Goal: Task Accomplishment & Management: Use online tool/utility

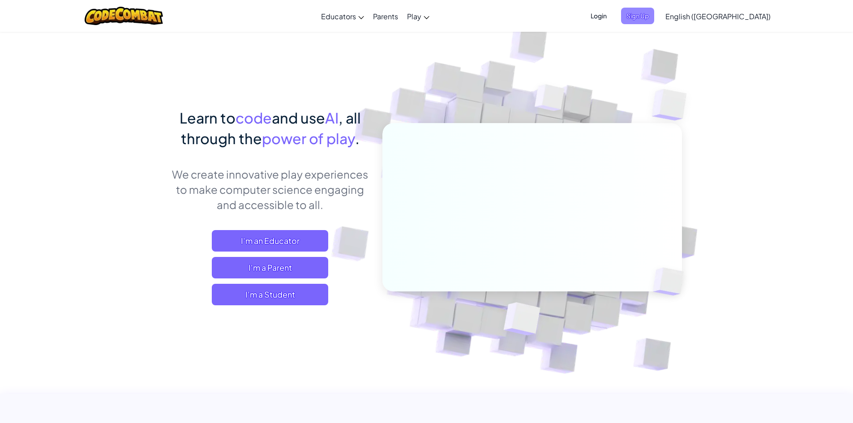
click at [654, 9] on span "Sign Up" at bounding box center [637, 16] width 33 height 17
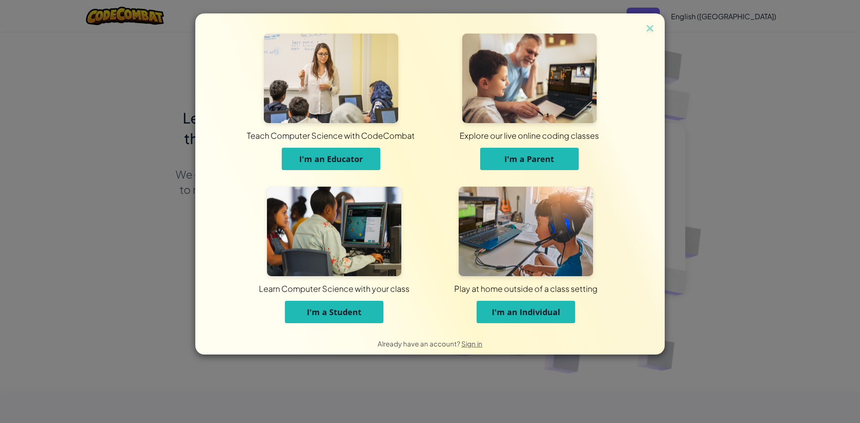
click at [304, 315] on button "I'm a Student" at bounding box center [334, 312] width 98 height 22
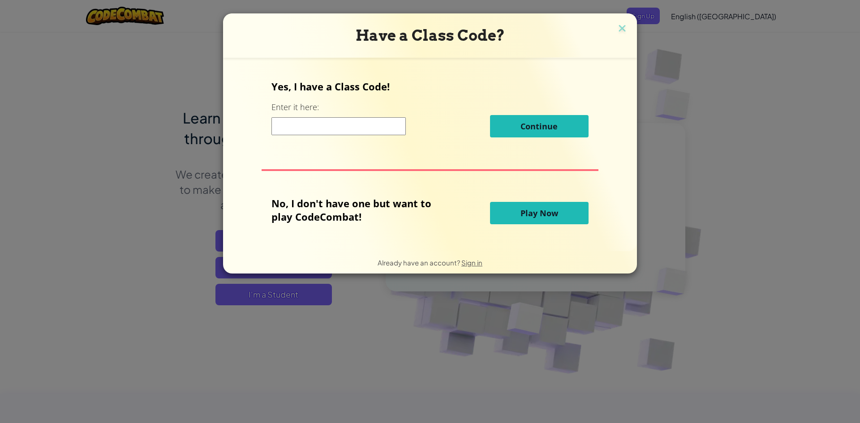
click at [323, 128] on input at bounding box center [338, 126] width 134 height 18
click at [541, 210] on span "Play Now" at bounding box center [539, 213] width 38 height 11
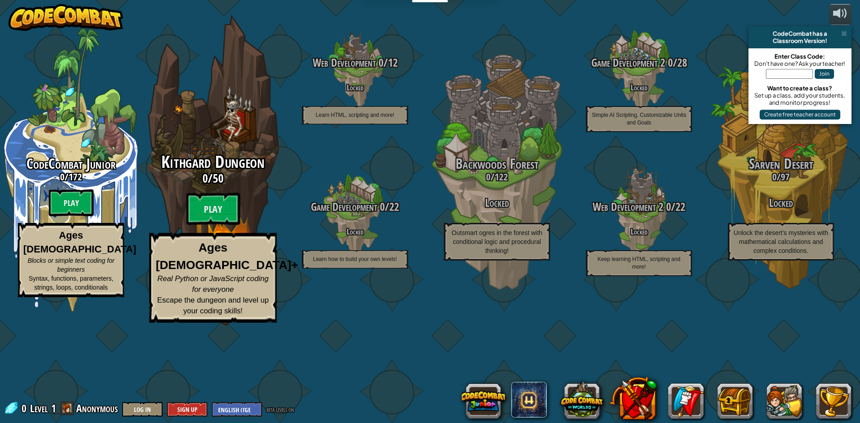
click at [246, 268] on div "Kithgard Dungeon 0 / 50 Play Ages 8+ Real Python or JavaScript coding for every…" at bounding box center [213, 238] width 170 height 170
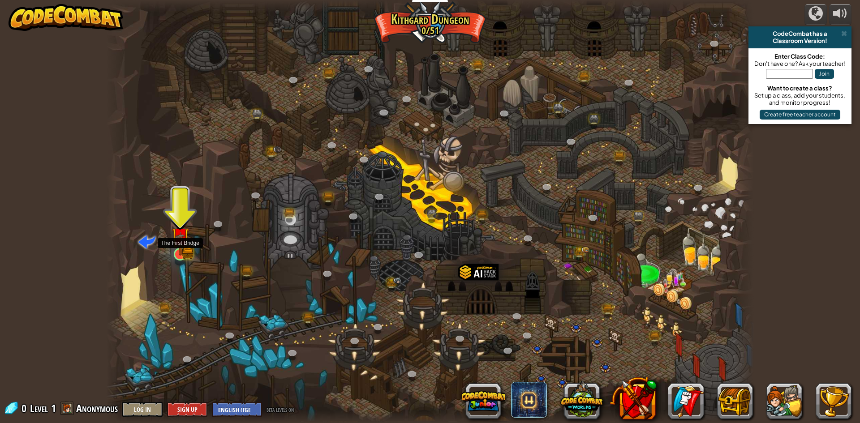
click at [174, 247] on img at bounding box center [179, 236] width 17 height 39
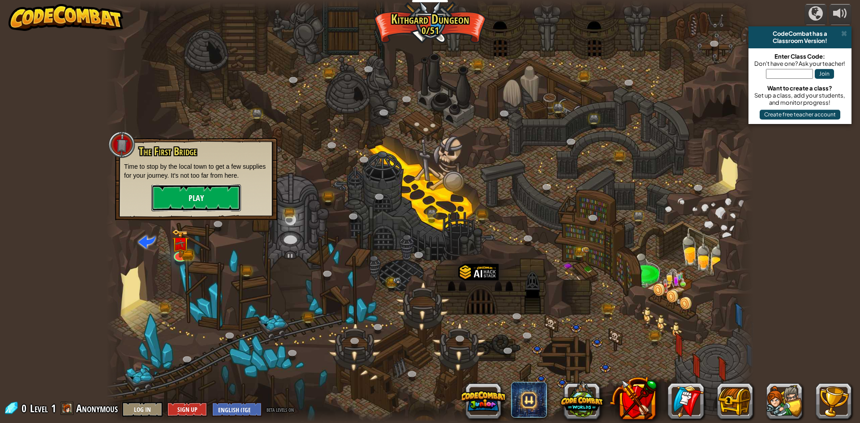
click at [205, 198] on button "Play" at bounding box center [196, 197] width 90 height 27
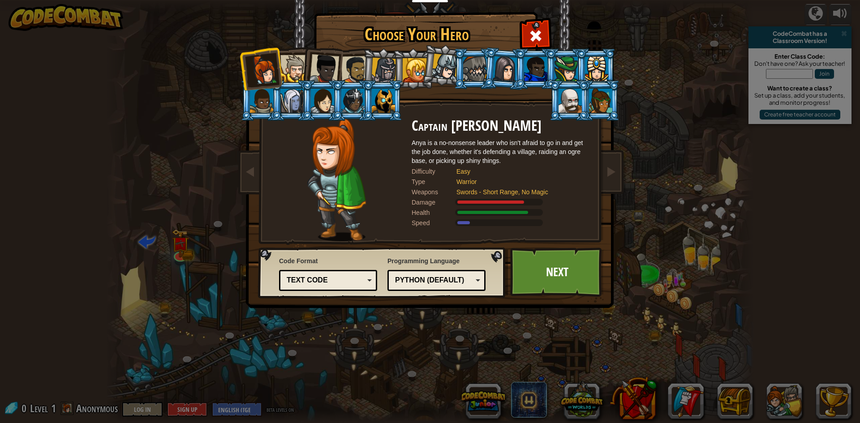
click at [538, 69] on div at bounding box center [535, 69] width 23 height 24
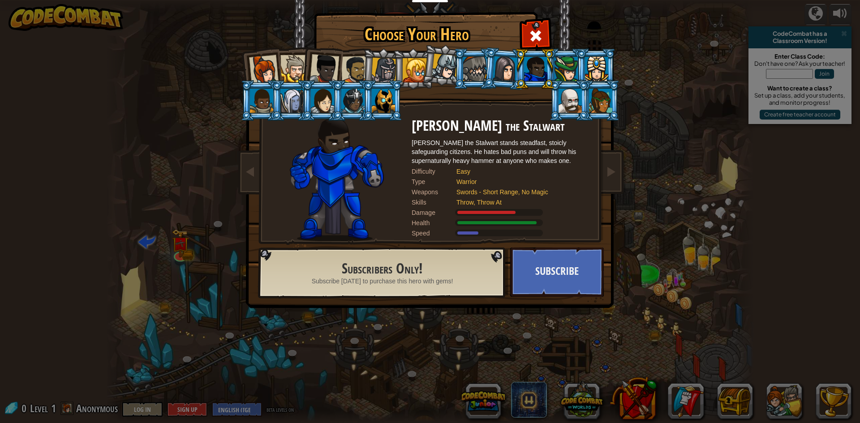
click at [419, 77] on div at bounding box center [414, 70] width 24 height 24
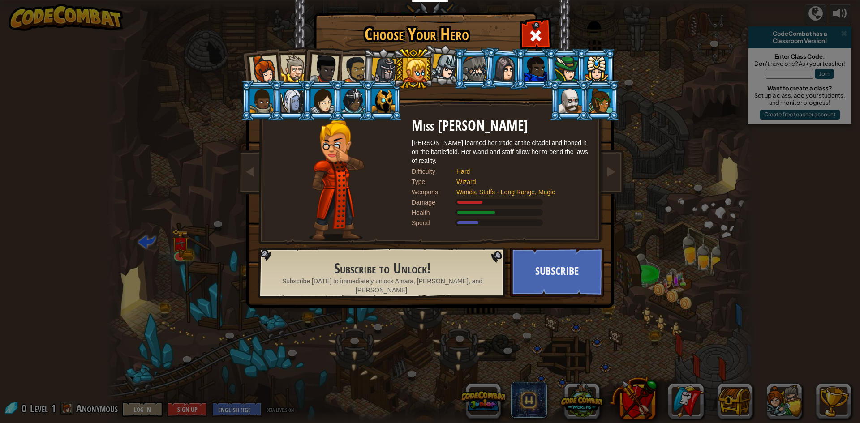
click at [426, 75] on div at bounding box center [414, 70] width 24 height 24
click at [440, 69] on div at bounding box center [445, 67] width 26 height 26
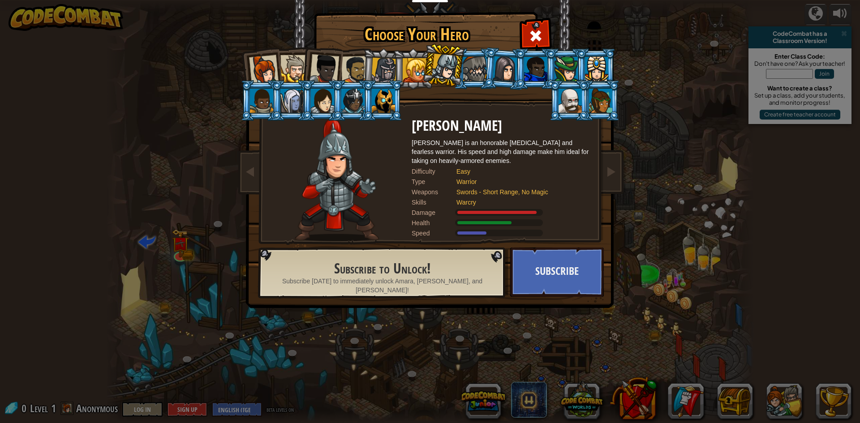
click at [573, 108] on div at bounding box center [569, 101] width 23 height 24
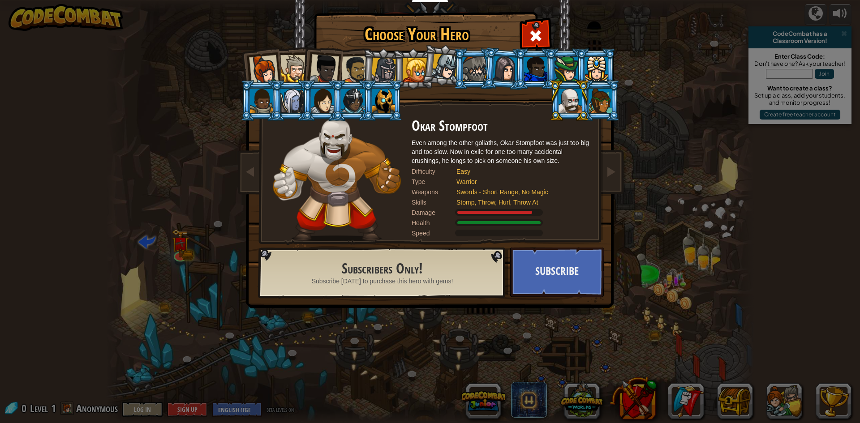
click at [438, 63] on div at bounding box center [445, 67] width 26 height 26
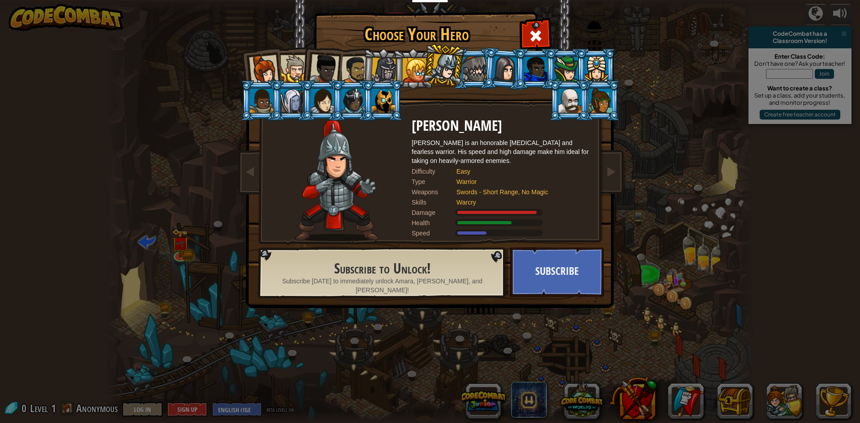
click at [255, 70] on div at bounding box center [264, 70] width 30 height 30
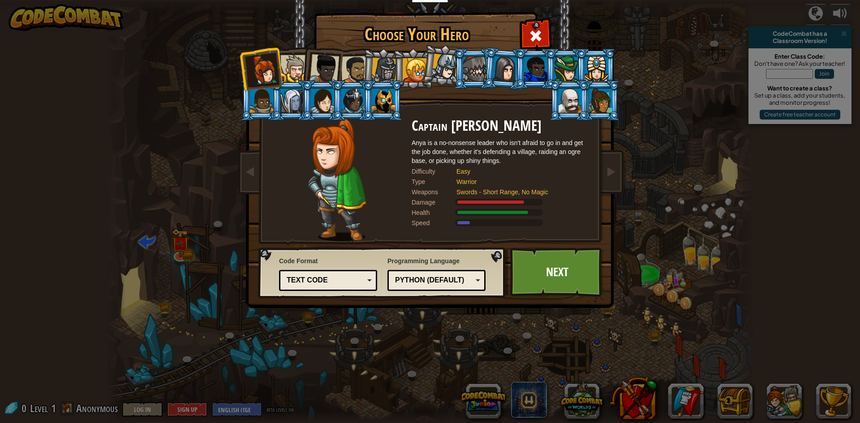
click at [349, 67] on div at bounding box center [355, 70] width 28 height 28
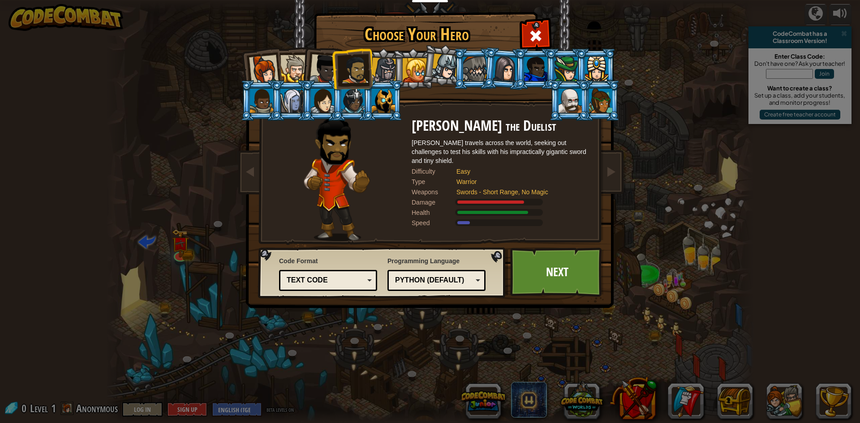
click at [326, 69] on div at bounding box center [324, 69] width 30 height 30
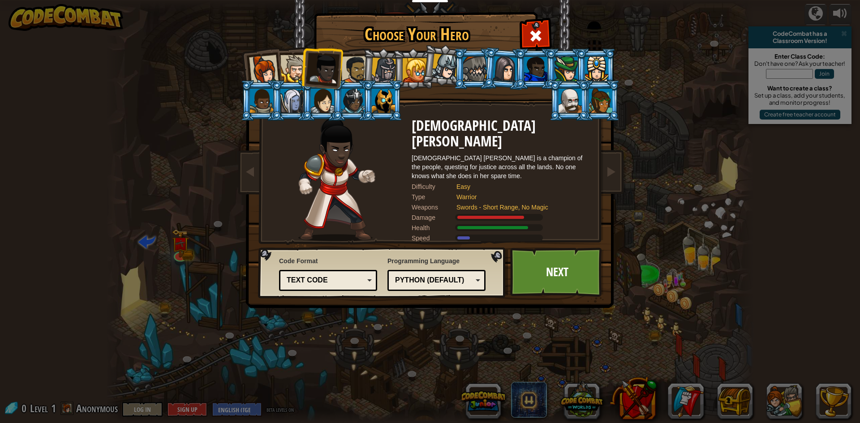
click at [293, 76] on div at bounding box center [293, 68] width 27 height 27
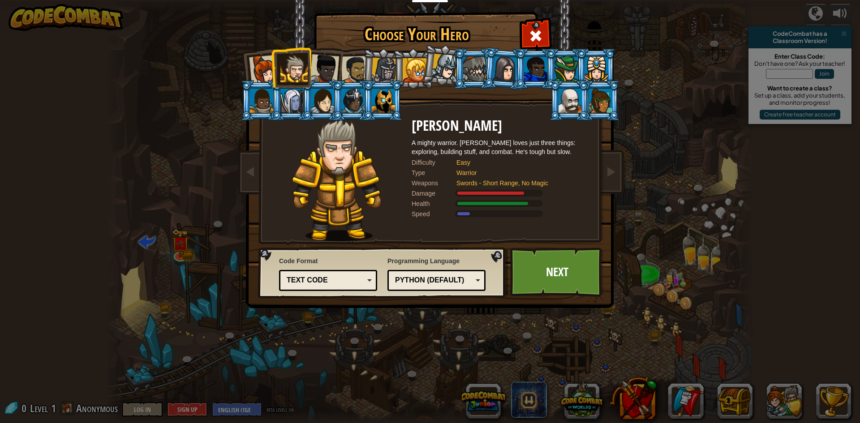
click at [388, 66] on div at bounding box center [384, 71] width 26 height 26
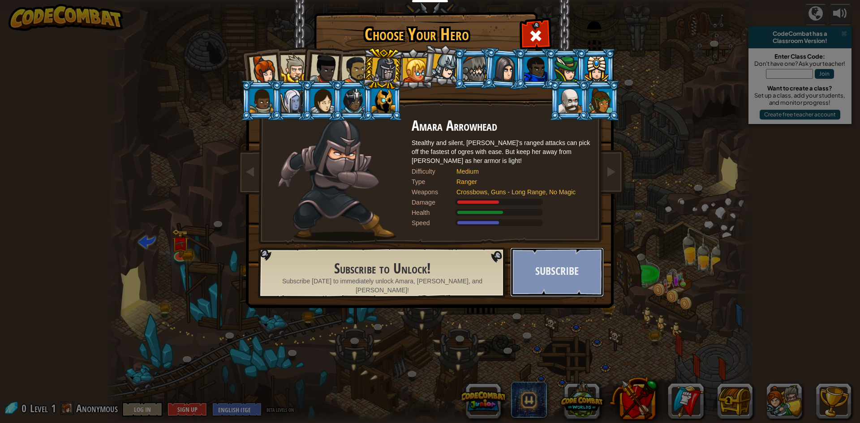
click at [557, 269] on button "Subscribe" at bounding box center [557, 272] width 94 height 49
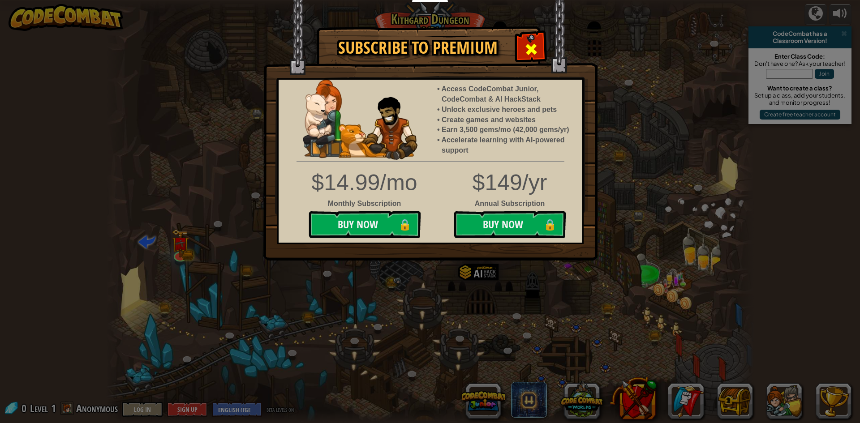
click at [527, 44] on span at bounding box center [531, 49] width 14 height 14
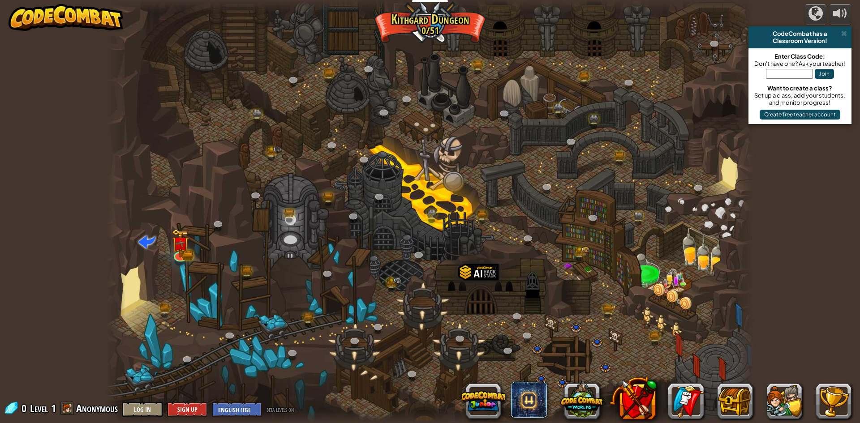
click at [170, 249] on div at bounding box center [429, 211] width 647 height 423
click at [175, 250] on img at bounding box center [179, 236] width 17 height 39
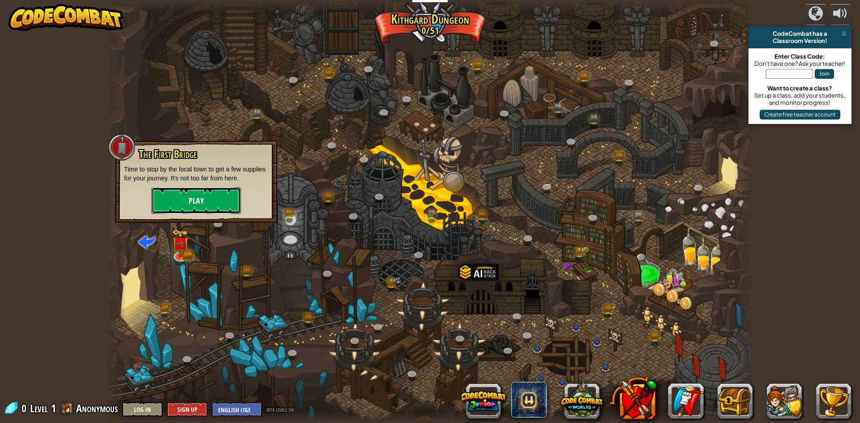
click at [194, 208] on button "Play" at bounding box center [196, 200] width 90 height 27
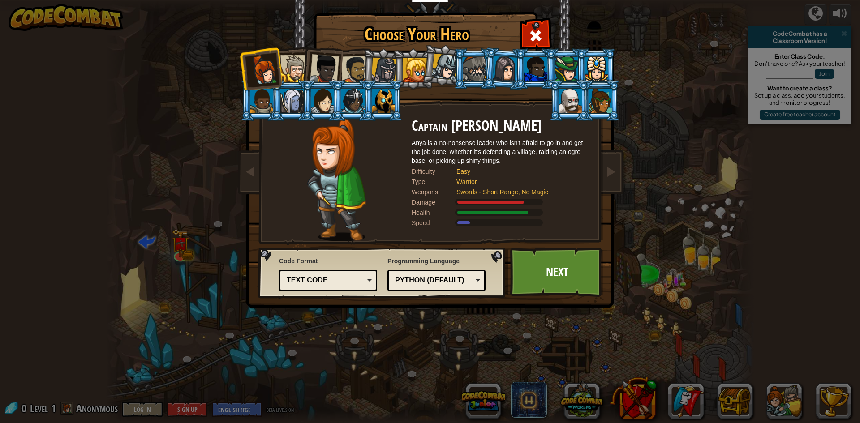
click at [308, 73] on li at bounding box center [322, 67] width 44 height 44
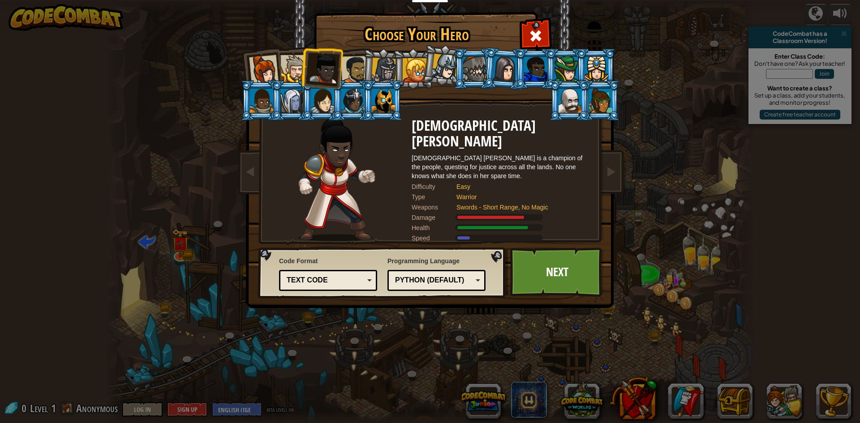
click at [355, 71] on div at bounding box center [355, 70] width 28 height 28
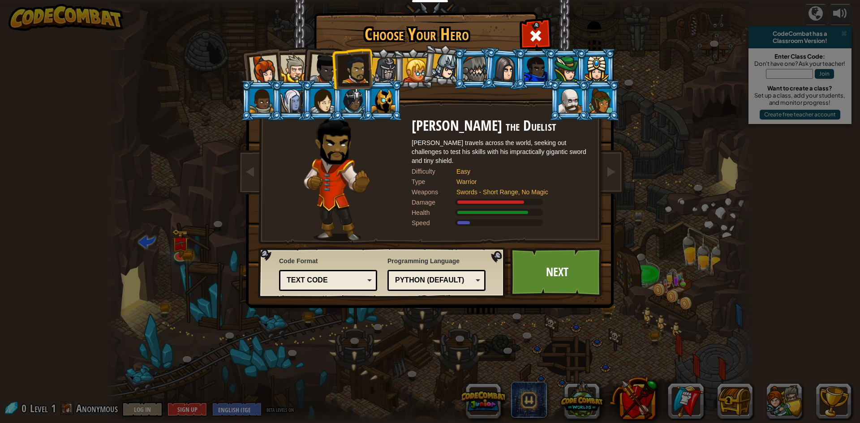
click at [325, 70] on div at bounding box center [324, 69] width 30 height 30
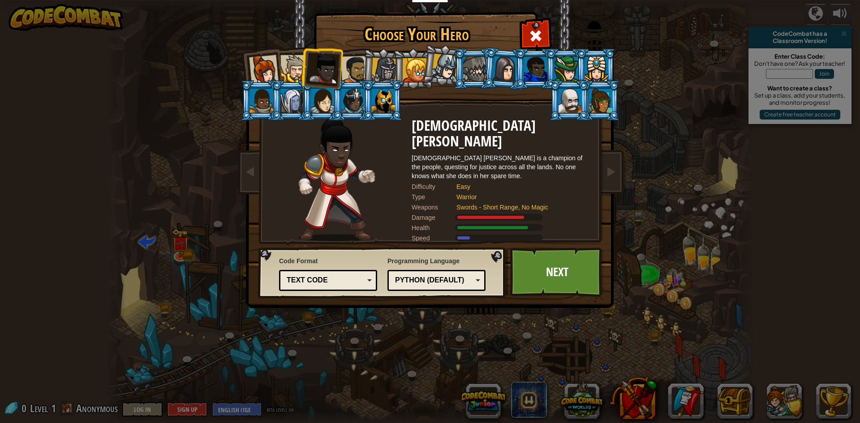
click at [281, 73] on li at bounding box center [261, 69] width 44 height 44
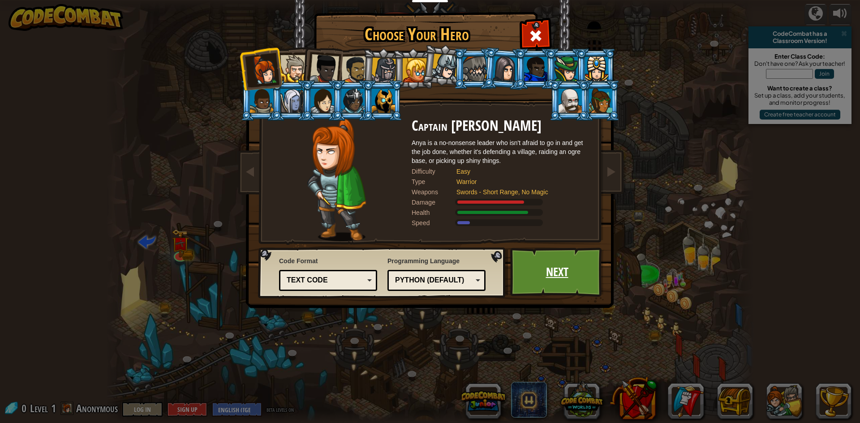
click at [539, 266] on link "Next" at bounding box center [557, 272] width 94 height 49
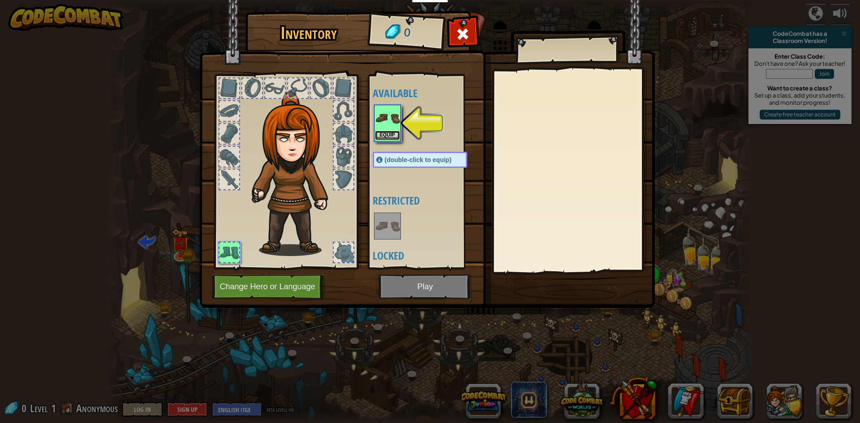
click at [391, 133] on button "Equip" at bounding box center [387, 135] width 25 height 9
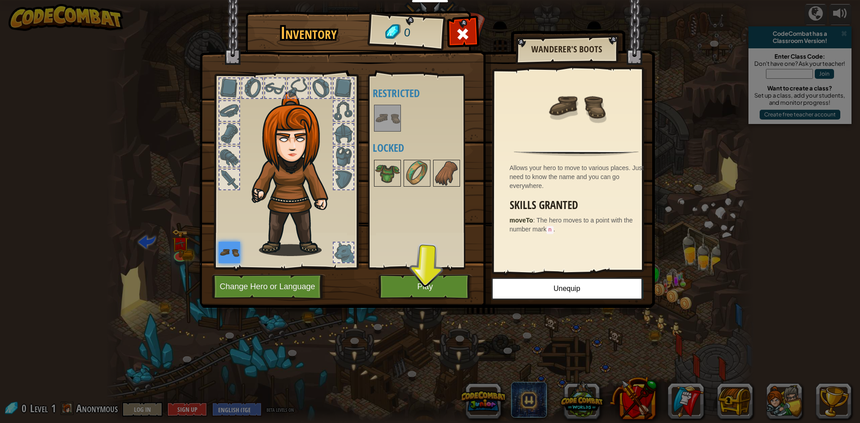
click at [408, 301] on img at bounding box center [426, 145] width 455 height 325
click at [402, 279] on button "Play" at bounding box center [425, 286] width 94 height 25
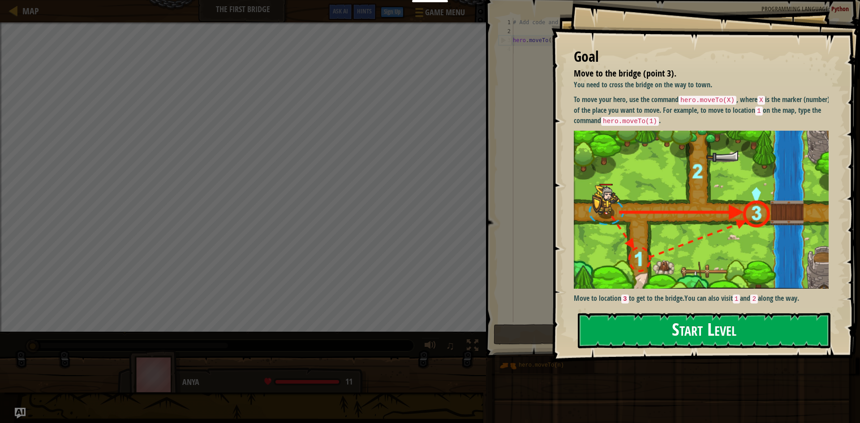
click at [700, 338] on button "Start Level" at bounding box center [704, 330] width 252 height 35
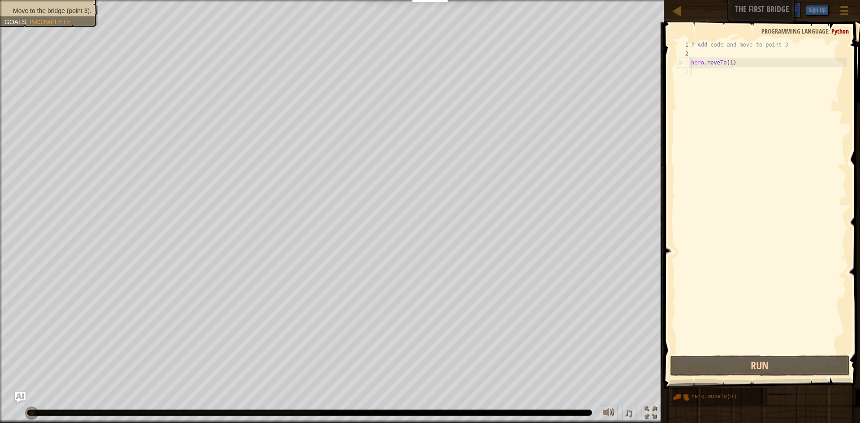
scroll to position [4, 0]
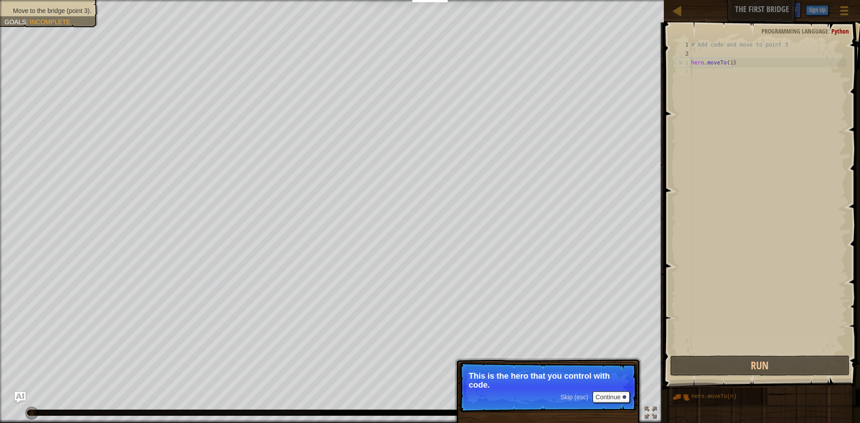
click at [743, 62] on div "# Add code and move to point 3 hero . moveTo ( 1 )" at bounding box center [767, 205] width 157 height 331
type textarea "hero.moveTo(1)"
click at [743, 62] on div "# Add code and move to point 3 hero . moveTo ( 1 )" at bounding box center [767, 205] width 157 height 331
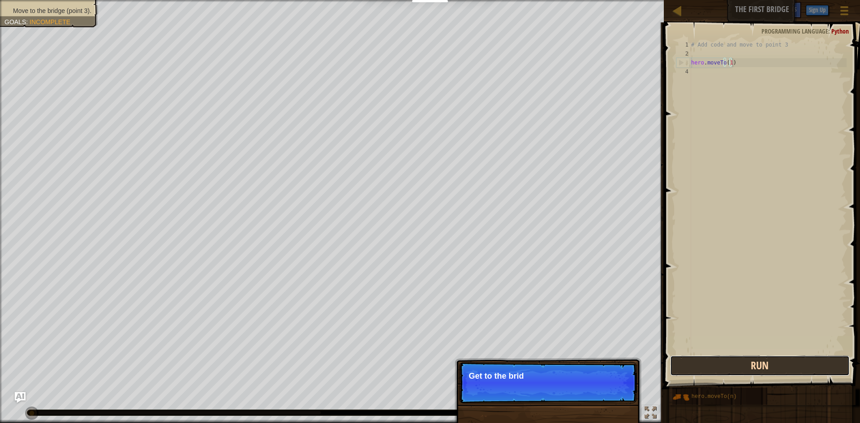
click at [736, 367] on button "Run" at bounding box center [760, 365] width 180 height 21
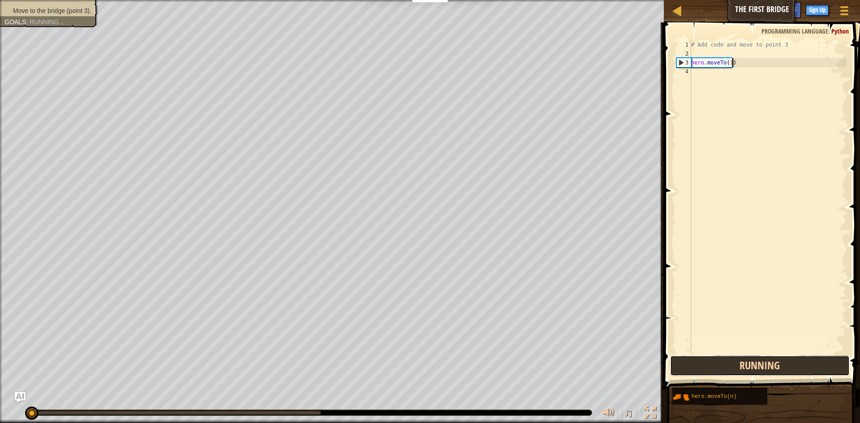
scroll to position [4, 3]
click at [736, 367] on button "Running" at bounding box center [760, 365] width 180 height 21
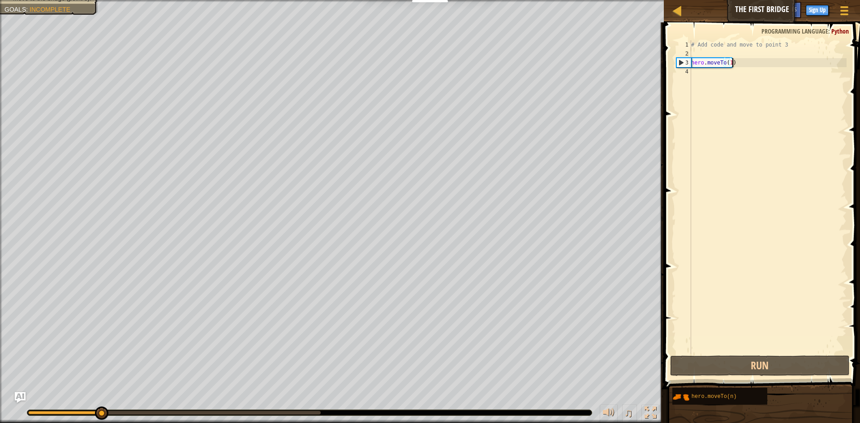
click at [755, 62] on div "# Add code and move to point 3 hero . moveTo ( 1 )" at bounding box center [767, 205] width 157 height 331
click at [737, 63] on div "# Add code and move to point 3 hero . moveTo ( 1 )" at bounding box center [767, 196] width 157 height 313
click at [737, 63] on div "# Add code and move to point 3 hero . moveTo ( 1 )" at bounding box center [767, 205] width 157 height 331
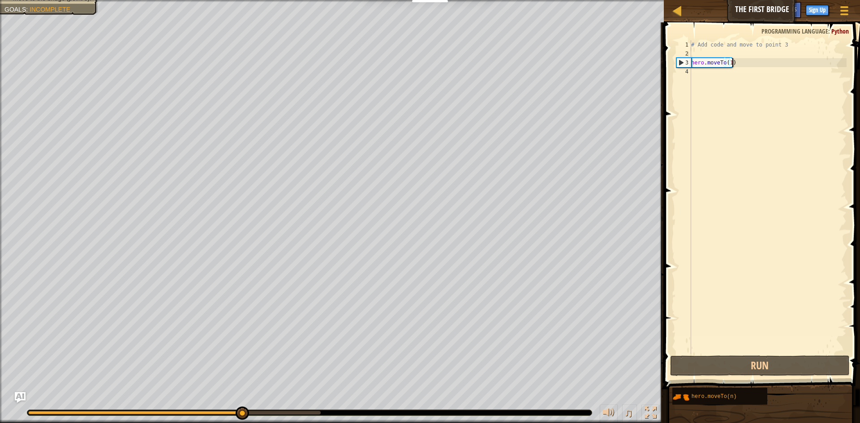
click at [839, 30] on span "Python" at bounding box center [839, 31] width 17 height 9
click at [839, 12] on div at bounding box center [844, 10] width 12 height 13
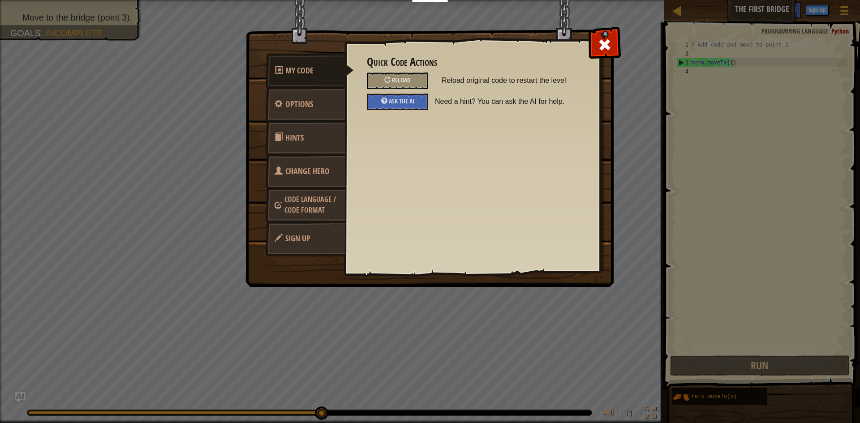
click at [306, 201] on span "Code Language / Code Format" at bounding box center [309, 204] width 51 height 21
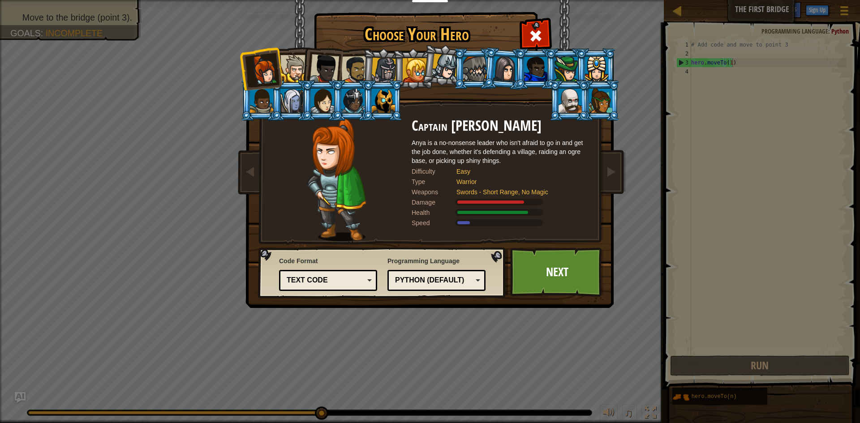
click at [436, 278] on div "Python (Default)" at bounding box center [433, 280] width 77 height 10
click at [554, 270] on link "Next" at bounding box center [557, 272] width 94 height 49
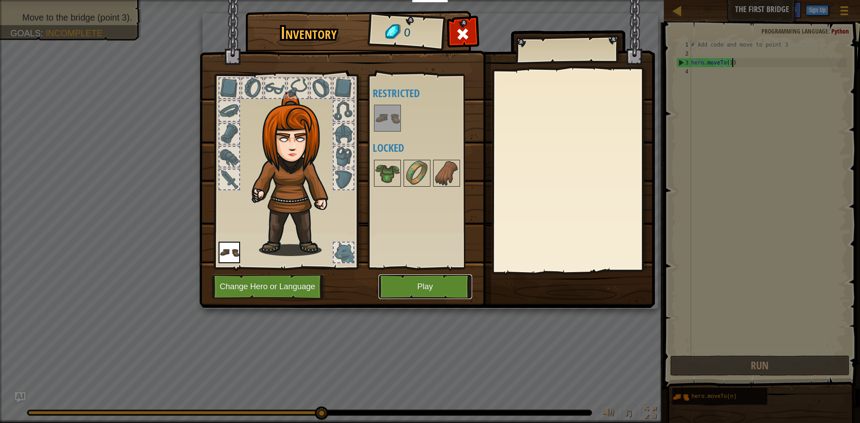
click at [442, 292] on button "Play" at bounding box center [425, 286] width 94 height 25
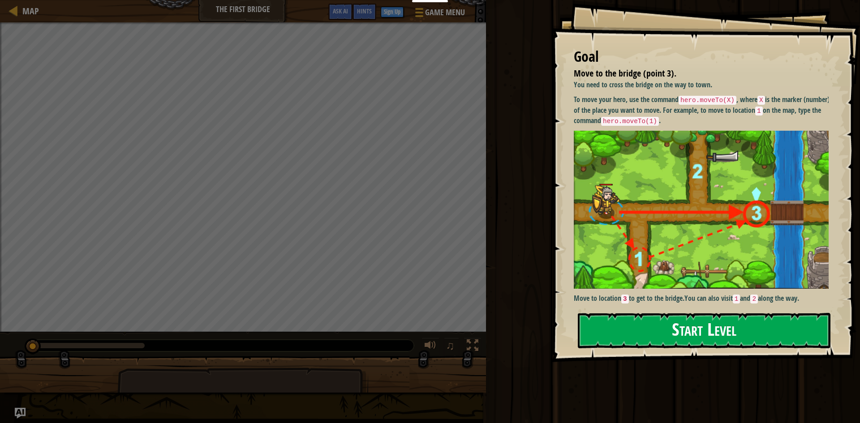
click at [688, 333] on button "Start Level" at bounding box center [704, 330] width 252 height 35
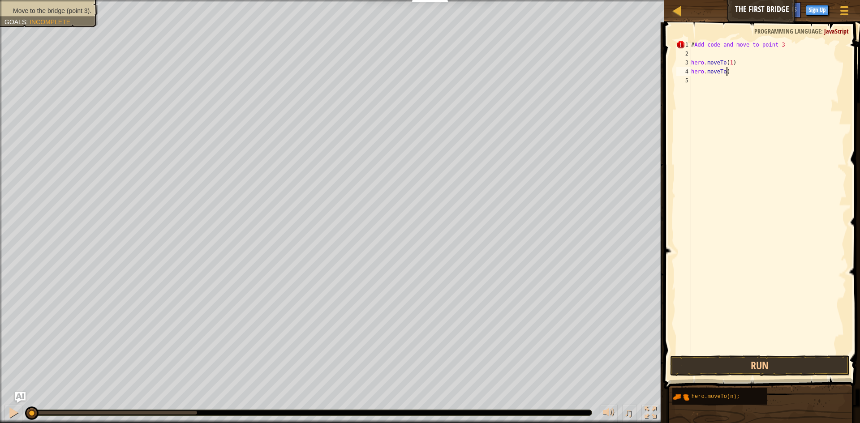
scroll to position [4, 3]
type textarea "hero.moveTo(2)"
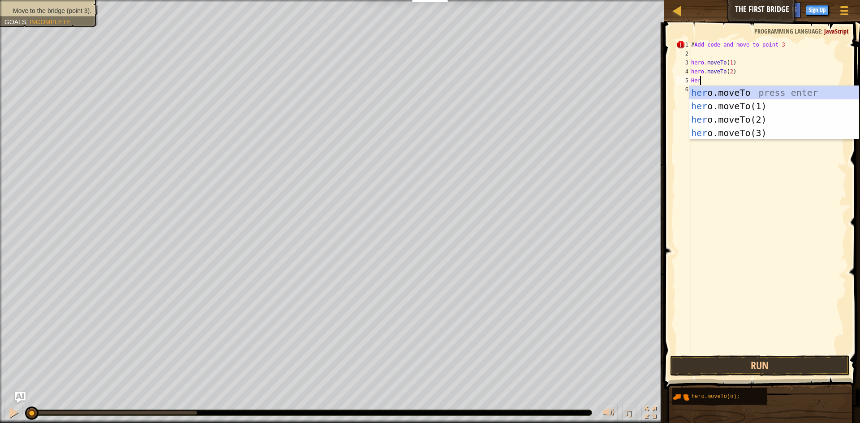
scroll to position [4, 0]
type textarea "H"
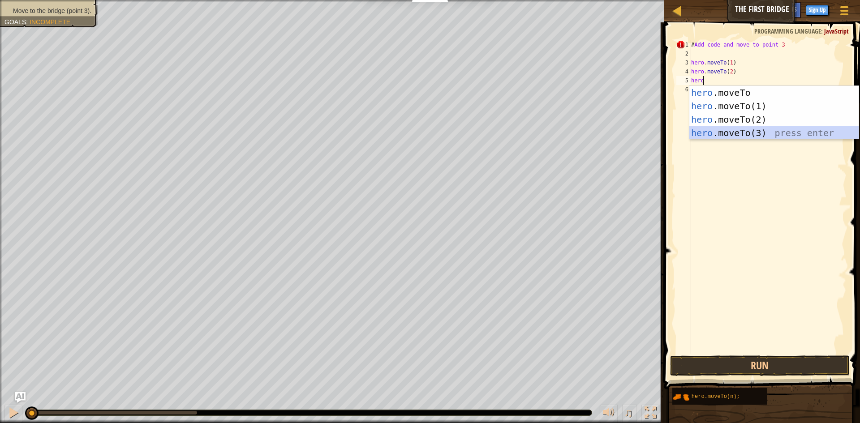
click at [715, 138] on div "hero .moveTo press enter hero .moveTo(1) press enter hero .moveTo(2) press ente…" at bounding box center [773, 126] width 169 height 81
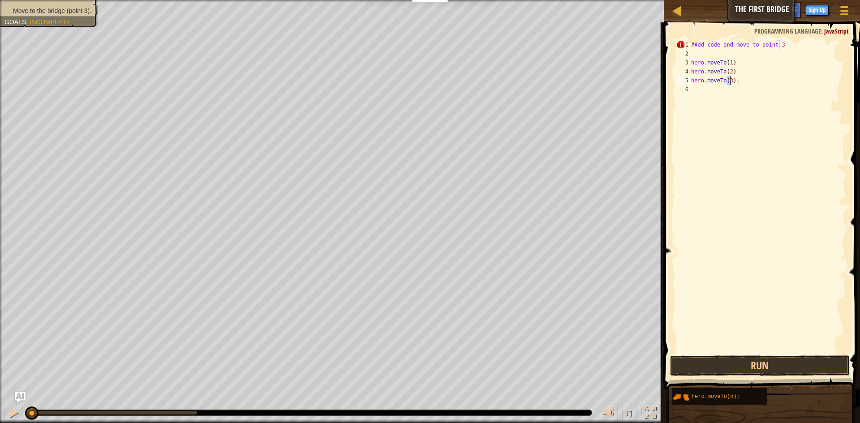
click at [734, 62] on div "# Add code and move to point 3 hero . moveTo ( 1 ) hero . moveTo ( 2 ) hero . m…" at bounding box center [767, 205] width 157 height 331
click at [735, 73] on div "# Add code and move to point 3 hero . moveTo ( 1 ) ; hero . moveTo ( 2 ) hero .…" at bounding box center [767, 205] width 157 height 331
click at [719, 362] on button "Run" at bounding box center [760, 365] width 180 height 21
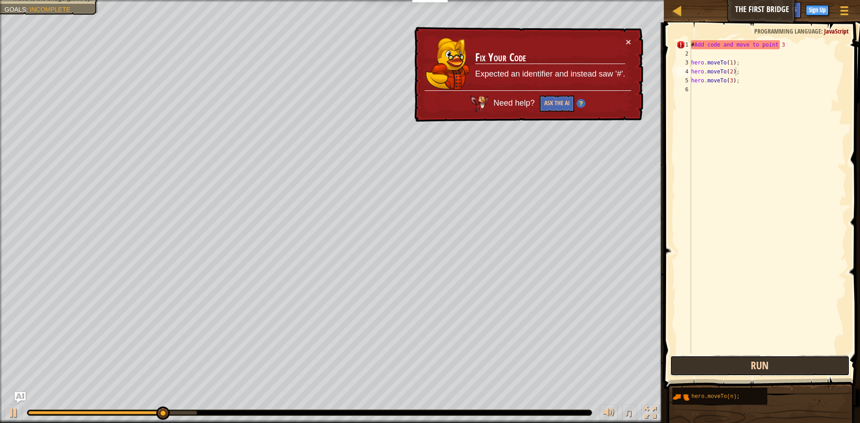
click at [719, 362] on button "Run" at bounding box center [760, 365] width 180 height 21
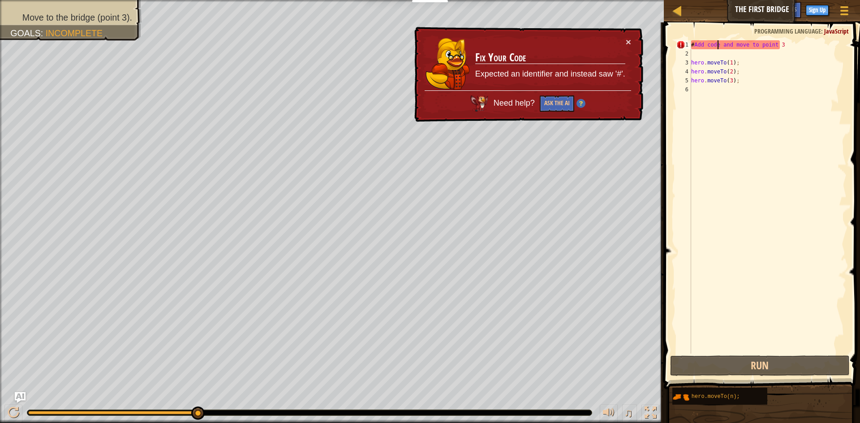
click at [717, 46] on div "# Add code and move to point 3 hero . moveTo ( 1 ) ; hero . moveTo ( 2 ) ; hero…" at bounding box center [767, 205] width 157 height 331
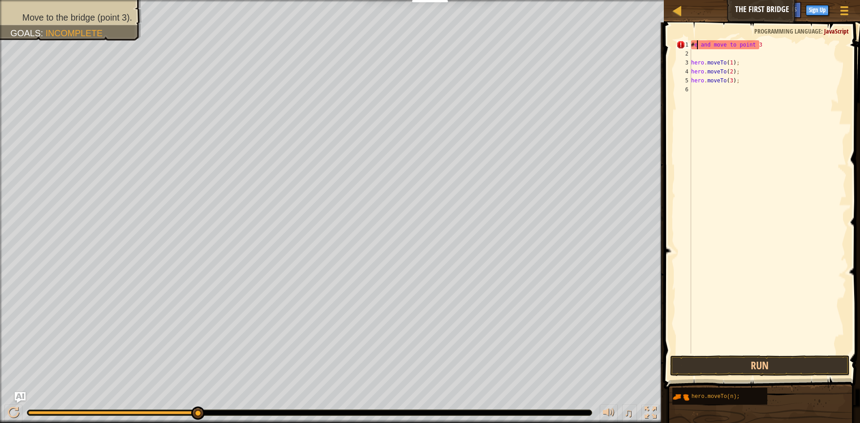
type textarea "#e and move to point 3"
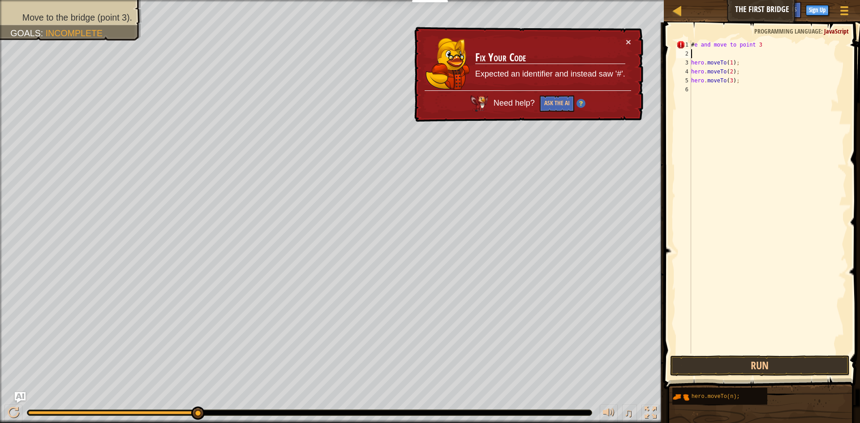
click at [693, 54] on div "# e and move to point 3 hero . moveTo ( 1 ) ; hero . moveTo ( 2 ) ; hero . move…" at bounding box center [767, 205] width 157 height 331
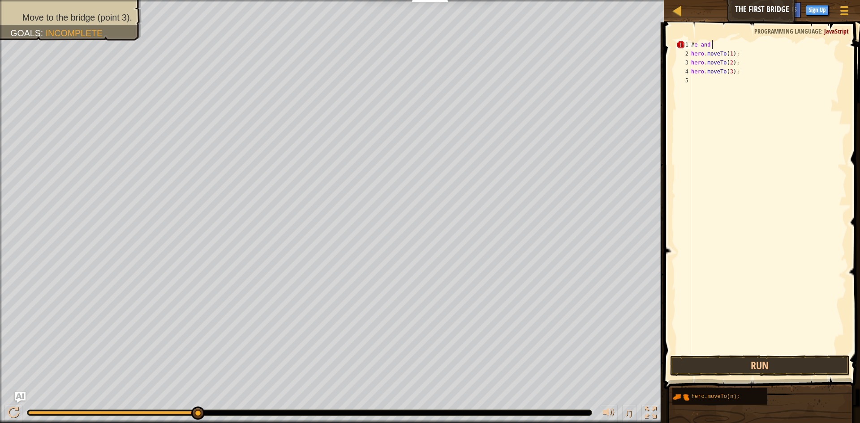
type textarea "#"
click at [769, 373] on button "Run" at bounding box center [760, 365] width 180 height 21
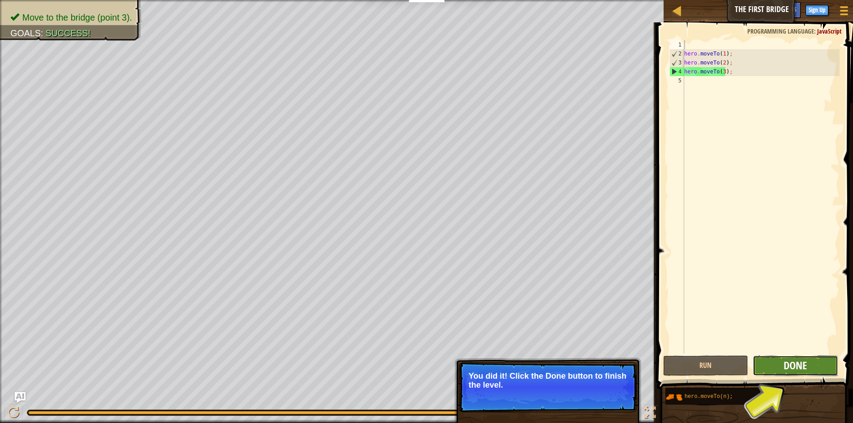
click at [786, 361] on span "Done" at bounding box center [794, 365] width 23 height 14
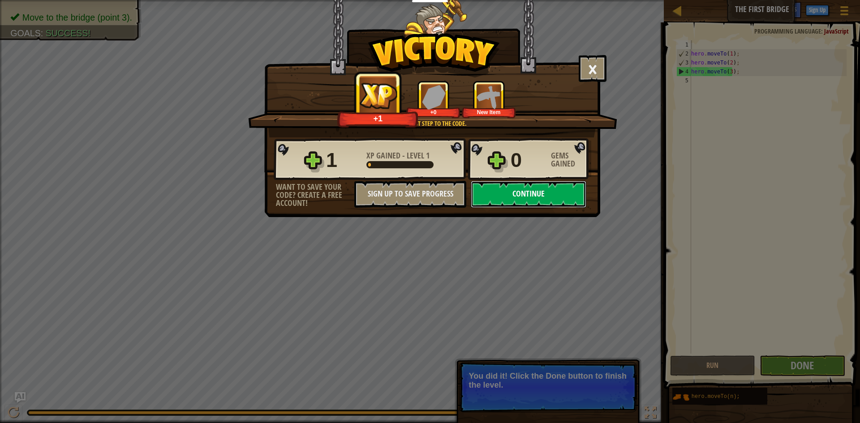
click at [568, 196] on button "Continue" at bounding box center [529, 194] width 116 height 27
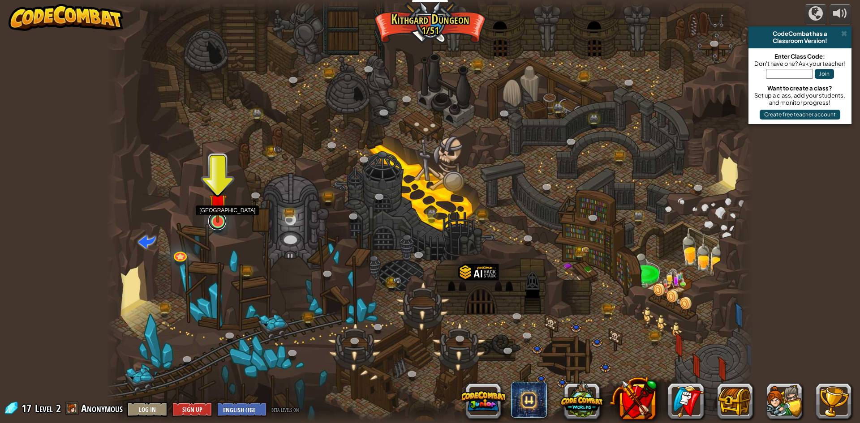
click at [219, 223] on link at bounding box center [217, 221] width 18 height 18
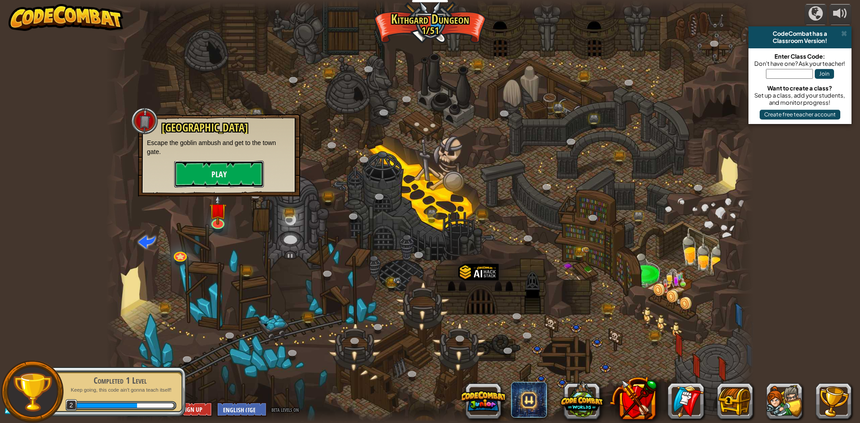
click at [208, 169] on button "Play" at bounding box center [219, 174] width 90 height 27
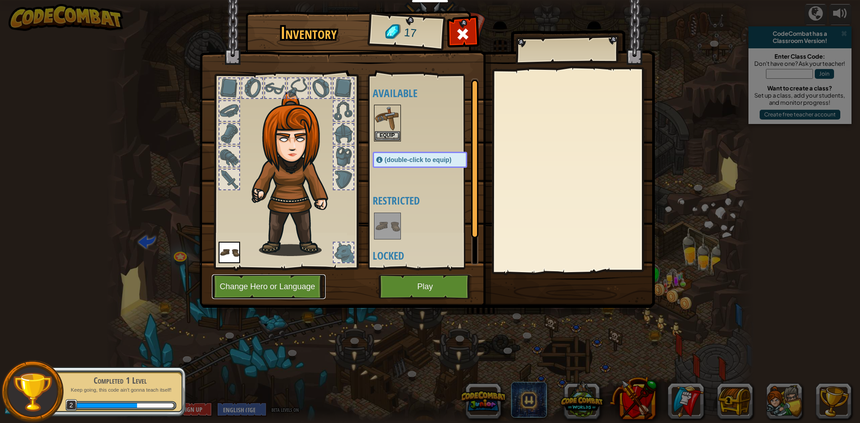
click at [283, 282] on button "Change Hero or Language" at bounding box center [269, 286] width 114 height 25
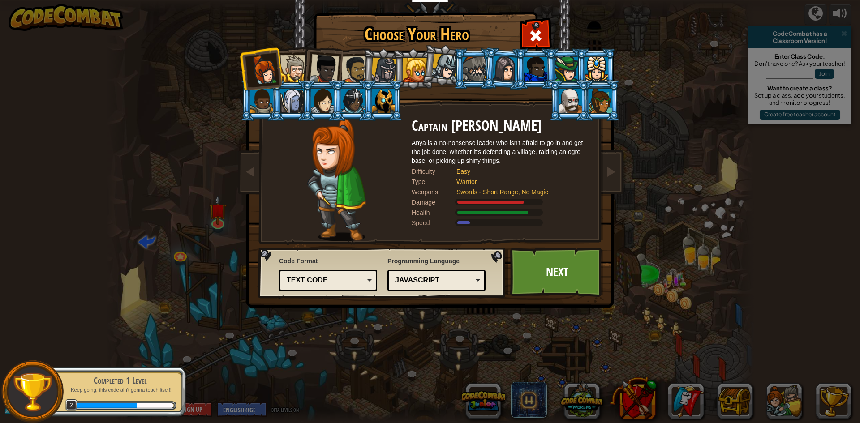
click at [299, 66] on div at bounding box center [293, 68] width 27 height 27
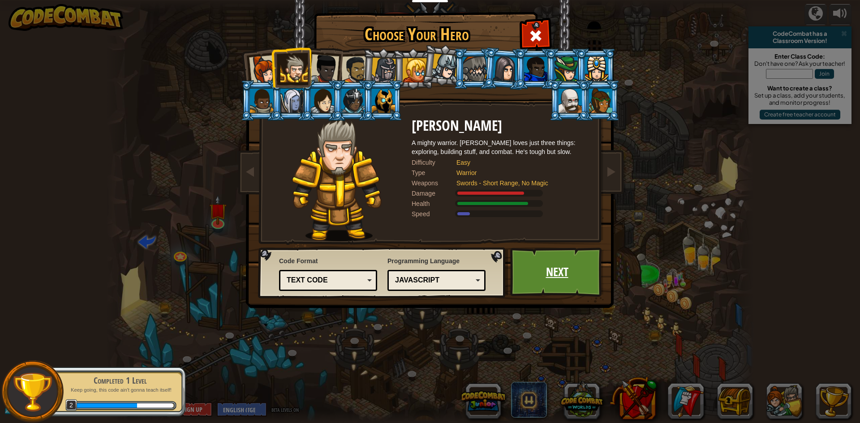
click at [542, 266] on link "Next" at bounding box center [557, 272] width 94 height 49
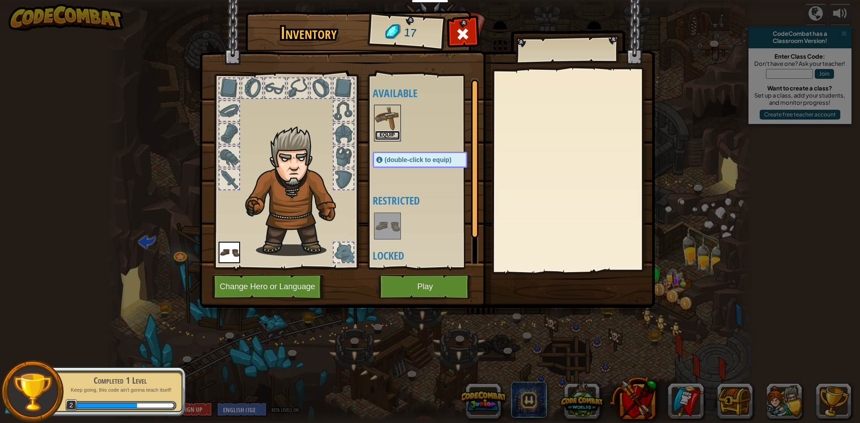
click at [391, 132] on button "Equip" at bounding box center [387, 135] width 25 height 9
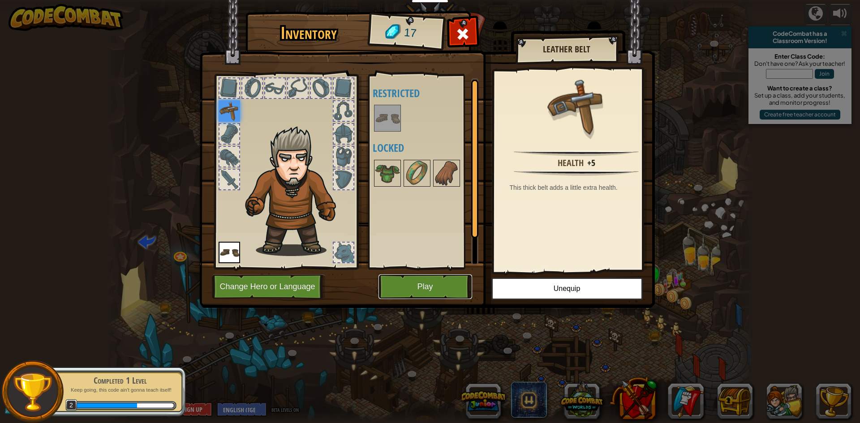
click at [428, 285] on button "Play" at bounding box center [425, 286] width 94 height 25
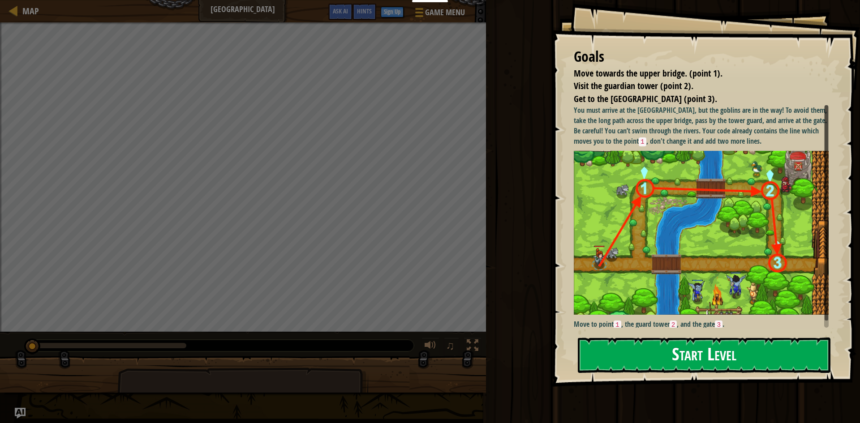
click at [672, 197] on div "Goals Move towards the upper bridge. (point 1). Visit the guardian tower (point…" at bounding box center [705, 193] width 308 height 387
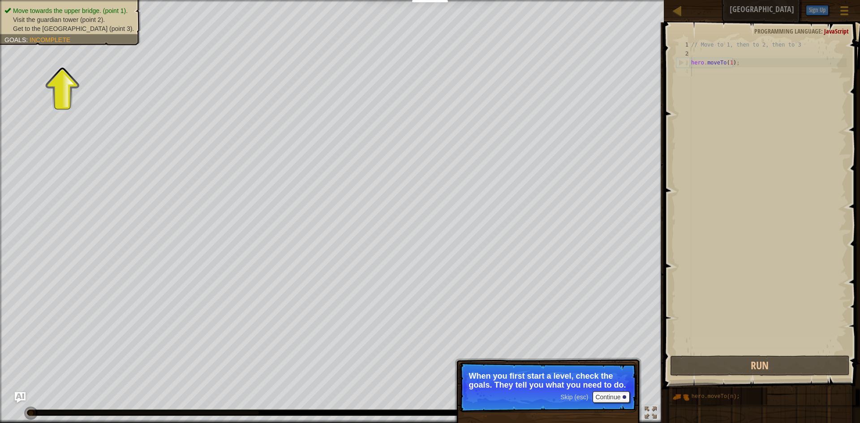
click at [739, 52] on div "// Move to 1, then to 2, then to 3 hero . moveTo ( 1 ) ;" at bounding box center [767, 205] width 157 height 331
click at [745, 64] on div "// Move to 1, then to 2, then to 3 hero . moveTo ( 1 ) ;" at bounding box center [767, 205] width 157 height 331
type textarea "hero.moveTo(1);"
click at [745, 64] on div "// Move to 1, then to 2, then to 3 hero . moveTo ( 1 ) ;" at bounding box center [767, 205] width 157 height 331
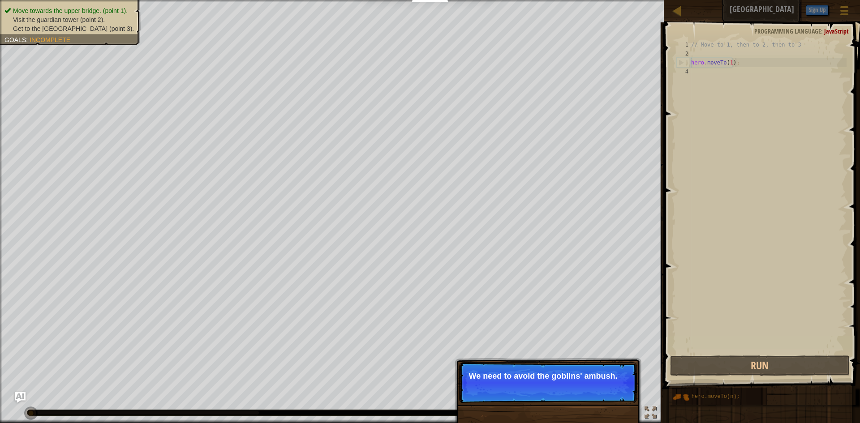
click at [595, 389] on button "Continue" at bounding box center [610, 388] width 37 height 12
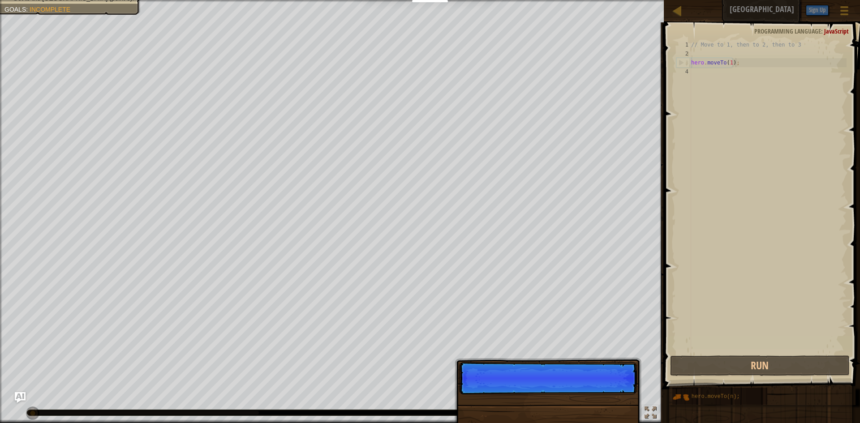
scroll to position [4, 3]
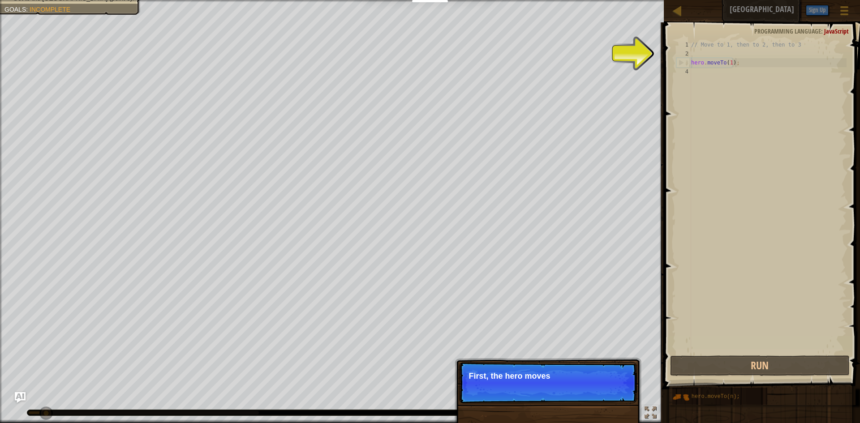
click at [595, 389] on p "Skip (esc) Continue First, the hero moves" at bounding box center [548, 382] width 178 height 41
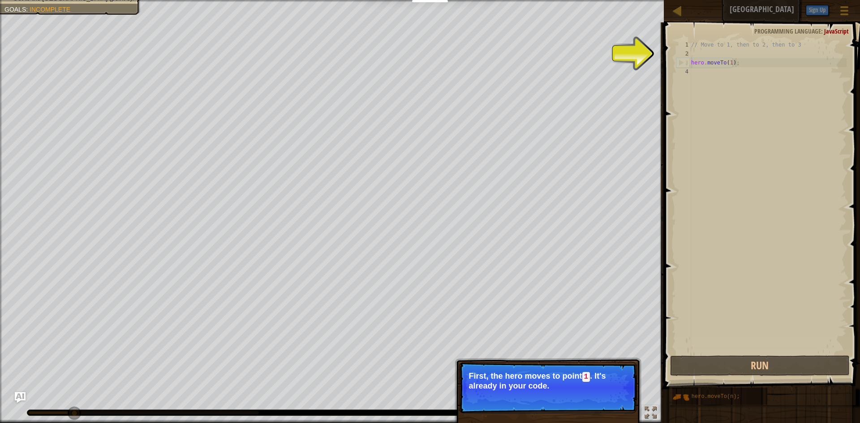
click at [612, 404] on p "Skip (esc) Continue First, the hero moves to point 1 . It's already in your cod…" at bounding box center [548, 387] width 178 height 51
click at [578, 376] on p "First, the hero moves to point 1 . It's already in your code." at bounding box center [547, 381] width 159 height 19
click at [612, 401] on button "Continue" at bounding box center [610, 398] width 37 height 12
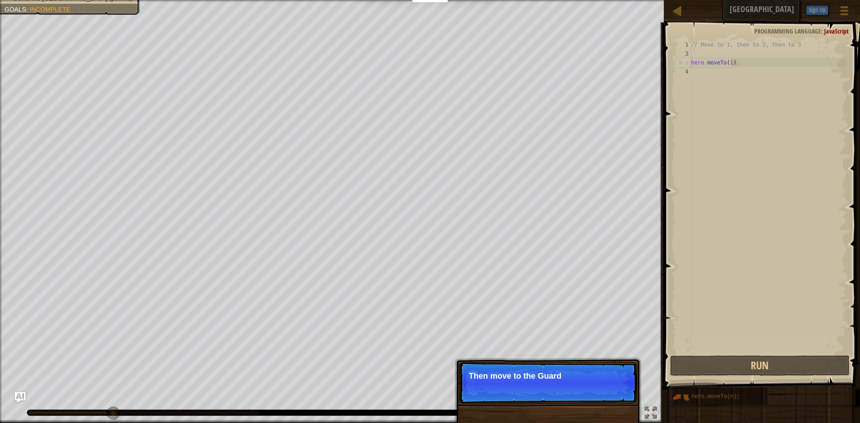
click at [609, 394] on p "Skip (esc) Continue Then move to the Guard" at bounding box center [548, 382] width 178 height 41
click at [609, 394] on p "Skip (esc) Continue Then move to the Guard tower" at bounding box center [548, 382] width 178 height 41
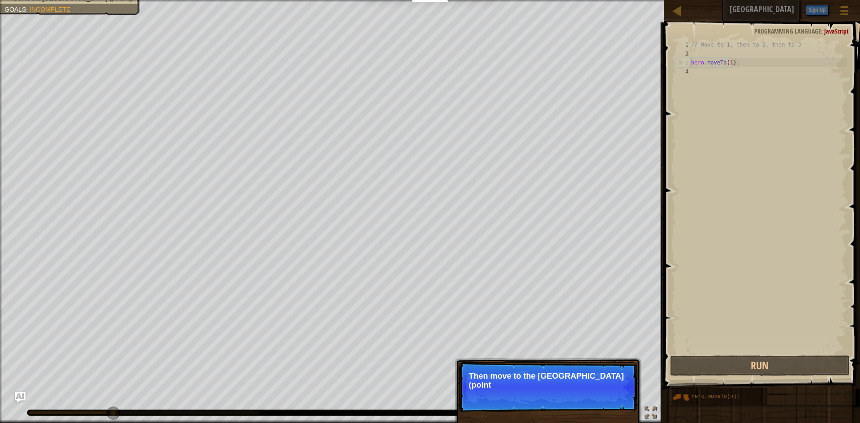
click at [609, 394] on p "Skip (esc) Continue Then move to the Guard tower (point" at bounding box center [548, 387] width 178 height 50
click at [609, 394] on p "Skip (esc) Continue Then move to the Guard tower (point 2), a" at bounding box center [548, 387] width 178 height 50
click at [609, 394] on p "Skip (esc) Continue Then move to the Guard tower (point 2), and fina" at bounding box center [548, 387] width 178 height 50
click at [609, 394] on p "Skip (esc) Continue Then move to the Guard tower (point 2), and finally to the …" at bounding box center [548, 387] width 178 height 50
click at [608, 396] on p "Skip (esc) Continue Then move to the Guard tower (point 2), and finally to the …" at bounding box center [548, 387] width 178 height 50
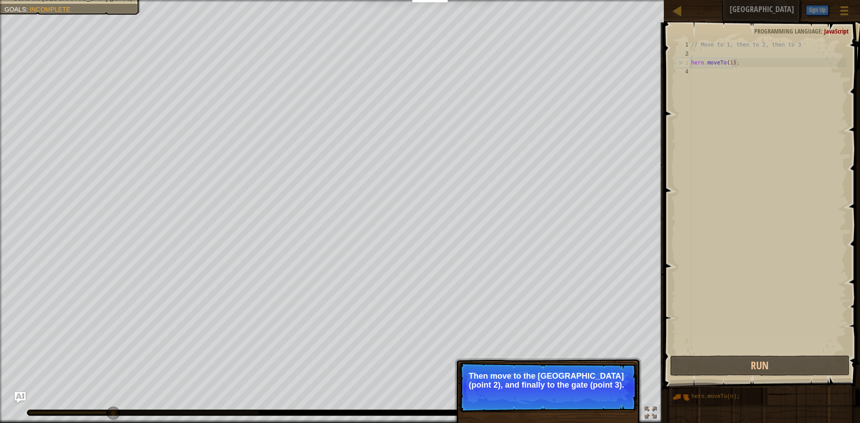
click at [0, 0] on button "Continue" at bounding box center [0, 0] width 0 height 0
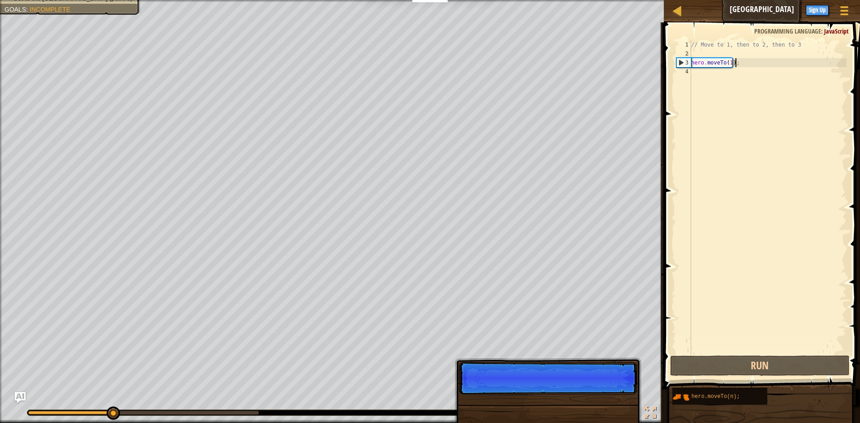
click at [608, 394] on p "Skip (esc) Continue" at bounding box center [548, 378] width 178 height 32
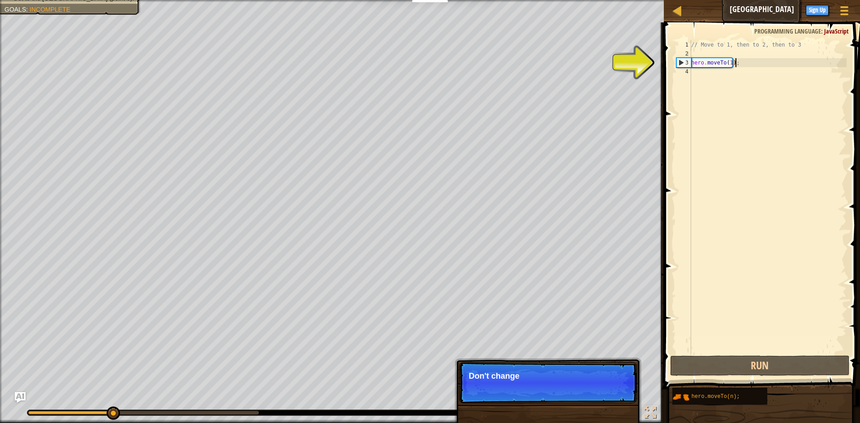
click at [608, 396] on p "Skip (esc) Continue Don't change" at bounding box center [548, 382] width 178 height 41
click at [608, 396] on p "Skip (esc) Continue Don't change the given code" at bounding box center [548, 382] width 178 height 41
click at [608, 396] on p "Skip (esc) Continue Don't change the given code. Just" at bounding box center [548, 382] width 178 height 41
drag, startPoint x: 608, startPoint y: 396, endPoint x: 608, endPoint y: 384, distance: 12.1
click at [608, 389] on p "Skip (esc) Continue Don't change the given code. Just type t" at bounding box center [548, 382] width 178 height 41
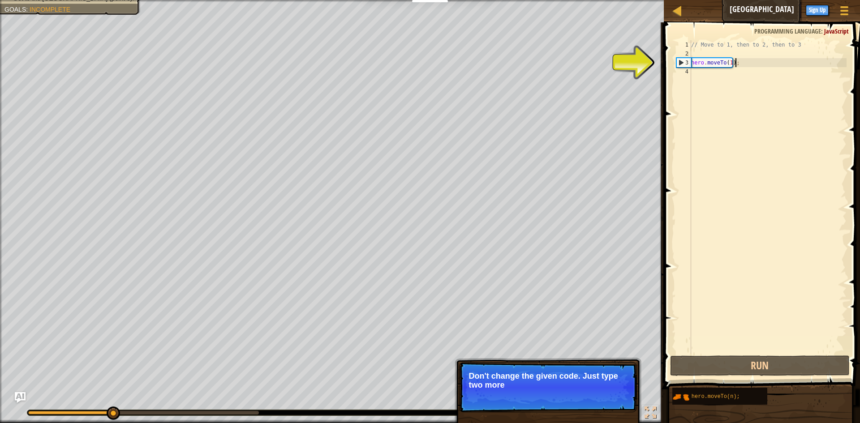
click at [608, 382] on p "Don't change the given code. Just type two more" at bounding box center [547, 381] width 159 height 18
click at [608, 382] on p "Don't change the given code. Just type two more metho" at bounding box center [547, 381] width 159 height 18
click at [608, 382] on p "Don't change the given code. Just type two more methods here." at bounding box center [547, 381] width 159 height 18
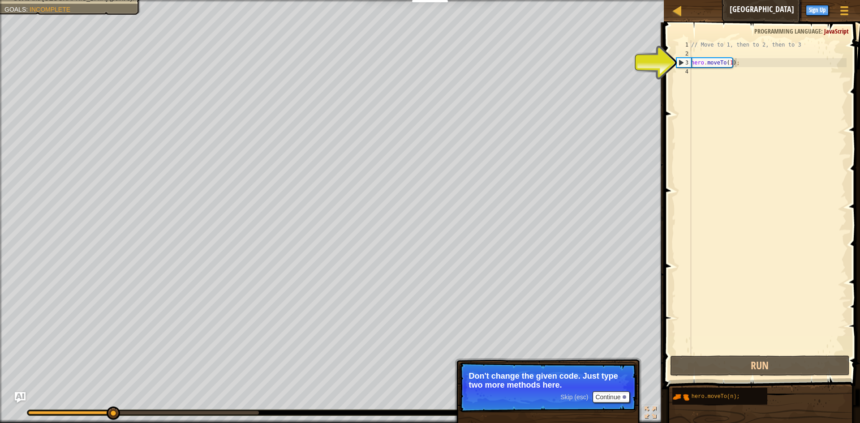
click at [608, 382] on p "Don't change the given code. Just type two more methods here." at bounding box center [547, 381] width 159 height 18
click at [608, 399] on button "Continue" at bounding box center [610, 397] width 37 height 12
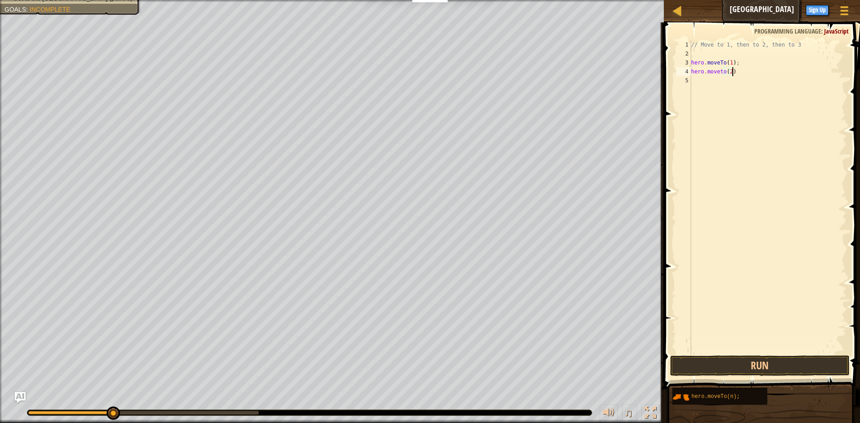
type textarea "hero.moveto(2);"
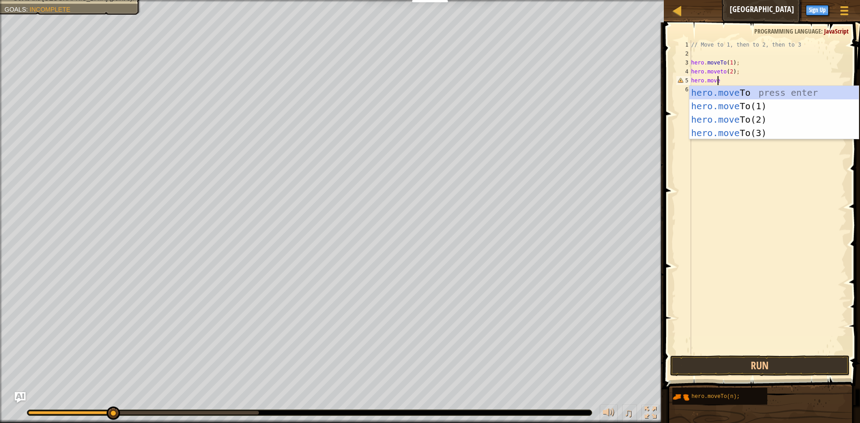
scroll to position [4, 2]
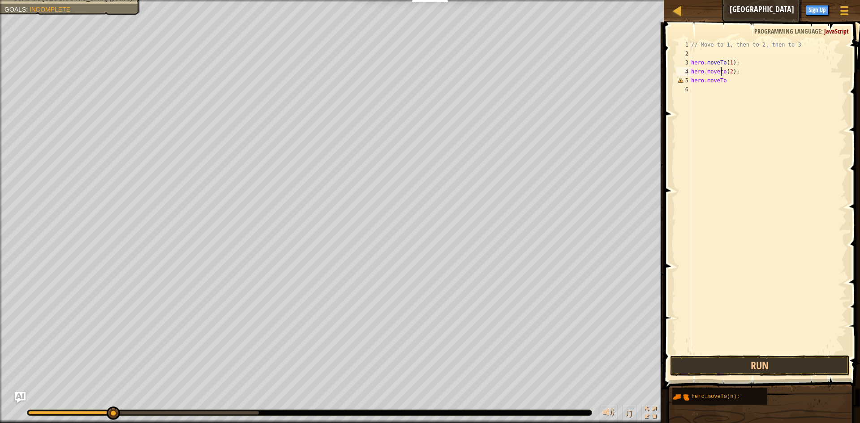
click at [720, 70] on div "// Move to 1, then to 2, then to 3 hero . moveTo ( 1 ) ; hero . moveto ( 2 ) ; …" at bounding box center [767, 205] width 157 height 331
type textarea "hero.moveTo(2);"
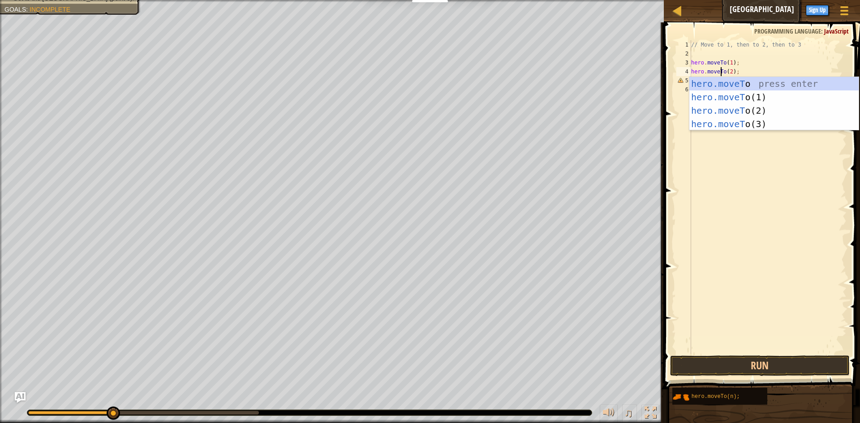
scroll to position [4, 3]
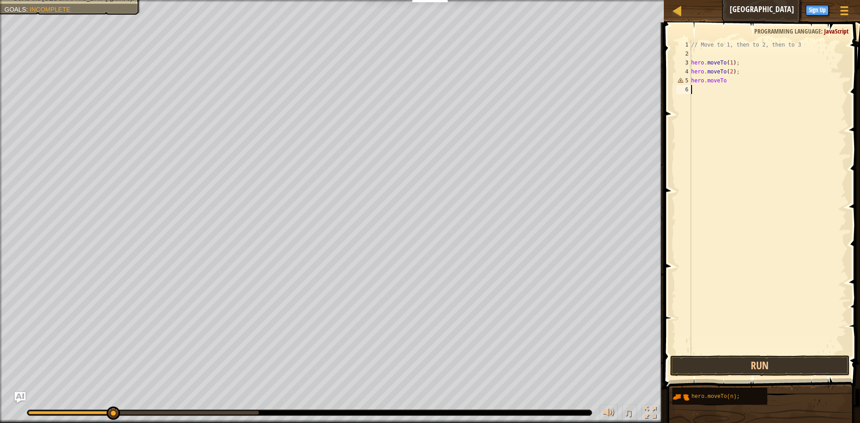
click at [706, 147] on div "// Move to 1, then to 2, then to 3 hero . moveTo ( 1 ) ; hero . moveTo ( 2 ) ; …" at bounding box center [767, 205] width 157 height 331
click at [728, 79] on div "// Move to 1, then to 2, then to 3 hero . moveTo ( 1 ) ; hero . moveTo ( 2 ) ; …" at bounding box center [767, 205] width 157 height 331
type textarea "hero.moveTo"
click at [813, 12] on button "Sign Up" at bounding box center [816, 10] width 23 height 11
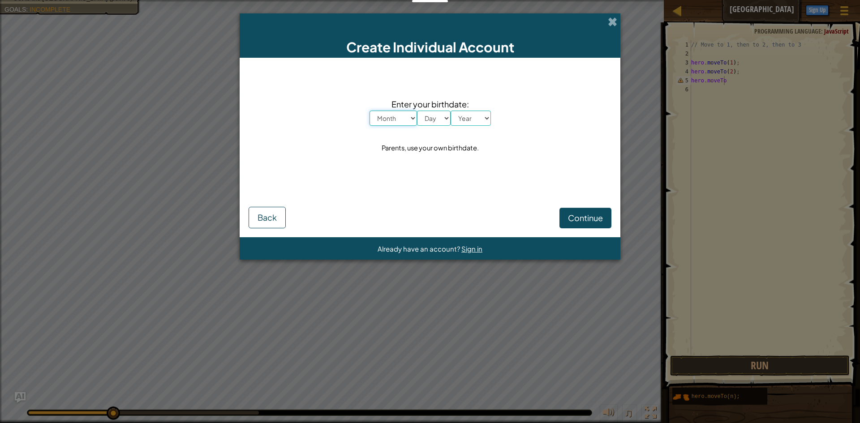
click at [404, 117] on select "Month January February March April May June July August September October Novem…" at bounding box center [392, 118] width 47 height 15
select select "9"
click at [369, 111] on select "Month January February March April May June July August September October Novem…" at bounding box center [392, 118] width 47 height 15
click at [436, 116] on select "Day 1 2 3 4 5 6 7 8 9 10 11 12 13 14 15 16 17 18 19 20 21 22 23 24 25 26 27 28 …" at bounding box center [434, 118] width 34 height 15
select select "24"
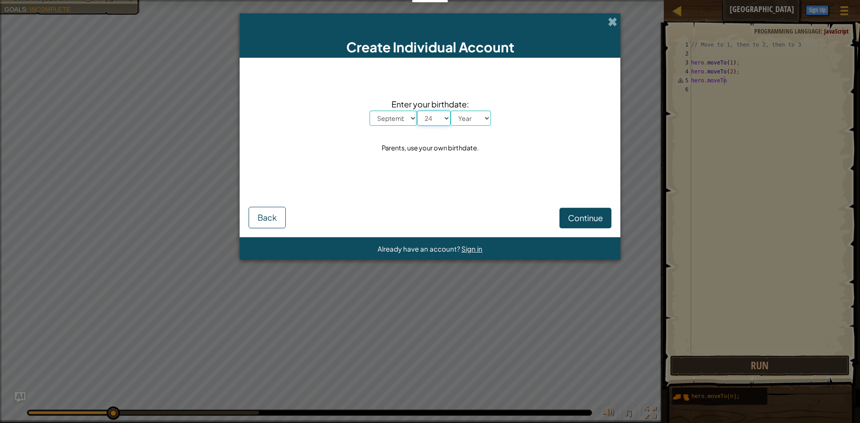
click at [417, 111] on select "Day 1 2 3 4 5 6 7 8 9 10 11 12 13 14 15 16 17 18 19 20 21 22 23 24 25 26 27 28 …" at bounding box center [434, 118] width 34 height 15
click at [479, 122] on select "Year 2025 2024 2023 2022 2021 2020 2019 2018 2017 2016 2015 2014 2013 2012 2011…" at bounding box center [470, 118] width 40 height 15
select select "2012"
click at [450, 111] on select "Year 2025 2024 2023 2022 2021 2020 2019 2018 2017 2016 2015 2014 2013 2012 2011…" at bounding box center [470, 118] width 40 height 15
click at [578, 218] on span "Continue" at bounding box center [585, 218] width 35 height 10
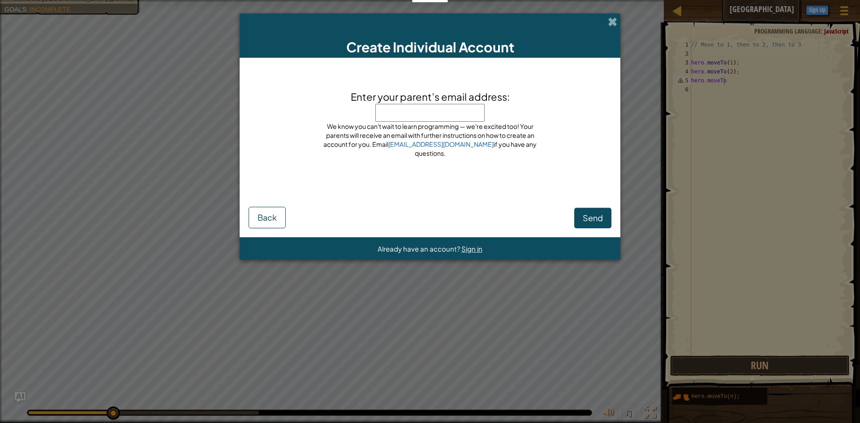
click at [607, 17] on div "Create Individual Account" at bounding box center [430, 35] width 381 height 44
click at [612, 24] on span at bounding box center [612, 21] width 9 height 9
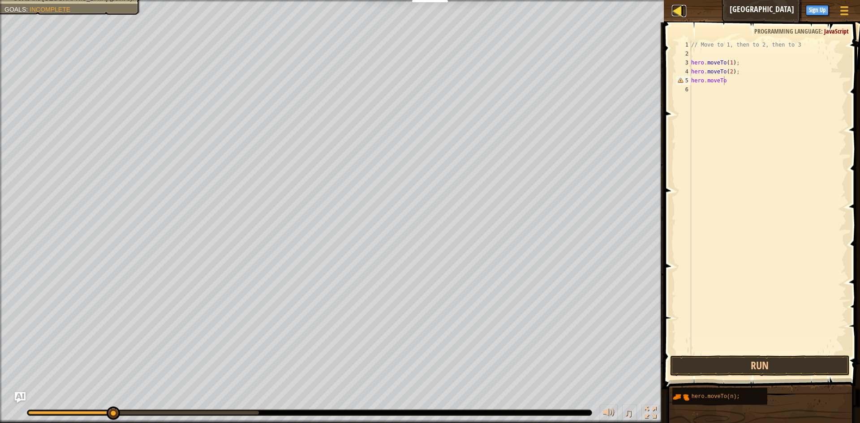
click at [677, 12] on div at bounding box center [677, 10] width 11 height 11
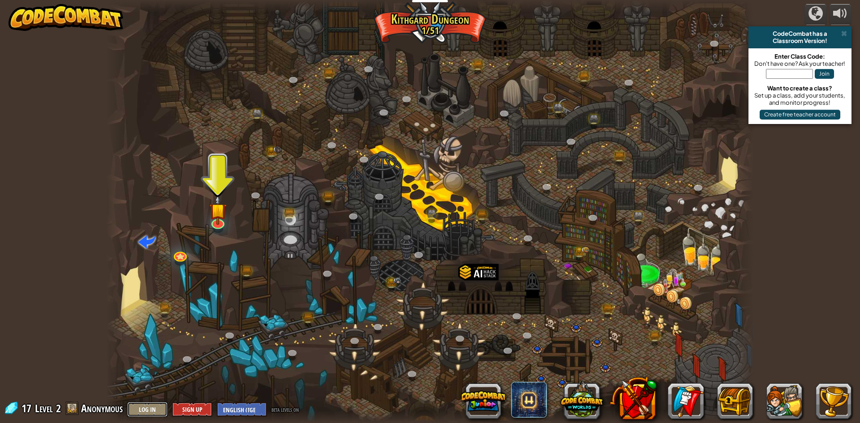
click at [159, 410] on button "Log In" at bounding box center [147, 409] width 40 height 15
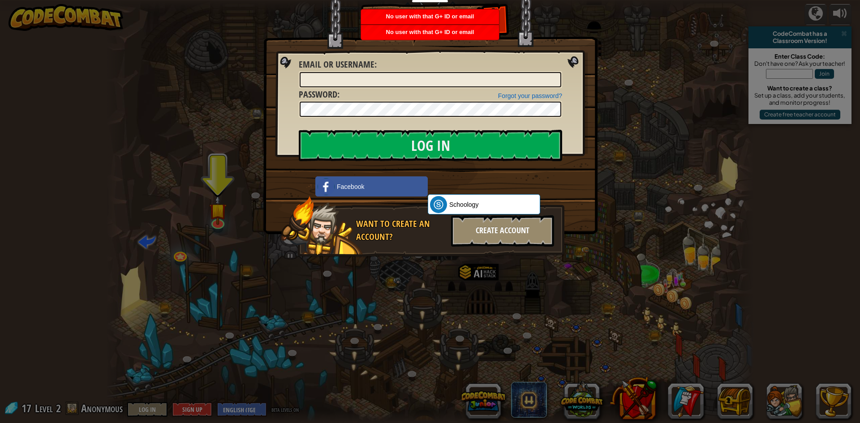
click at [481, 224] on div "Create Account" at bounding box center [502, 230] width 103 height 31
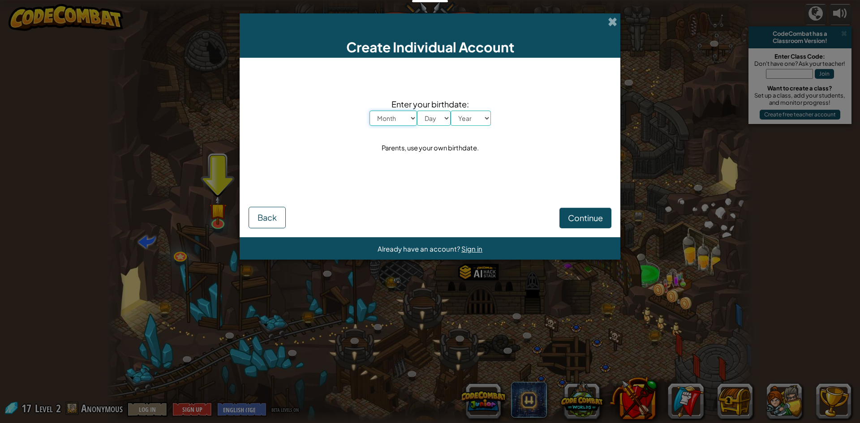
click at [387, 123] on select "Month January February March April May June July August September October Novem…" at bounding box center [392, 118] width 47 height 15
select select "9"
click at [369, 111] on select "Month January February March April May June July August September October Novem…" at bounding box center [392, 118] width 47 height 15
click at [437, 111] on select "Day 1 2 3 4 5 6 7 8 9 10 11 12 13 14 15 16 17 18 19 20 21 22 23 24 25 26 27 28 …" at bounding box center [434, 118] width 34 height 15
select select "24"
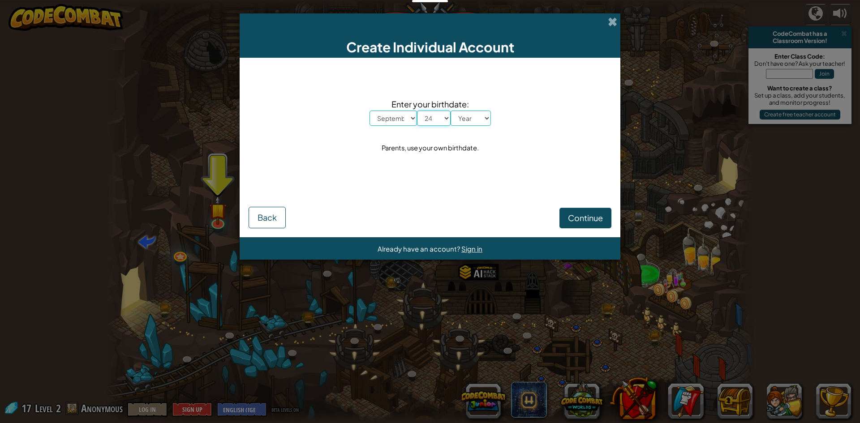
click at [417, 111] on select "Day 1 2 3 4 5 6 7 8 9 10 11 12 13 14 15 16 17 18 19 20 21 22 23 24 25 26 27 28 …" at bounding box center [434, 118] width 34 height 15
click at [463, 120] on select "Year 2025 2024 2023 2022 2021 2020 2019 2018 2017 2016 2015 2014 2013 2012 2011…" at bounding box center [470, 118] width 40 height 15
click at [450, 111] on select "Year 2025 2024 2023 2022 2021 2020 2019 2018 2017 2016 2015 2014 2013 2012 2011…" at bounding box center [470, 118] width 40 height 15
click at [459, 119] on select "Year 2025 2024 2023 2022 2021 2020 2019 2018 2017 2016 2015 2014 2013 2012 2011…" at bounding box center [470, 118] width 40 height 15
select select "2011"
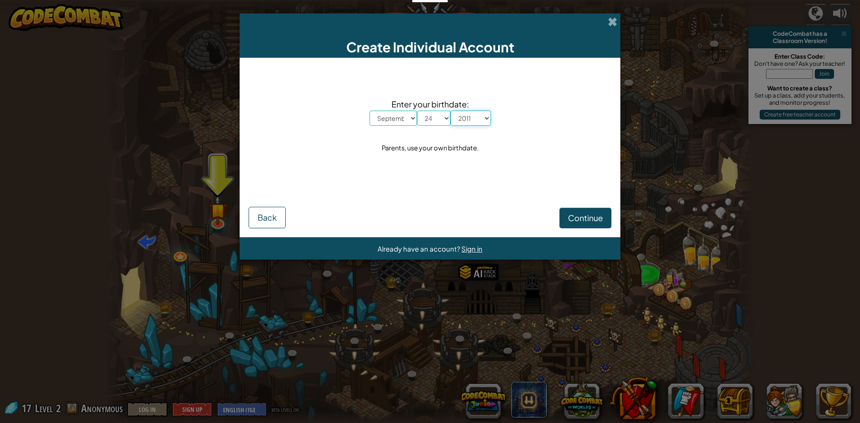
click at [450, 111] on select "Year 2025 2024 2023 2022 2021 2020 2019 2018 2017 2016 2015 2014 2013 2012 2011…" at bounding box center [470, 118] width 40 height 15
click at [582, 219] on span "Continue" at bounding box center [585, 218] width 35 height 10
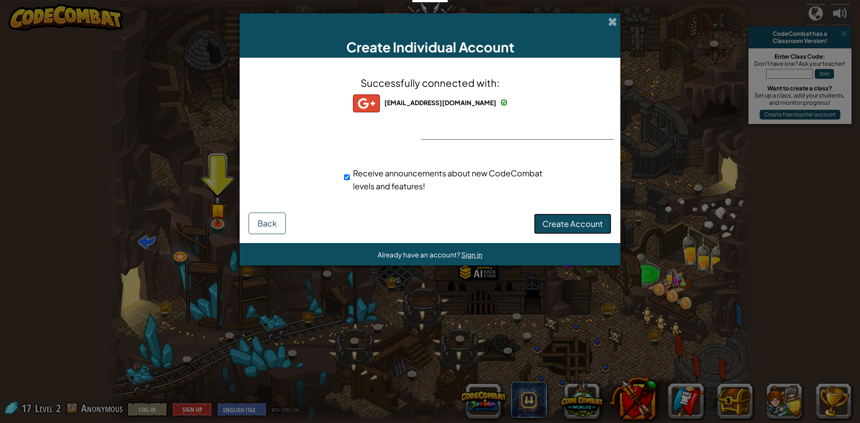
click at [585, 228] on span "Create Account" at bounding box center [572, 223] width 60 height 10
click at [575, 220] on button "Create Account" at bounding box center [572, 224] width 77 height 21
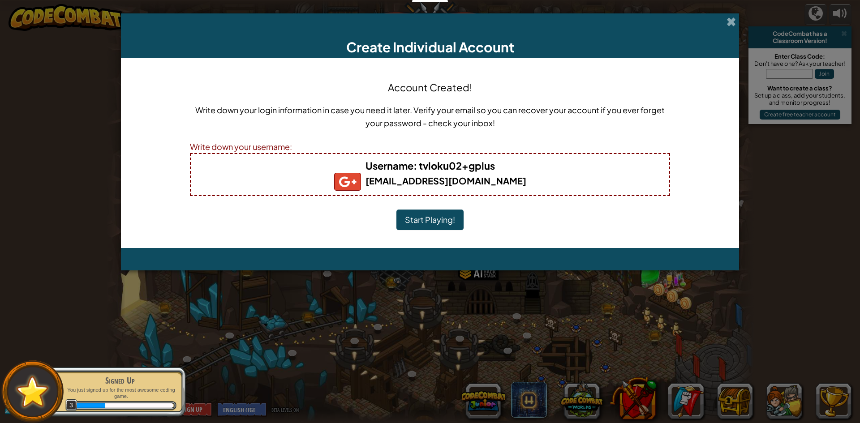
click at [428, 216] on button "Start Playing!" at bounding box center [429, 220] width 67 height 21
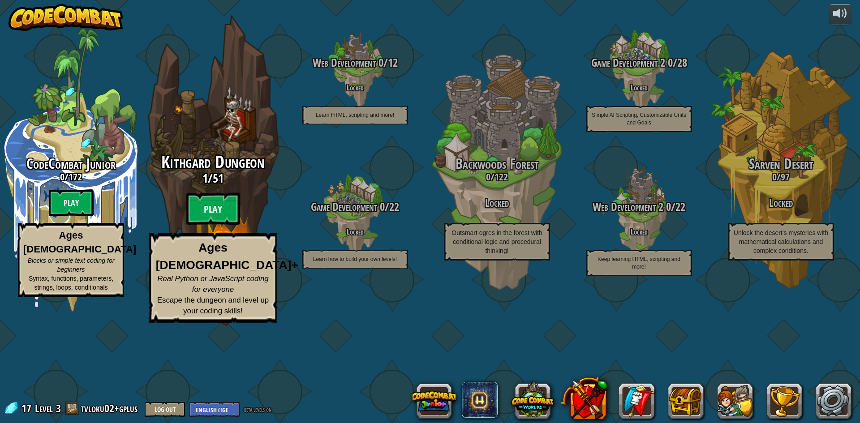
click at [214, 225] on btn "Play" at bounding box center [213, 209] width 54 height 32
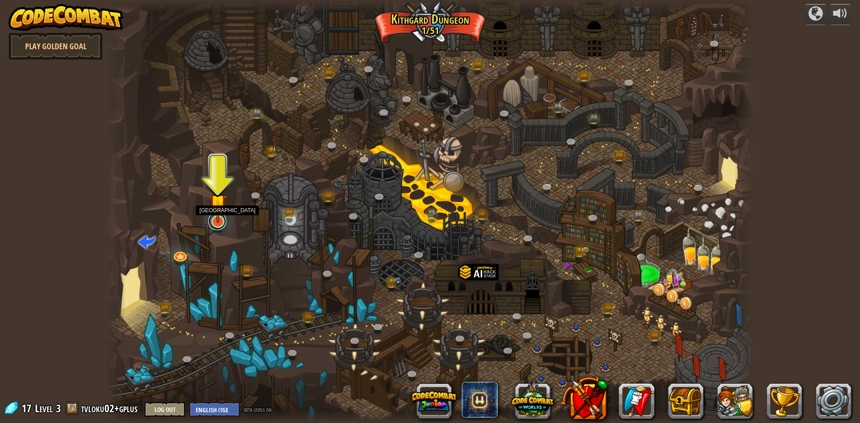
click at [220, 222] on div at bounding box center [217, 221] width 13 height 13
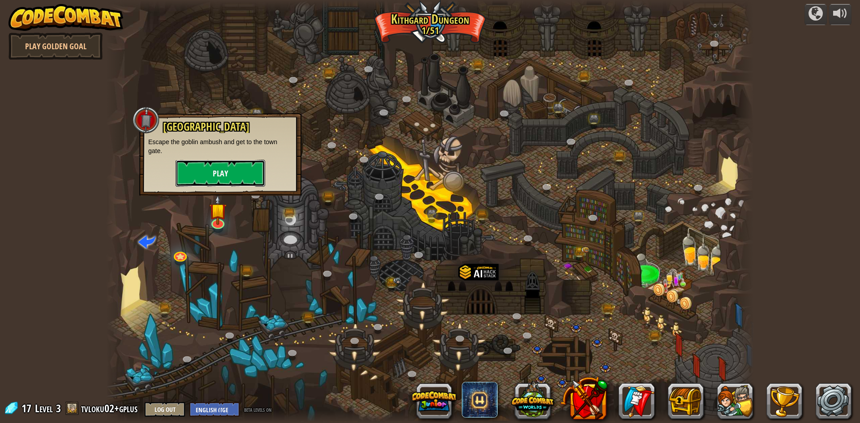
click at [206, 172] on button "Play" at bounding box center [220, 173] width 90 height 27
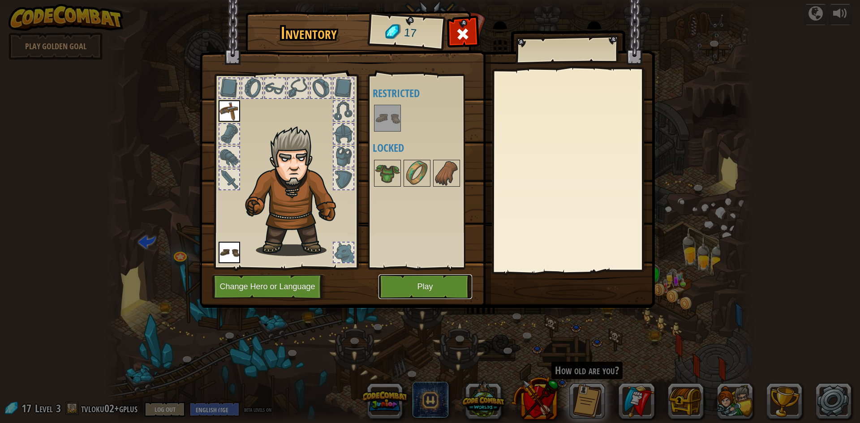
click at [414, 287] on button "Play" at bounding box center [425, 286] width 94 height 25
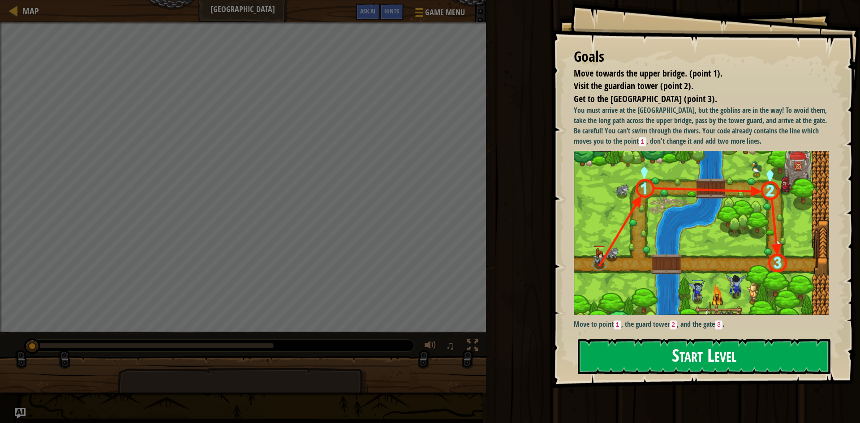
click at [623, 347] on button "Start Level" at bounding box center [704, 356] width 252 height 35
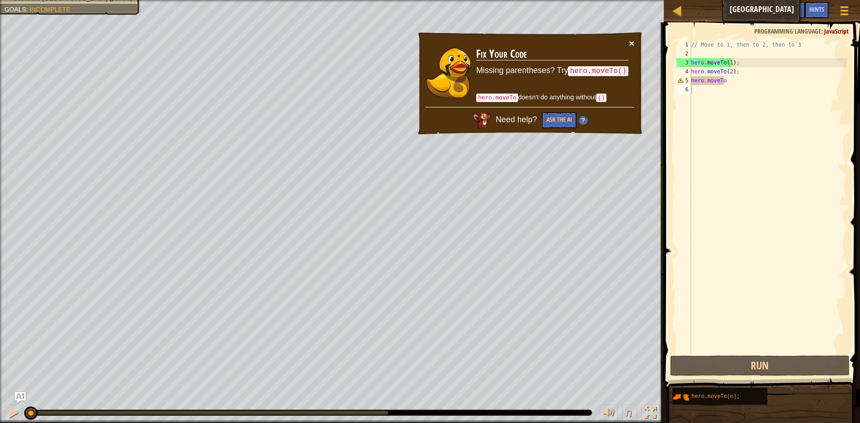
click at [629, 43] on button "×" at bounding box center [631, 43] width 5 height 9
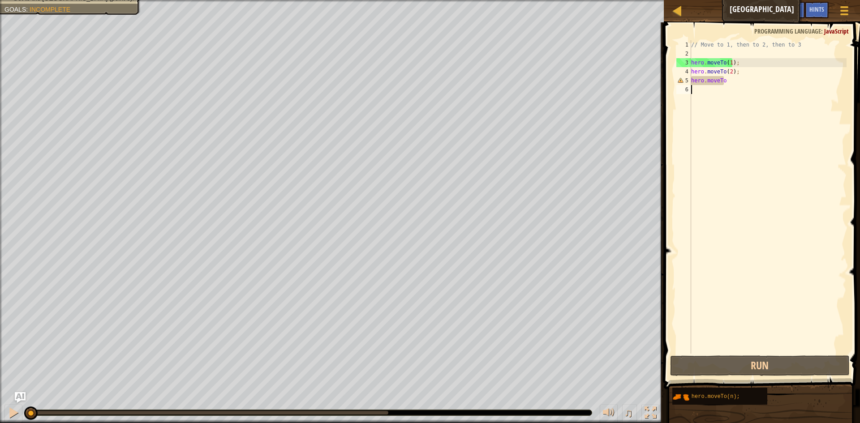
click at [726, 81] on div "// Move to 1, then to 2, then to 3 hero . moveTo ( 1 ) ; hero . moveTo ( 2 ) ; …" at bounding box center [767, 205] width 157 height 331
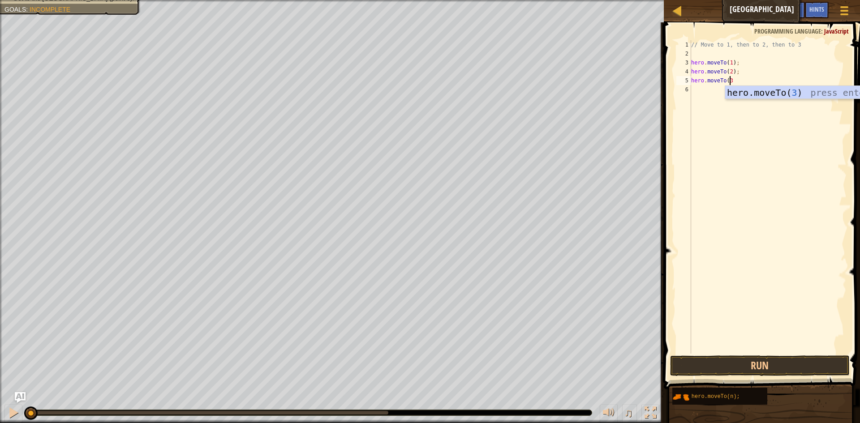
scroll to position [4, 3]
type textarea "hero.moveTo(3);"
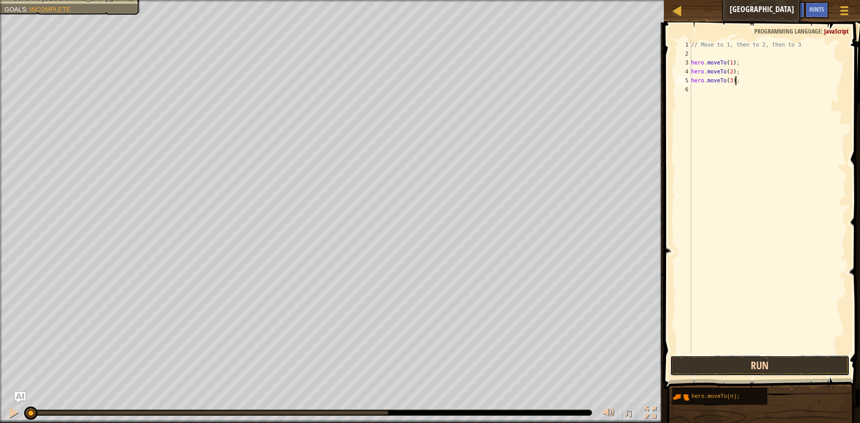
click at [790, 367] on button "Run" at bounding box center [760, 365] width 180 height 21
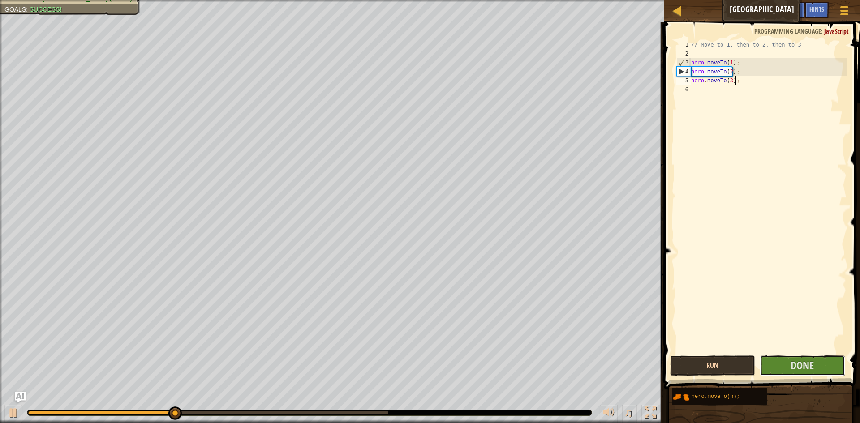
click at [790, 367] on button "Done" at bounding box center [802, 365] width 86 height 21
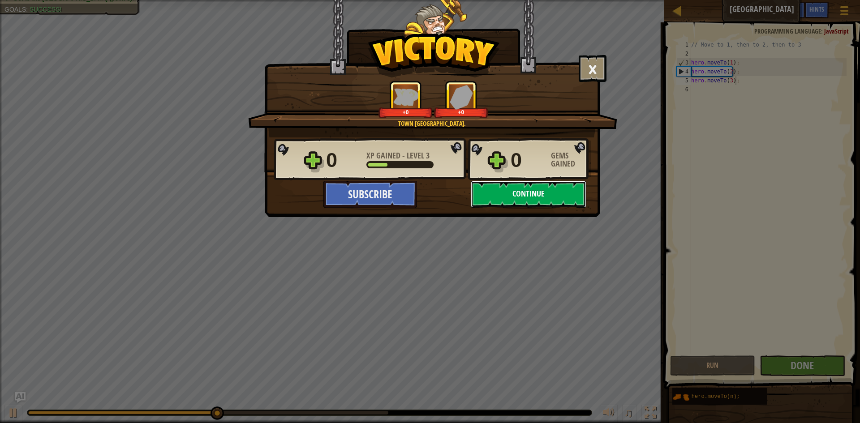
click at [484, 190] on button "Continue" at bounding box center [529, 194] width 116 height 27
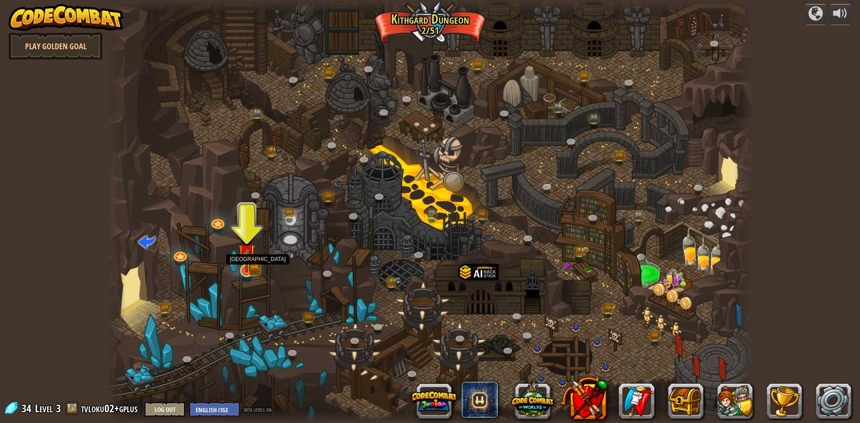
click at [248, 267] on img at bounding box center [246, 253] width 17 height 39
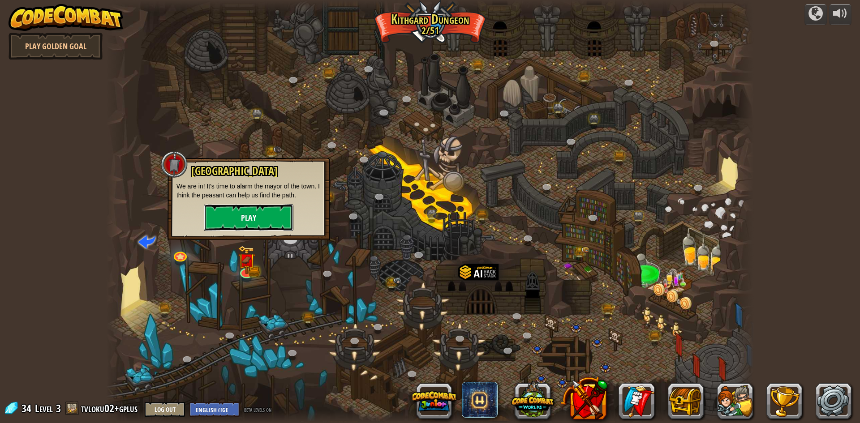
click at [244, 219] on button "Play" at bounding box center [249, 217] width 90 height 27
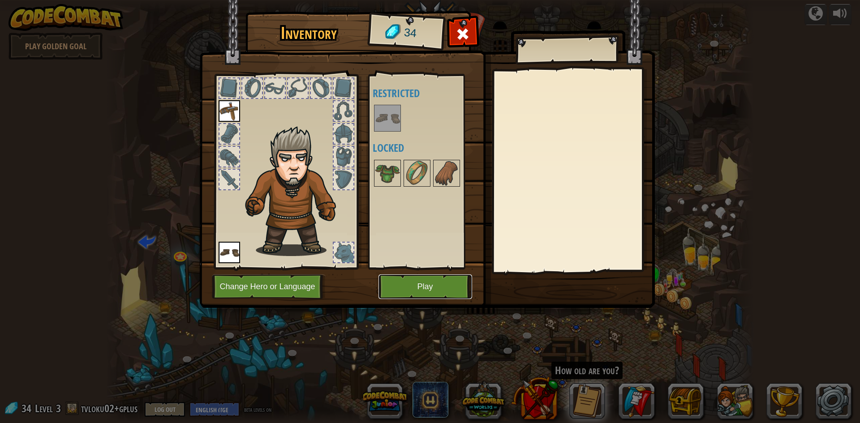
click at [434, 287] on button "Play" at bounding box center [425, 286] width 94 height 25
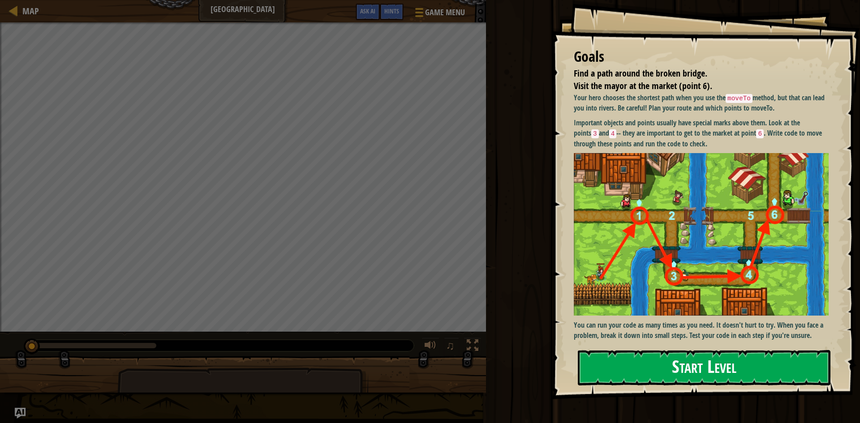
click at [715, 361] on button "Start Level" at bounding box center [704, 367] width 252 height 35
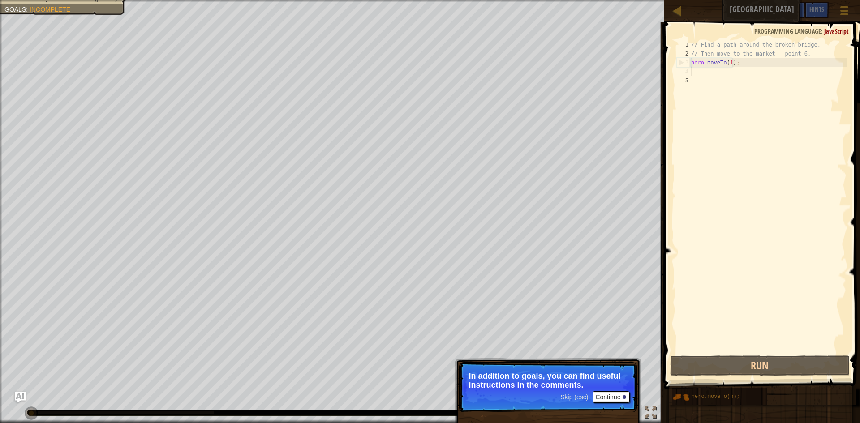
click at [701, 73] on div "// Find a path around the broken bridge. // Then move to the market - point 6. …" at bounding box center [767, 205] width 157 height 331
click at [694, 74] on div "// Find a path around the broken bridge. // Then move to the market - point 6. …" at bounding box center [767, 205] width 157 height 331
click at [691, 86] on div "// Find a path around the broken bridge. // Then move to the market - point 6. …" at bounding box center [767, 205] width 157 height 331
click at [691, 72] on div "// Find a path around the broken bridge. // Then move to the market - point 6. …" at bounding box center [767, 205] width 157 height 331
click at [691, 77] on div "// Find a path around the broken bridge. // Then move to the market - point 6. …" at bounding box center [767, 205] width 157 height 331
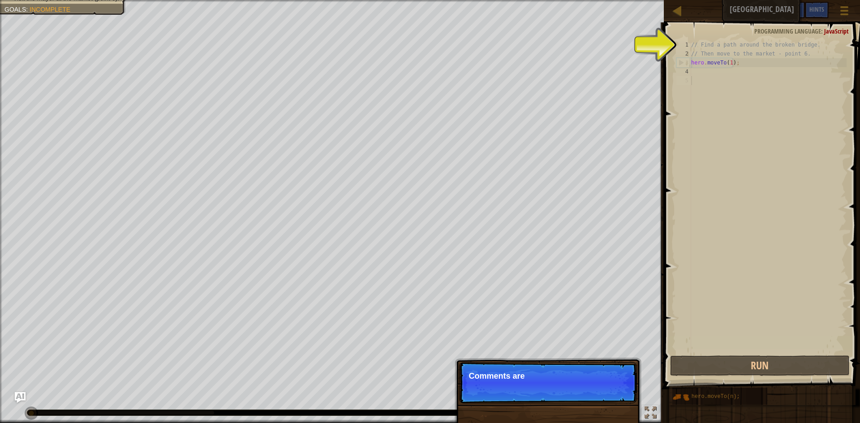
click at [691, 73] on div "// Find a path around the broken bridge. // Then move to the market - point 6. …" at bounding box center [767, 205] width 157 height 331
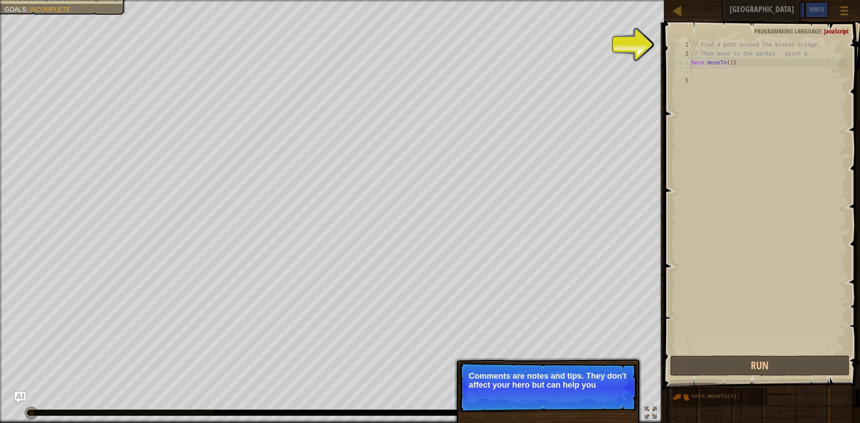
click at [562, 405] on p "Skip (esc) Continue Comments are notes and tips. They don't affect your hero bu…" at bounding box center [548, 387] width 178 height 50
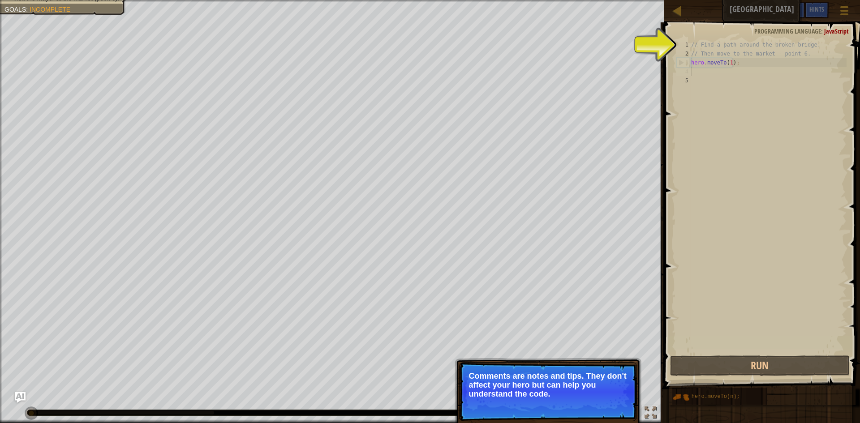
click at [562, 405] on p "Skip (esc) Continue Comments are notes and tips. They don't affect your hero bu…" at bounding box center [548, 391] width 178 height 59
click at [562, 405] on span "Skip (esc)" at bounding box center [574, 405] width 28 height 7
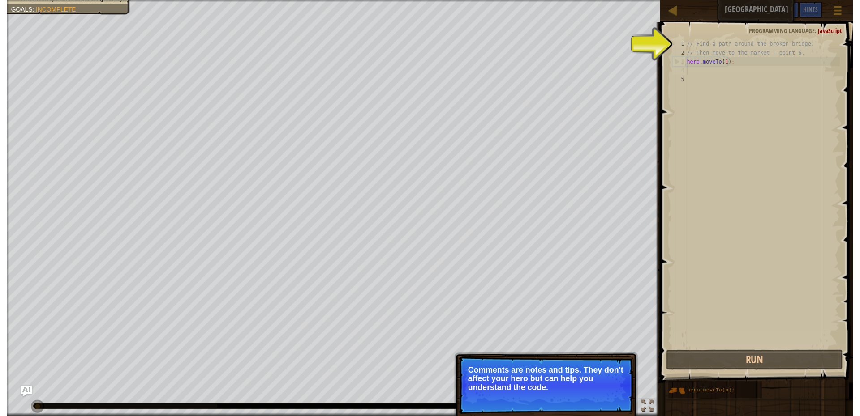
scroll to position [4, 0]
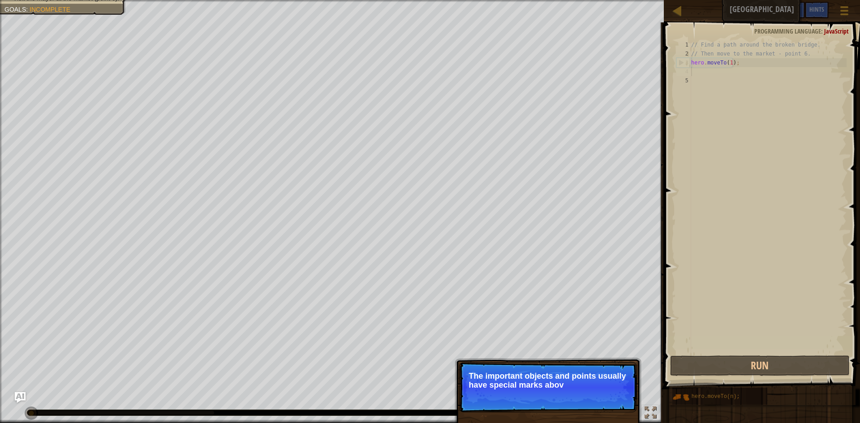
click at [562, 405] on p "Skip (esc) Continue The important objects and points usually have special marks…" at bounding box center [548, 387] width 178 height 50
click at [561, 383] on p "The important objects and points usually have special marks above them." at bounding box center [547, 381] width 159 height 18
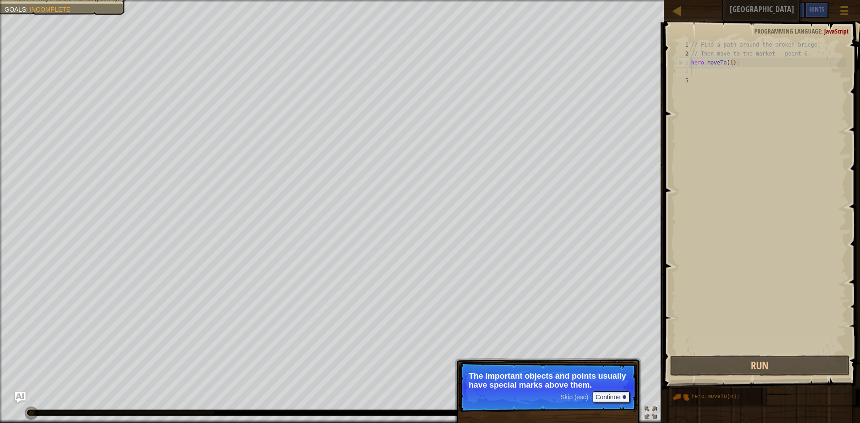
click at [561, 383] on p "The important objects and points usually have special marks above them." at bounding box center [547, 381] width 159 height 18
click at [620, 397] on button "Continue" at bounding box center [610, 397] width 37 height 12
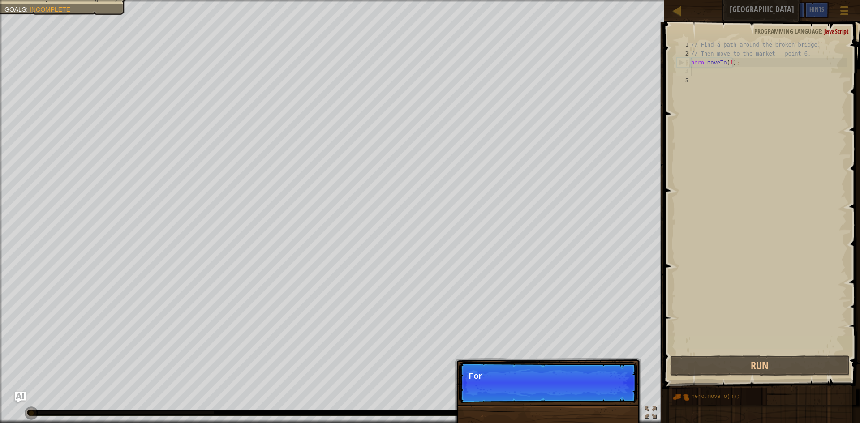
click at [620, 397] on p "Skip (esc) Continue For" at bounding box center [548, 382] width 178 height 41
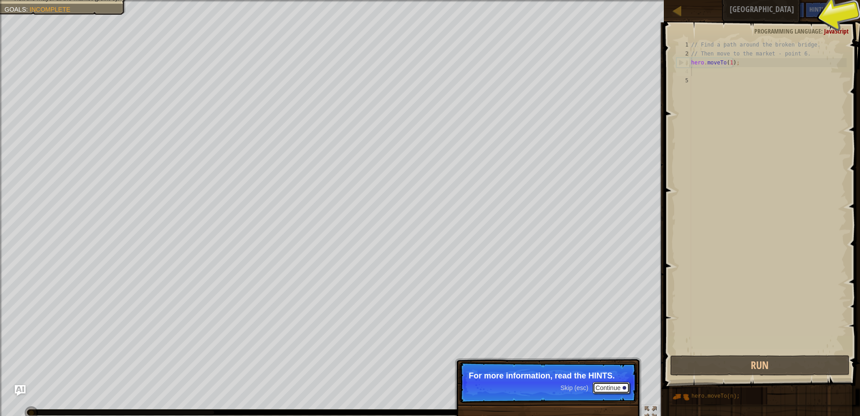
click at [600, 383] on button "Continue" at bounding box center [610, 388] width 37 height 12
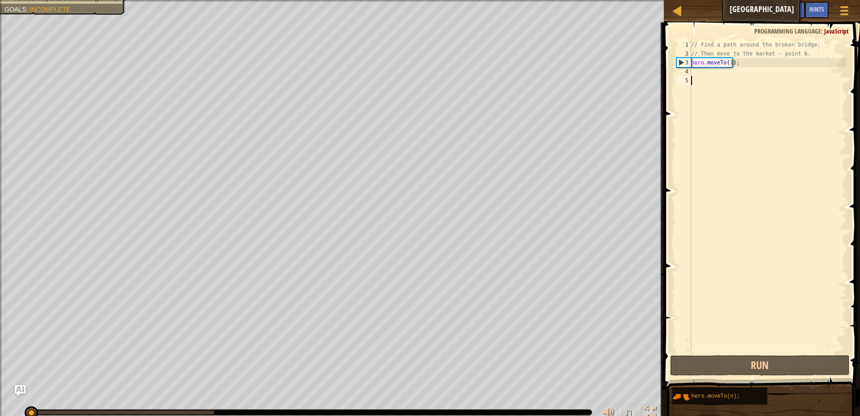
click at [696, 77] on div "// Find a path around the broken bridge. // Then move to the market - point 6. …" at bounding box center [767, 205] width 157 height 331
click at [697, 72] on div "// Find a path around the broken bridge. // Then move to the market - point 6. …" at bounding box center [767, 205] width 157 height 331
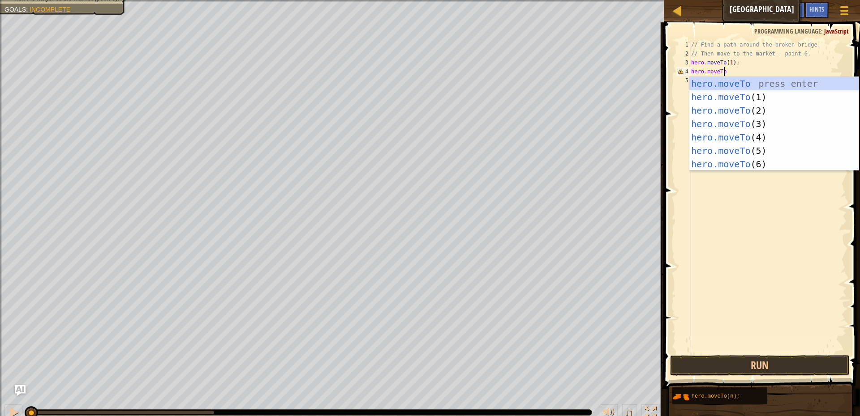
scroll to position [4, 3]
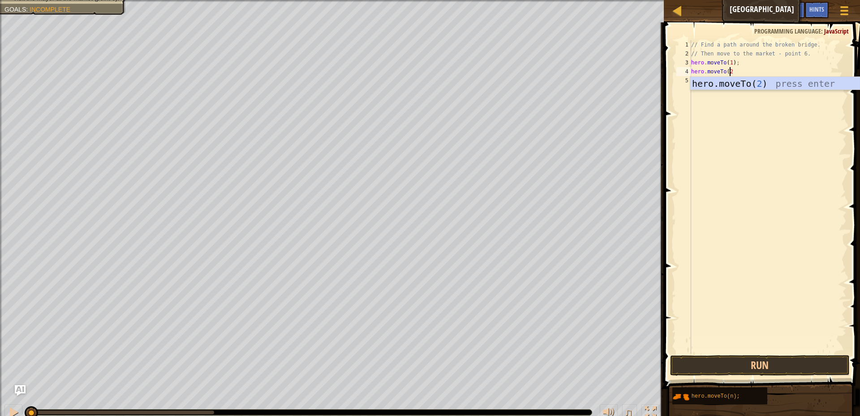
type textarea "hero.moveTo(2)"
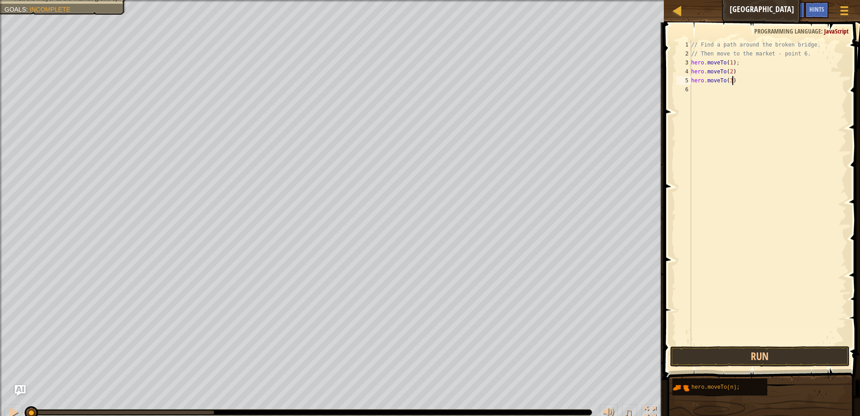
scroll to position [4, 3]
click at [733, 71] on div "// Find a path around the broken bridge. // Then move to the market - point 6. …" at bounding box center [767, 201] width 157 height 322
type textarea "hero.moveTo(2);"
click at [698, 91] on div "// Find a path around the broken bridge. // Then move to the market - point 6. …" at bounding box center [767, 201] width 157 height 322
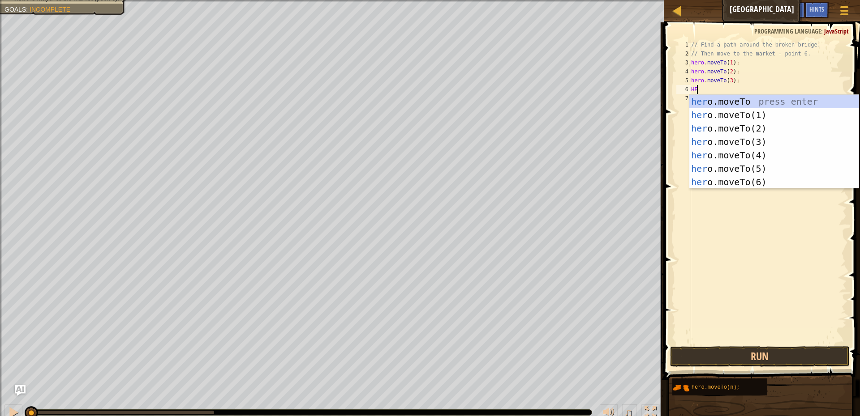
scroll to position [4, 0]
type textarea "H"
click at [740, 154] on div "hero.moveTo press enter hero.moveTo (1) press enter hero.moveTo (2) press enter…" at bounding box center [773, 155] width 169 height 121
type textarea "hero.moveTo(4);"
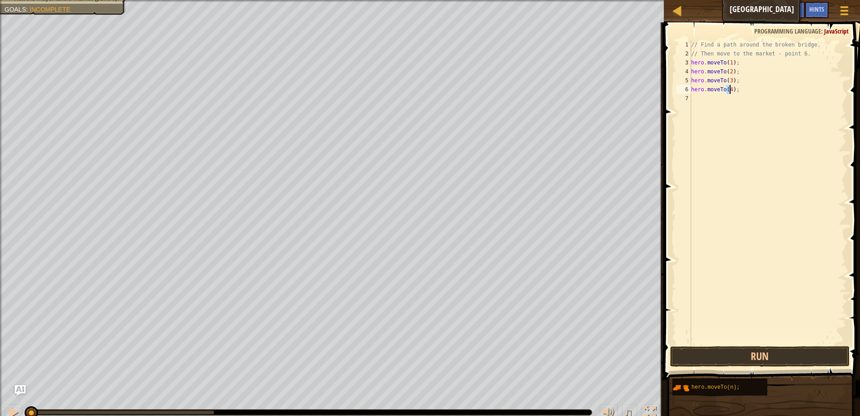
click at [735, 95] on div "// Find a path around the broken bridge. // Then move to the market - point 6. …" at bounding box center [767, 201] width 157 height 322
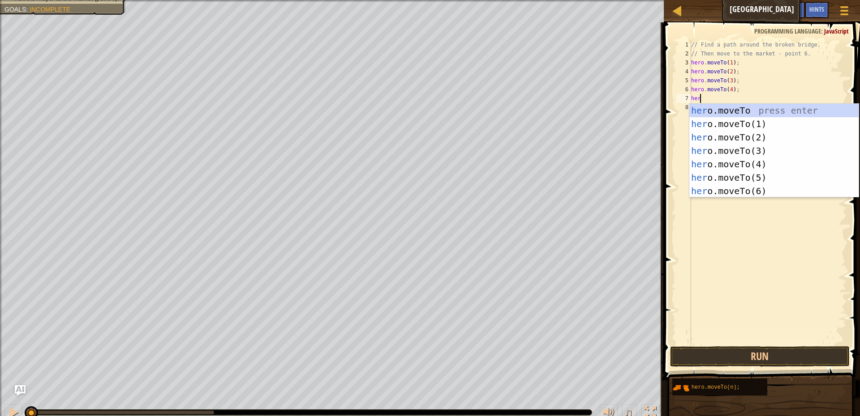
scroll to position [4, 0]
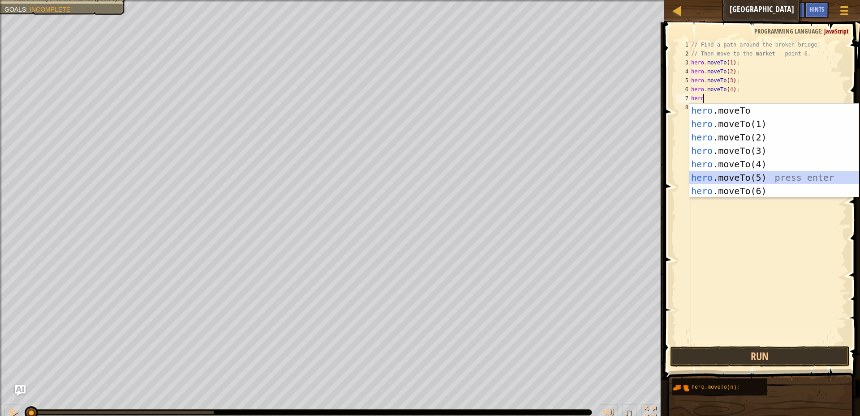
click at [733, 171] on div "hero .moveTo press enter hero .moveTo(1) press enter hero .moveTo(2) press ente…" at bounding box center [773, 164] width 169 height 121
type textarea "hero.moveTo(5);"
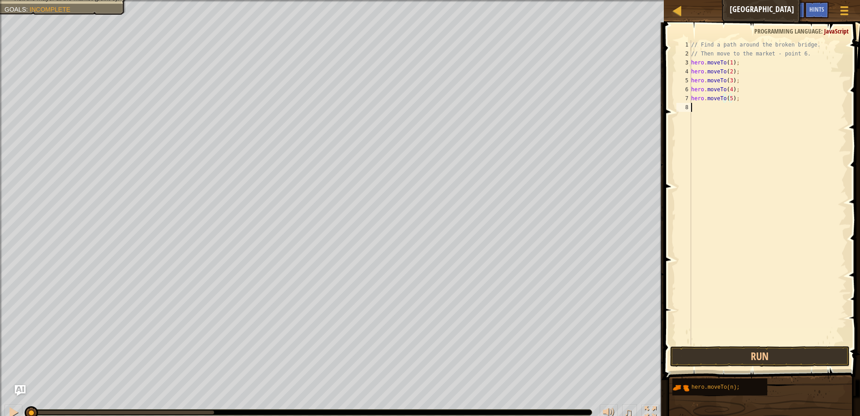
click at [706, 112] on div "// Find a path around the broken bridge. // Then move to the market - point 6. …" at bounding box center [767, 201] width 157 height 322
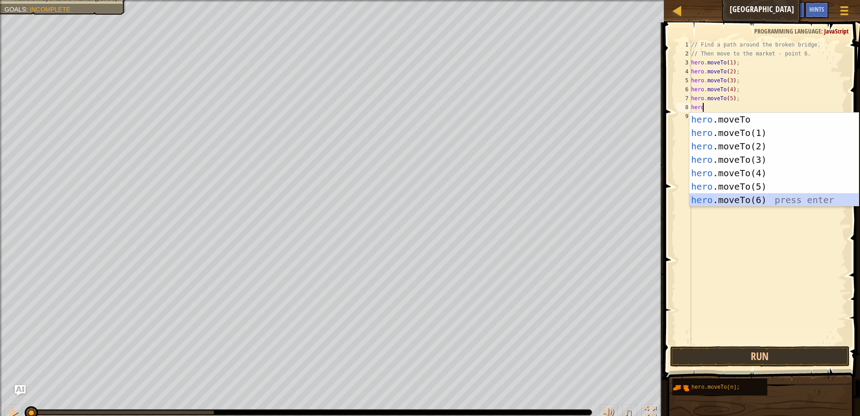
click at [710, 199] on div "hero .moveTo press enter hero .moveTo(1) press enter hero .moveTo(2) press ente…" at bounding box center [773, 173] width 169 height 121
type textarea "hero.moveTo(6);"
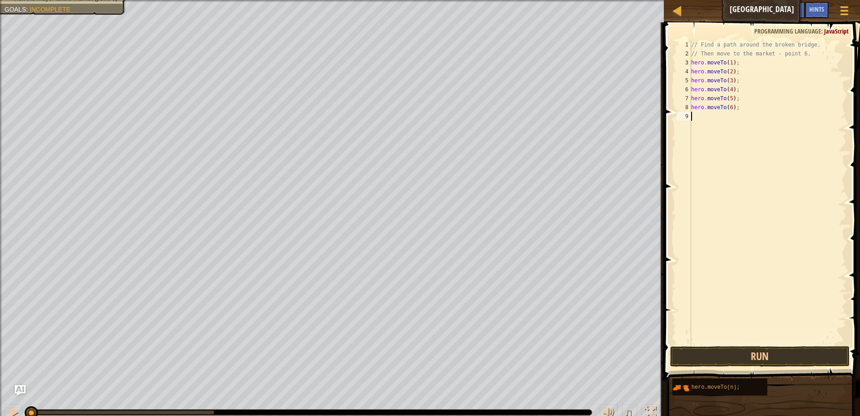
click at [740, 222] on div "// Find a path around the broken bridge. // Then move to the market - point 6. …" at bounding box center [767, 201] width 157 height 322
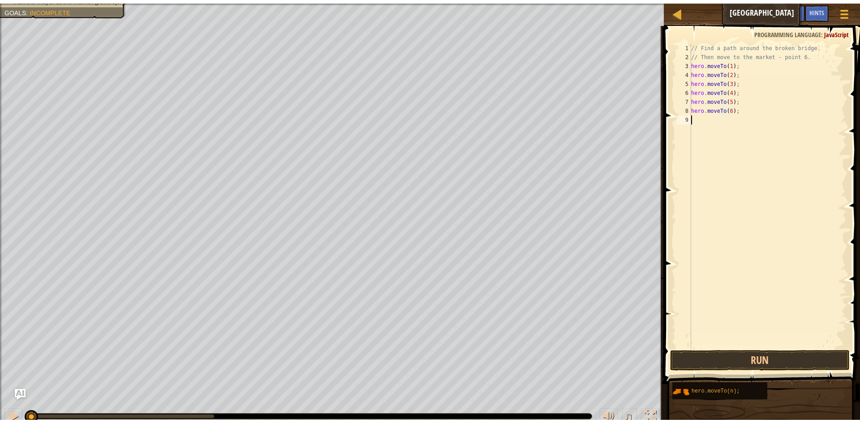
scroll to position [4, 0]
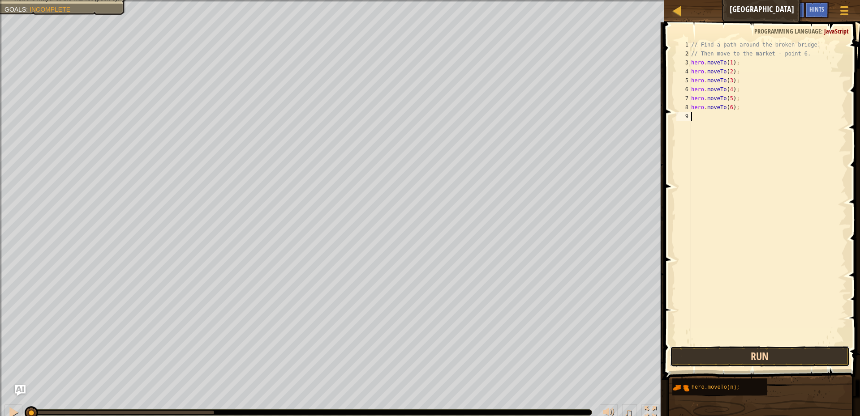
click at [750, 352] on button "Run" at bounding box center [760, 357] width 180 height 21
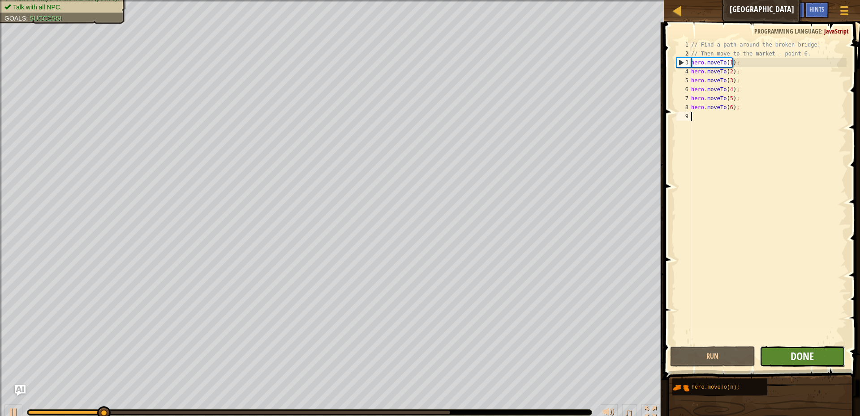
click at [799, 354] on span "Done" at bounding box center [801, 356] width 23 height 14
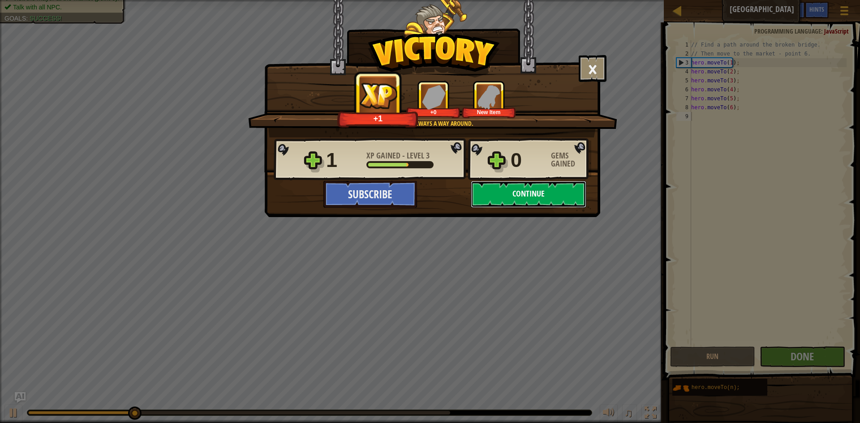
click at [527, 190] on button "Continue" at bounding box center [529, 194] width 116 height 27
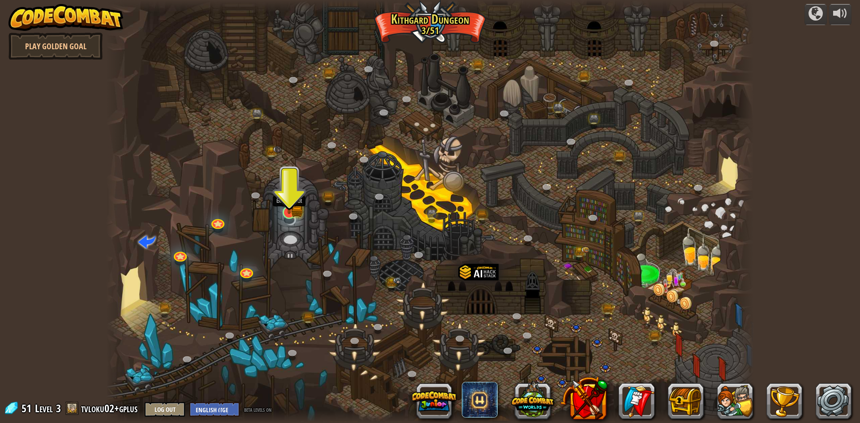
click at [296, 205] on img at bounding box center [288, 194] width 17 height 39
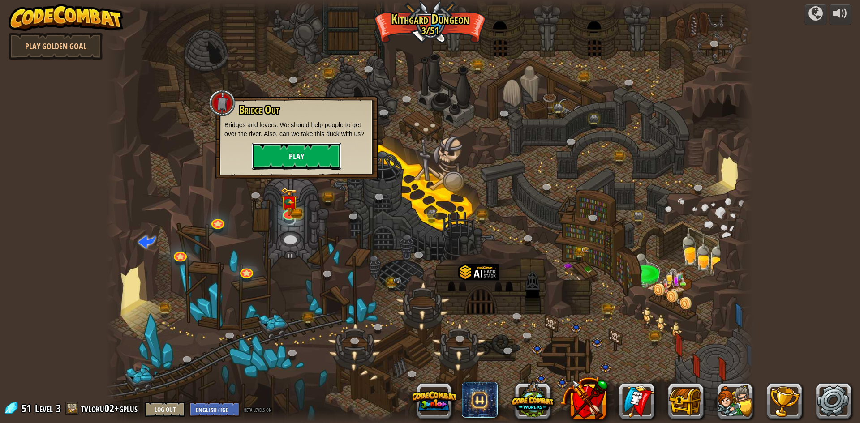
click at [286, 163] on button "Play" at bounding box center [297, 156] width 90 height 27
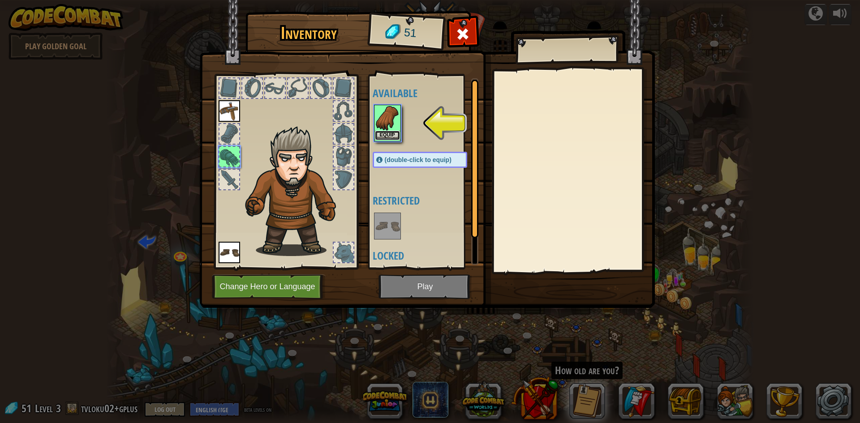
click at [386, 136] on button "Equip" at bounding box center [387, 135] width 25 height 9
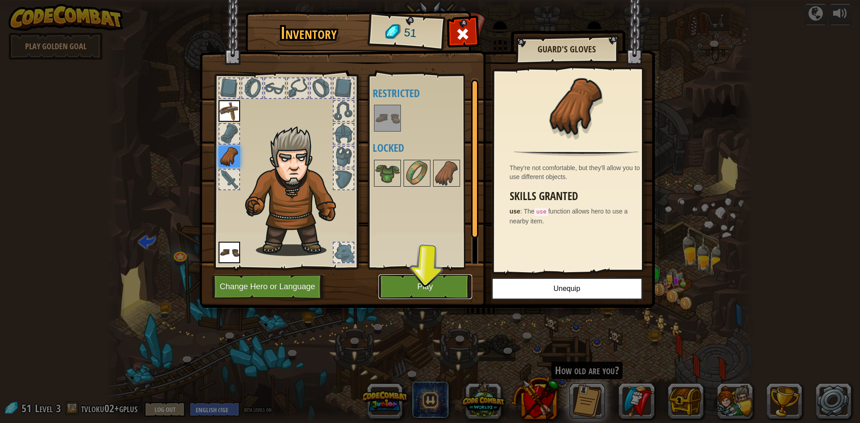
click at [411, 287] on button "Play" at bounding box center [425, 286] width 94 height 25
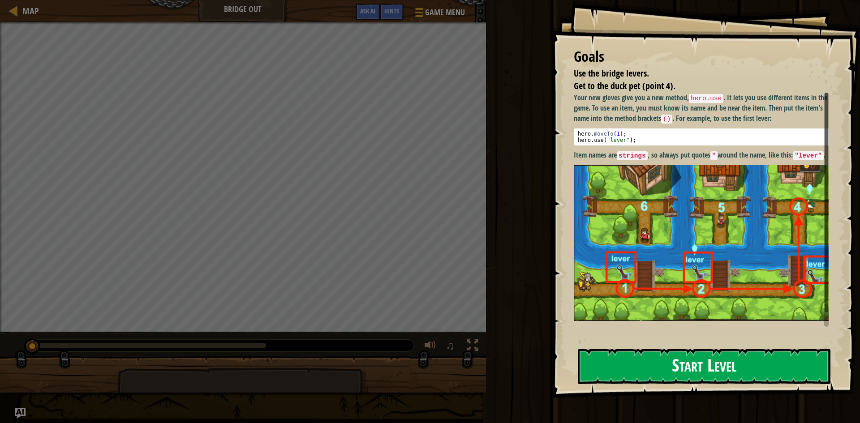
click at [654, 364] on button "Start Level" at bounding box center [704, 366] width 252 height 35
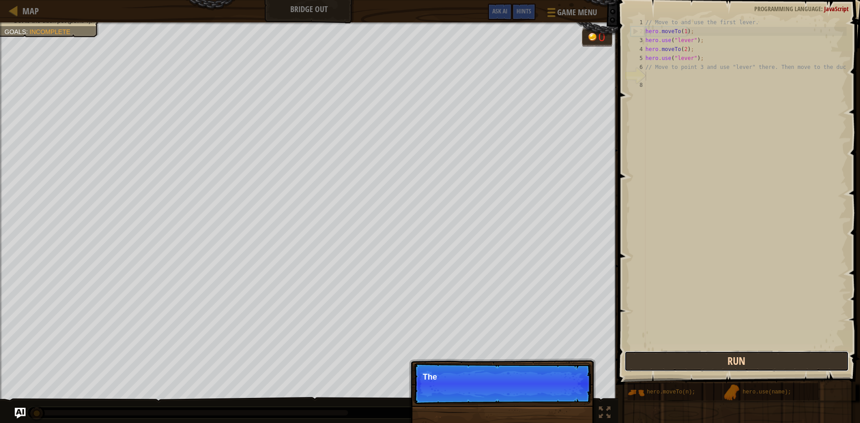
click at [693, 367] on button "Run" at bounding box center [736, 361] width 224 height 21
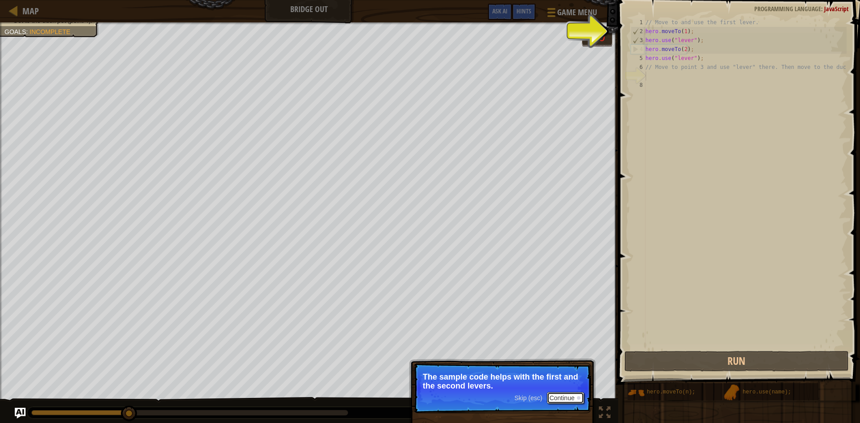
click at [579, 397] on div at bounding box center [579, 398] width 4 height 4
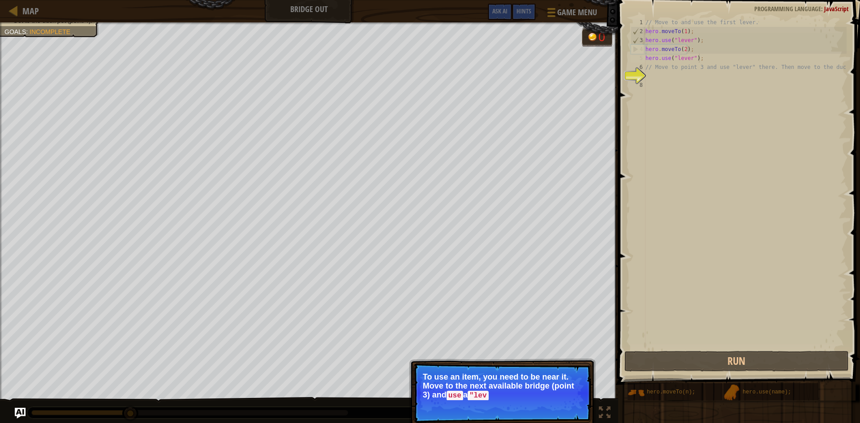
click at [702, 56] on div "// Move to and use the first lever. hero . moveTo ( 1 ) ; hero . use ( "lever" …" at bounding box center [744, 192] width 203 height 349
type textarea "hero.use("lever");"
click at [657, 74] on div "// Move to and use the first lever. hero . moveTo ( 1 ) ; hero . use ( "lever" …" at bounding box center [744, 192] width 203 height 349
click at [642, 75] on div "7" at bounding box center [637, 76] width 15 height 9
click at [654, 73] on div "// Move to and use the first lever. hero . moveTo ( 1 ) ; hero . use ( "lever" …" at bounding box center [744, 192] width 203 height 349
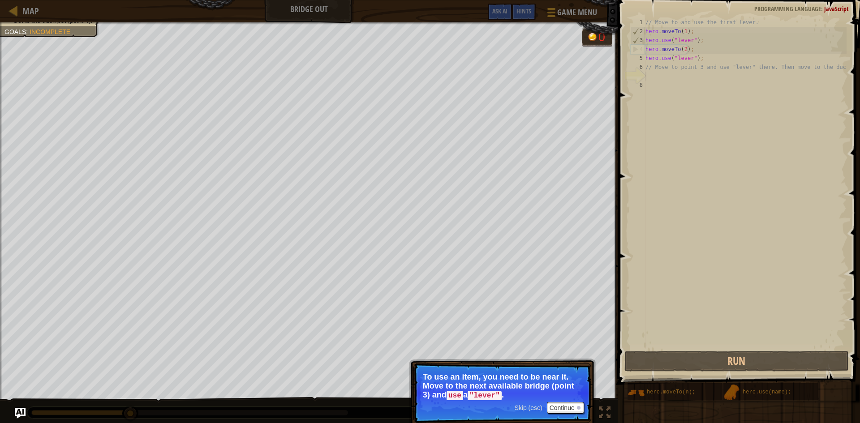
click at [654, 73] on div "// Move to and use the first lever. hero . moveTo ( 1 ) ; hero . use ( "lever" …" at bounding box center [744, 192] width 203 height 349
click at [640, 83] on div "8" at bounding box center [637, 85] width 15 height 9
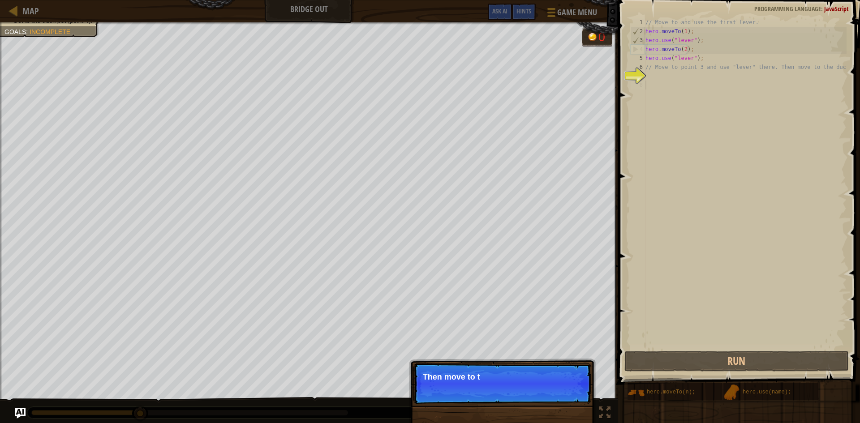
click at [655, 75] on div "// Move to and use the first lever. hero . moveTo ( 1 ) ; hero . use ( "lever" …" at bounding box center [744, 192] width 203 height 349
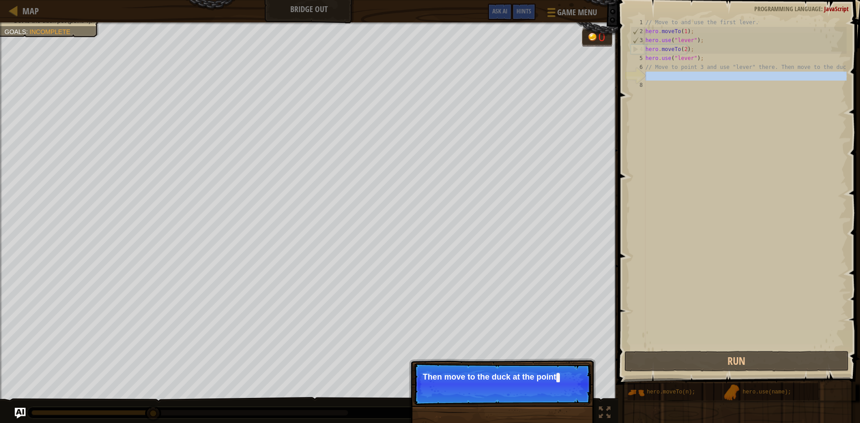
click at [655, 75] on div "// Move to and use the first lever. hero . moveTo ( 1 ) ; hero . use ( "lever" …" at bounding box center [744, 192] width 203 height 349
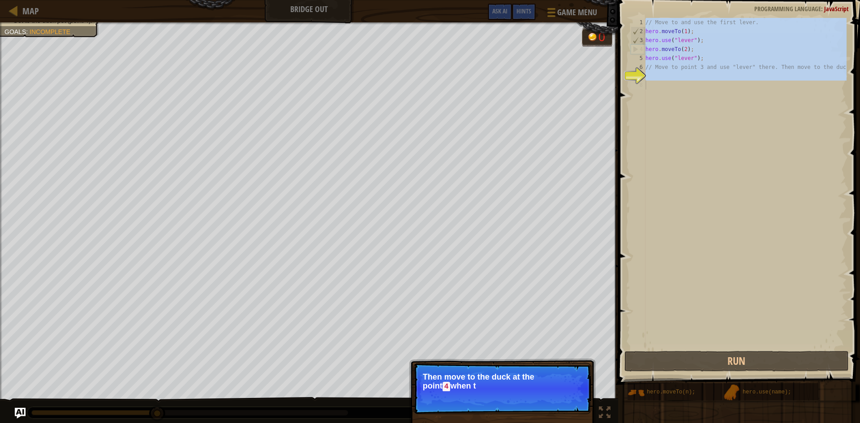
click at [655, 75] on div "// Move to and use the first lever. hero . moveTo ( 1 ) ; hero . use ( "lever" …" at bounding box center [744, 192] width 203 height 349
click at [655, 75] on div "// Move to and use the first lever. hero . moveTo ( 1 ) ; hero . use ( "lever" …" at bounding box center [744, 183] width 203 height 331
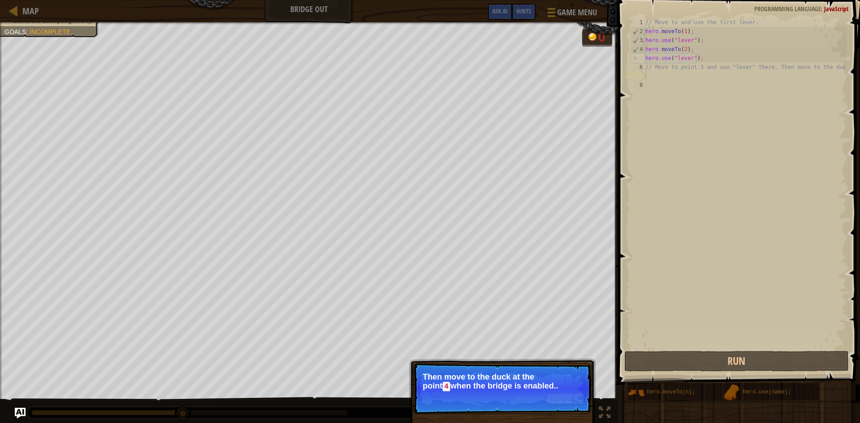
click at [655, 75] on div "// Move to and use the first lever. hero . moveTo ( 1 ) ; hero . use ( "lever" …" at bounding box center [744, 192] width 203 height 349
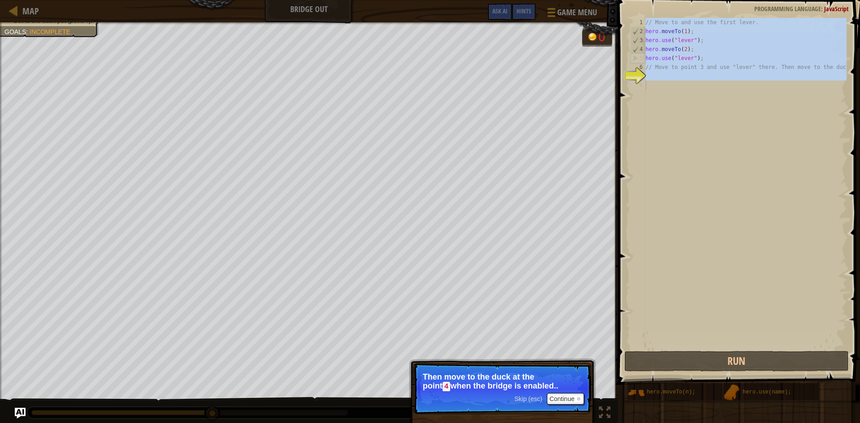
click at [655, 75] on div "// Move to and use the first lever. hero . moveTo ( 1 ) ; hero . use ( "lever" …" at bounding box center [744, 183] width 203 height 331
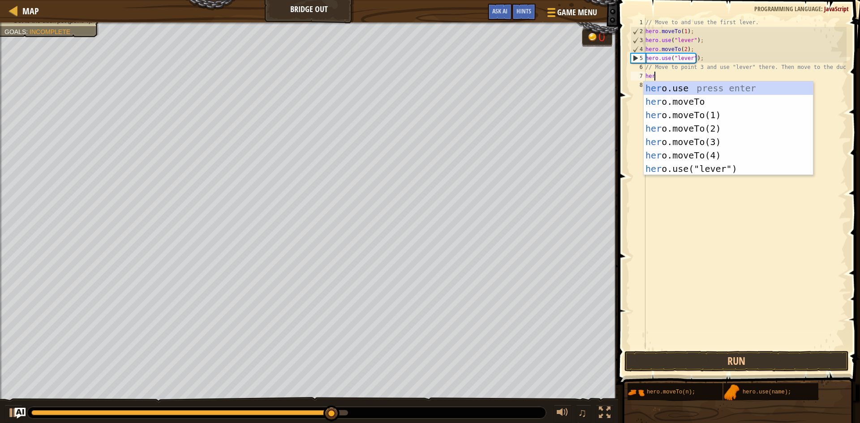
click at [656, 88] on div "her o.use press enter her o.moveTo press enter her o.moveTo(1) press enter her …" at bounding box center [727, 141] width 169 height 121
type textarea "hero.use("lever");"
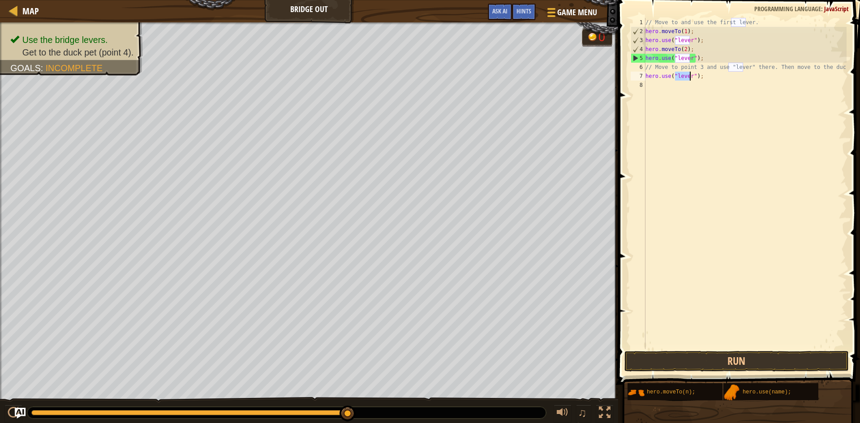
click at [648, 88] on div "// Move to and use the first lever. hero . moveTo ( 1 ) ; hero . use ( "lever" …" at bounding box center [744, 192] width 203 height 349
click at [647, 77] on div "// Move to and use the first lever. hero . moveTo ( 1 ) ; hero . use ( "lever" …" at bounding box center [744, 192] width 203 height 349
type textarea "hero.use("lever");"
click at [646, 74] on div "// Move to and use the first lever. hero . moveTo ( 1 ) ; hero . use ( "lever" …" at bounding box center [744, 192] width 203 height 349
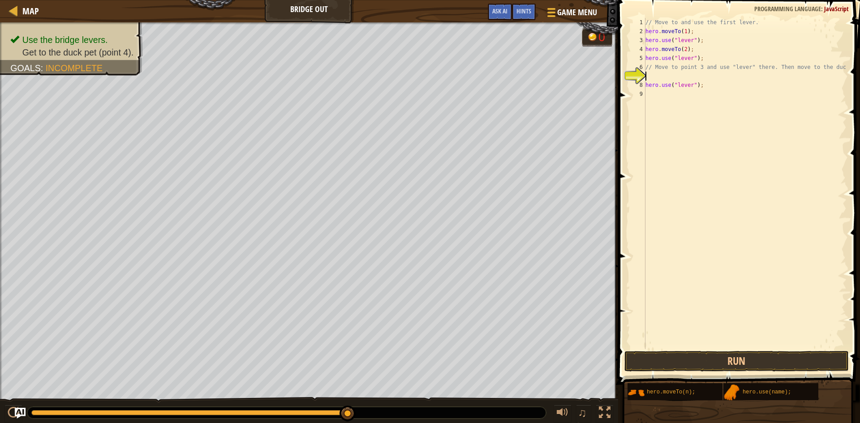
click at [646, 74] on div "// Move to and use the first lever. hero . moveTo ( 1 ) ; hero . use ( "lever" …" at bounding box center [744, 192] width 203 height 349
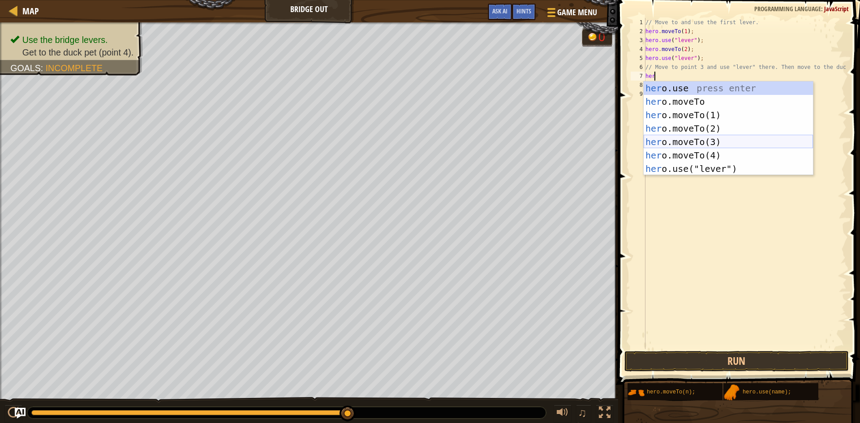
click at [704, 142] on div "her o.use press enter her o.moveTo press enter her o.moveTo(1) press enter her …" at bounding box center [727, 141] width 169 height 121
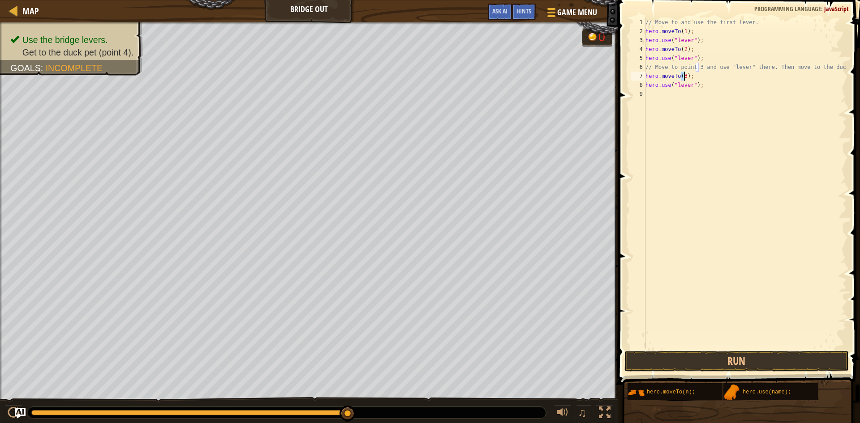
click at [704, 88] on div "// Move to and use the first lever. hero . moveTo ( 1 ) ; hero . use ( "lever" …" at bounding box center [744, 192] width 203 height 349
type textarea "hero.use("lever");"
click at [656, 95] on div "// Move to and use the first lever. hero . moveTo ( 1 ) ; hero . use ( "lever" …" at bounding box center [744, 192] width 203 height 349
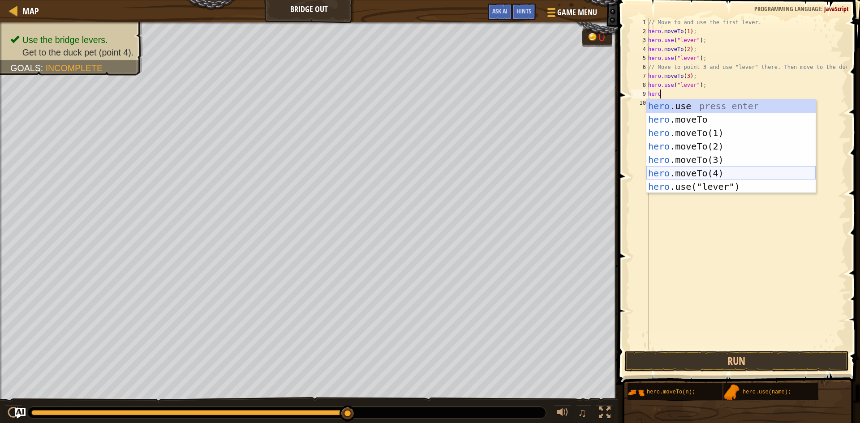
click at [666, 172] on div "hero .use press enter hero .moveTo press enter hero .moveTo(1) press enter hero…" at bounding box center [730, 159] width 169 height 121
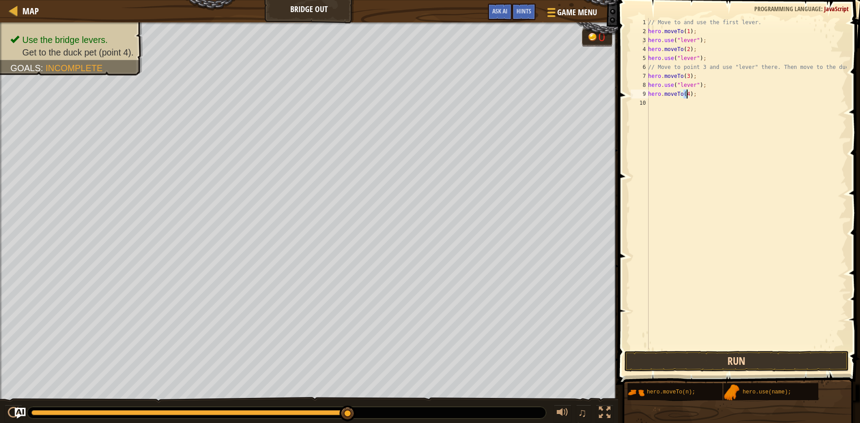
type textarea "hero.moveTo(4);"
click at [768, 361] on button "Run" at bounding box center [736, 361] width 224 height 21
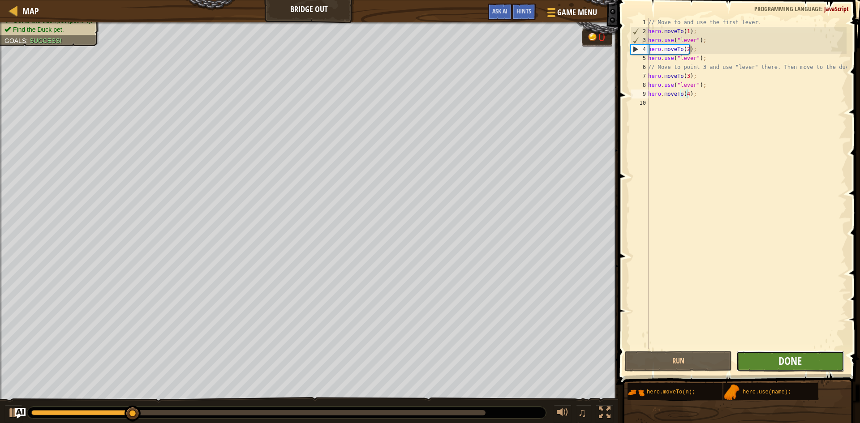
click at [783, 358] on span "Done" at bounding box center [789, 361] width 23 height 14
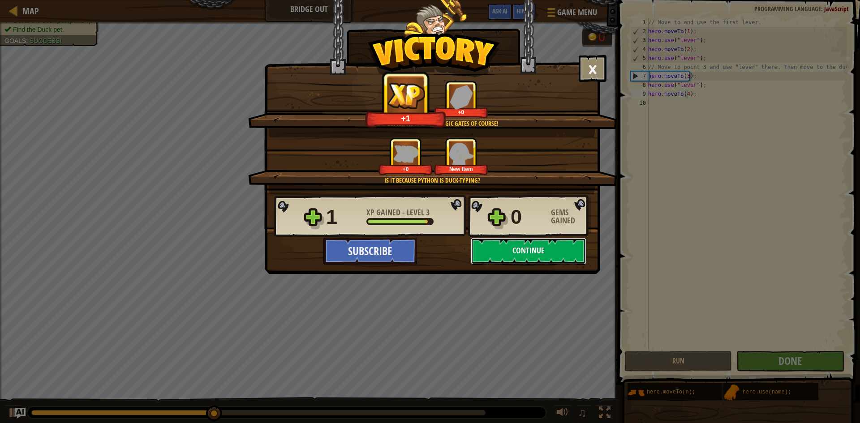
click at [556, 246] on button "Continue" at bounding box center [529, 251] width 116 height 27
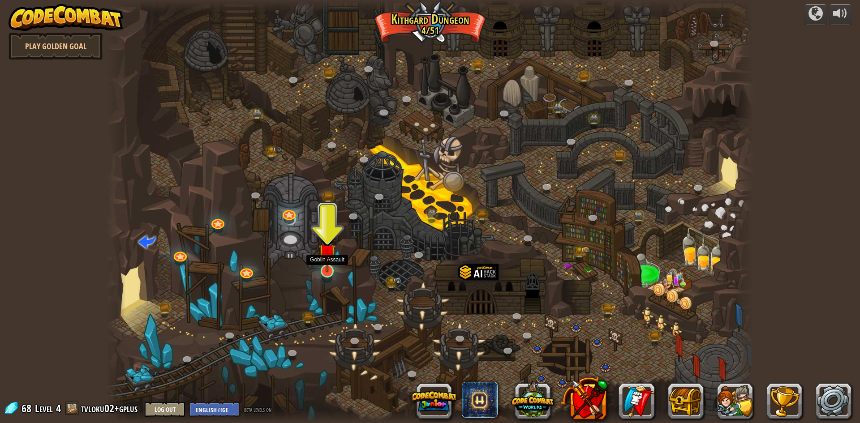
click at [328, 267] on img at bounding box center [326, 252] width 17 height 40
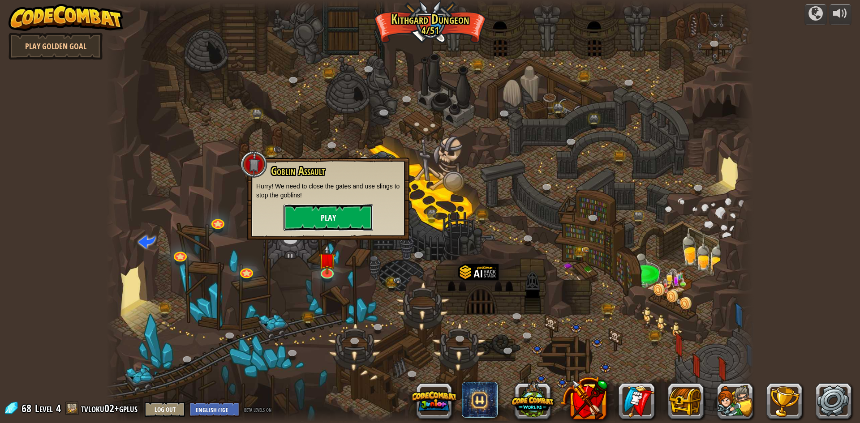
click at [349, 204] on button "Play" at bounding box center [328, 217] width 90 height 27
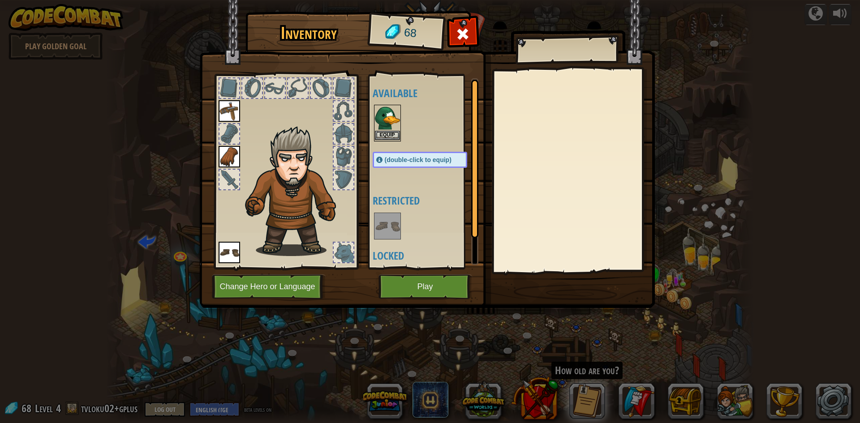
click at [394, 127] on img at bounding box center [387, 118] width 25 height 25
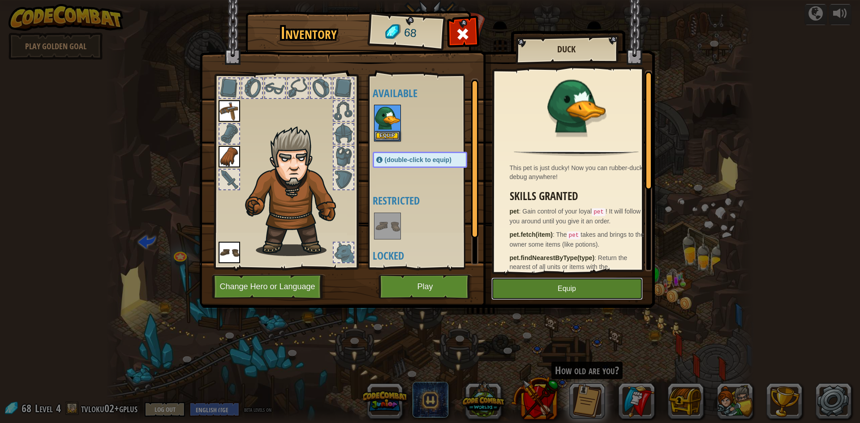
click at [560, 285] on button "Equip" at bounding box center [566, 289] width 151 height 22
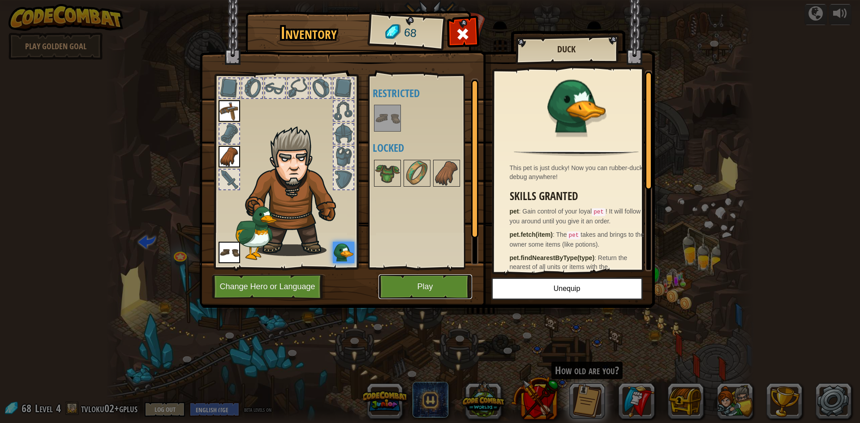
click at [420, 287] on button "Play" at bounding box center [425, 286] width 94 height 25
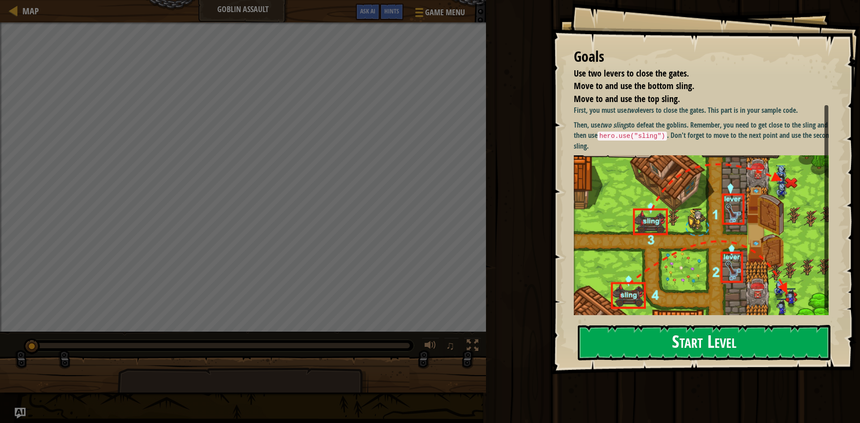
click at [640, 345] on button "Start Level" at bounding box center [704, 342] width 252 height 35
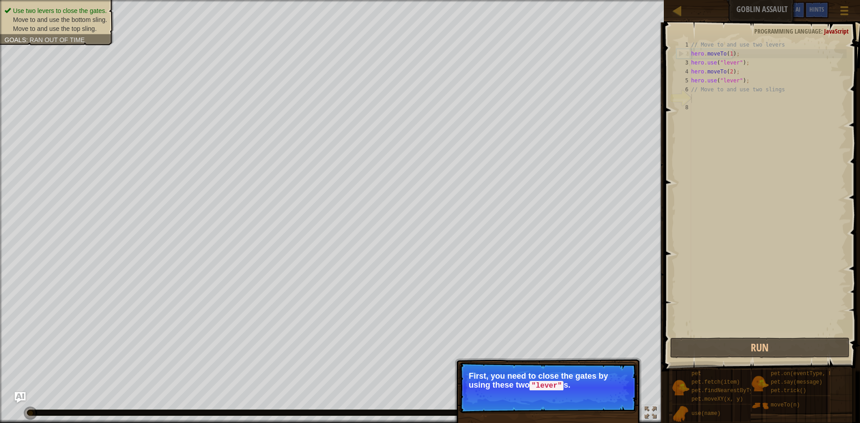
click at [523, 388] on p "First, you need to close the gates by using these two "lever" s." at bounding box center [547, 381] width 159 height 19
click at [522, 384] on p "First, you need to close the gates by using these two "lever" s." at bounding box center [547, 381] width 159 height 19
click at [522, 381] on p "First, you need to close the gates by using these two "lever" s." at bounding box center [547, 381] width 159 height 19
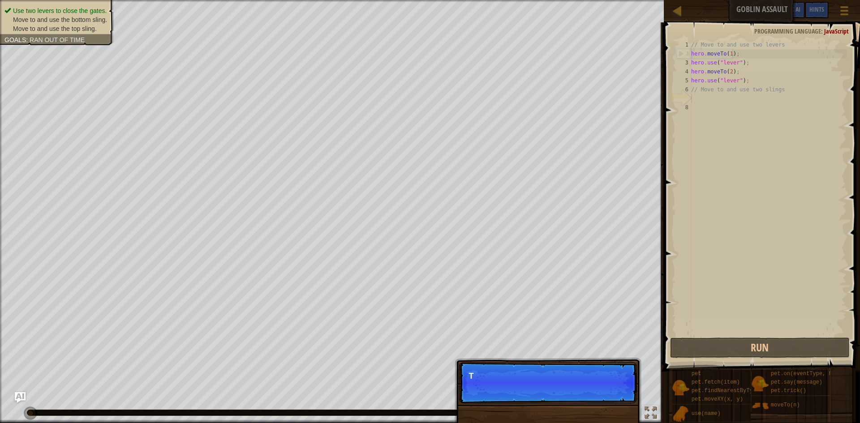
scroll to position [4, 0]
click at [607, 393] on p "Skip (esc) Continue This [GEOGRAPHIC_DATA]" at bounding box center [548, 382] width 178 height 41
click at [607, 393] on p "Skip (esc) Continue This goal is already solved" at bounding box center [548, 382] width 178 height 41
click at [607, 393] on p "Skip (esc) Continue This goal is already solved in your" at bounding box center [548, 382] width 178 height 41
click at [607, 393] on p "Skip (esc) Continue This goal is already solved in your sampl" at bounding box center [548, 382] width 178 height 41
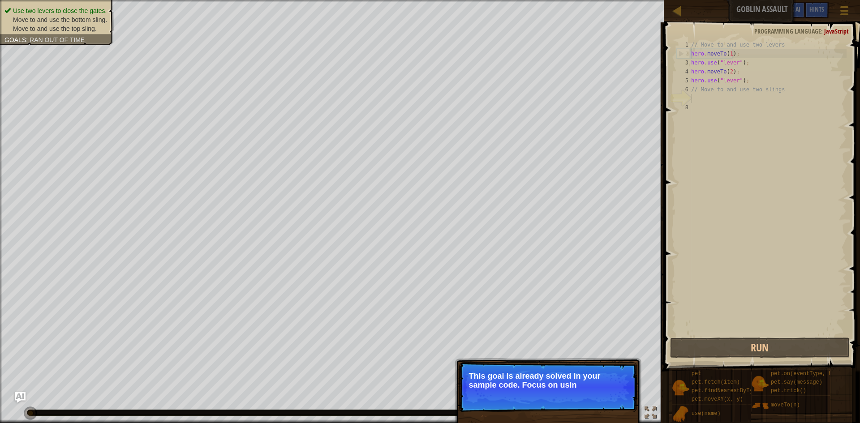
click at [573, 398] on p "Skip (esc) Continue This goal is already solved in your sample code. Focus on u…" at bounding box center [548, 387] width 178 height 50
click at [573, 398] on p "Skip (esc) Continue This goal is already solved in your sample code. Focus on u…" at bounding box center [548, 387] width 178 height 51
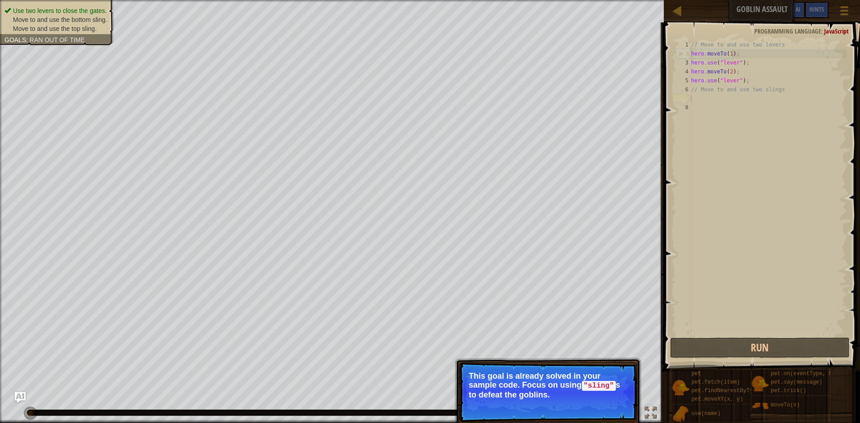
click at [611, 400] on p "Skip (esc) Continue This goal is already solved in your sample code. Focus on u…" at bounding box center [548, 392] width 178 height 60
click at [614, 404] on button "Continue" at bounding box center [610, 407] width 37 height 12
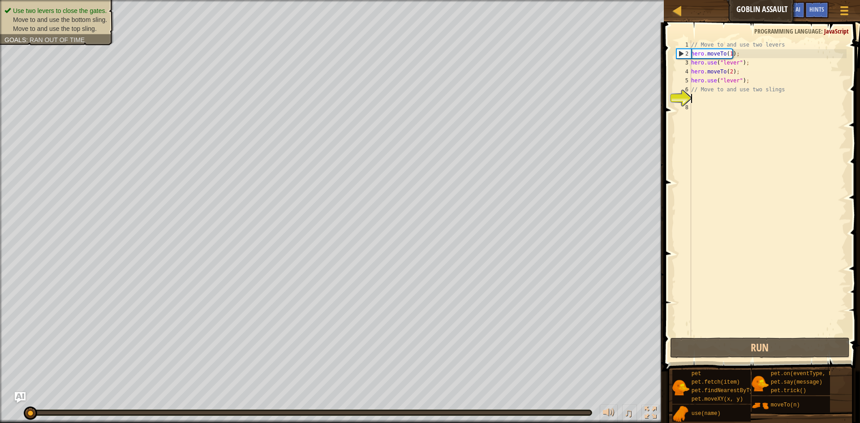
click at [699, 101] on div "// Move to and use two levers hero . moveTo ( 1 ) ; hero . use ( "lever" ) ; he…" at bounding box center [767, 196] width 157 height 313
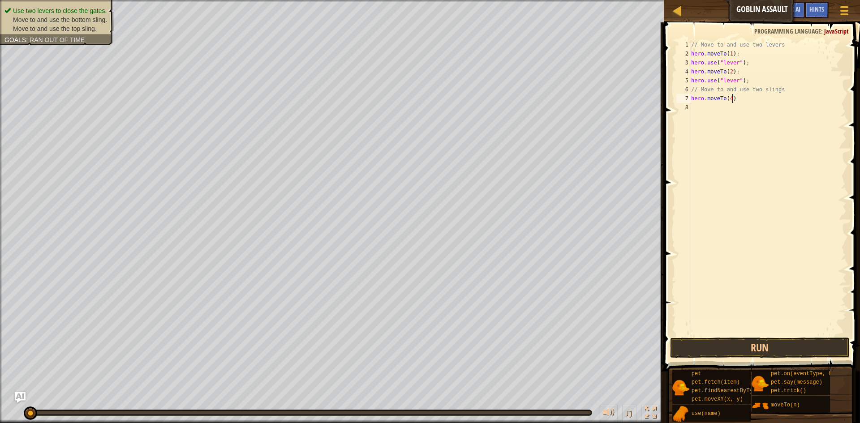
scroll to position [4, 3]
type textarea "hero.moveTo(4);"
click at [744, 113] on div "hero.use( " sling") press enter" at bounding box center [774, 133] width 169 height 40
type textarea "hero.use("sling");"
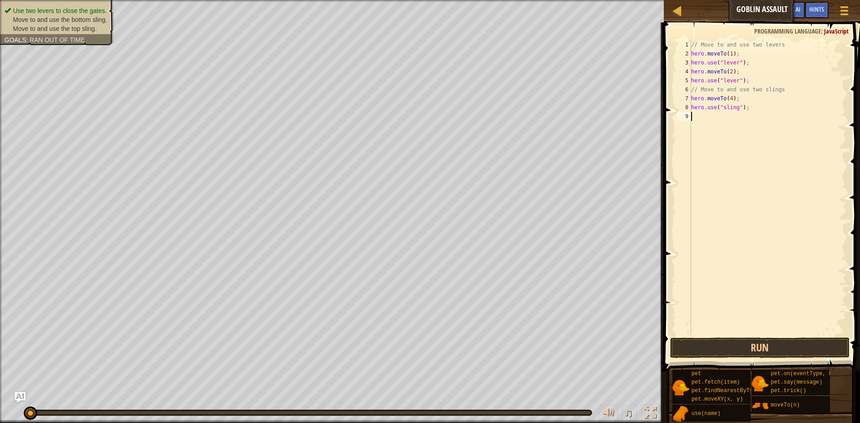
click at [698, 116] on div "// Move to and use two levers hero . moveTo ( 1 ) ; hero . use ( "lever" ) ; he…" at bounding box center [767, 196] width 157 height 313
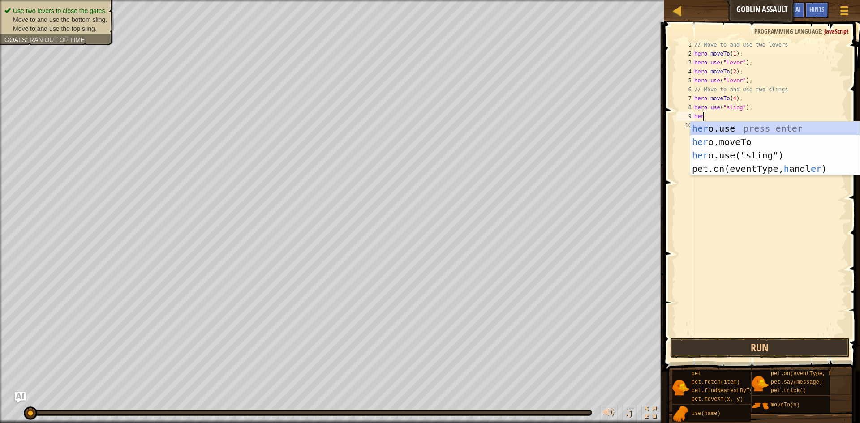
scroll to position [4, 0]
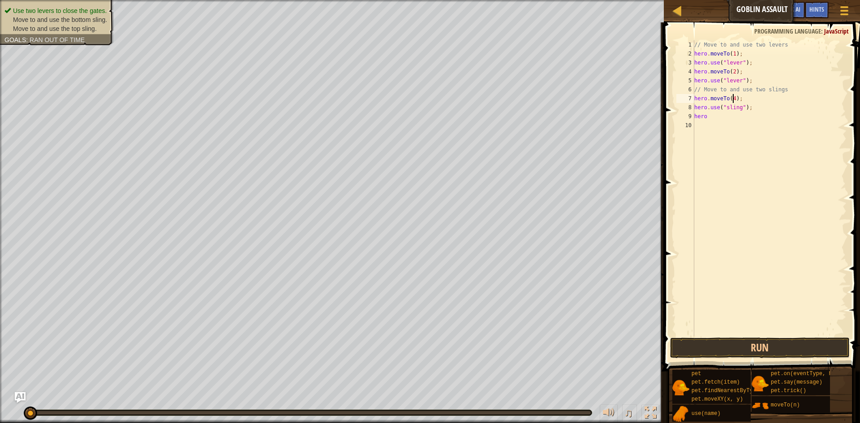
click at [732, 96] on div "// Move to and use two levers hero . moveTo ( 1 ) ; hero . use ( "lever" ) ; he…" at bounding box center [769, 196] width 154 height 313
click at [714, 118] on div "// Move to and use two levers hero . moveTo ( 1 ) ; hero . use ( "lever" ) ; he…" at bounding box center [769, 196] width 154 height 313
type textarea "hero.moveTo(4);"
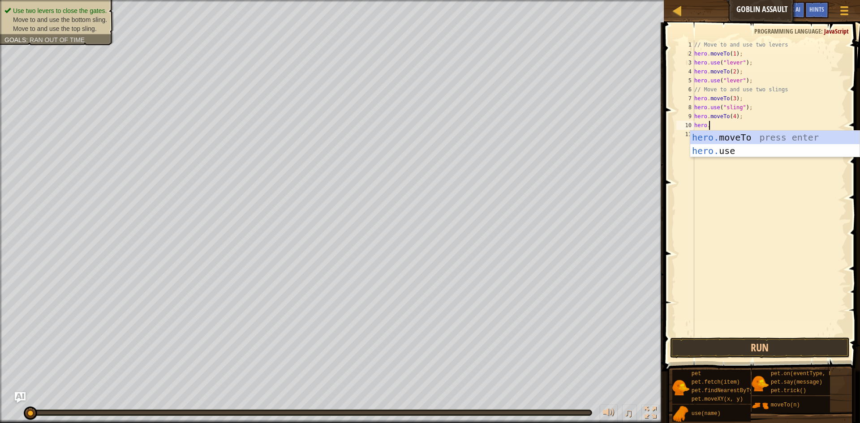
scroll to position [4, 1]
click at [723, 141] on div "hero.u se press enter" at bounding box center [774, 151] width 169 height 40
type textarea "hero.use("sling");"
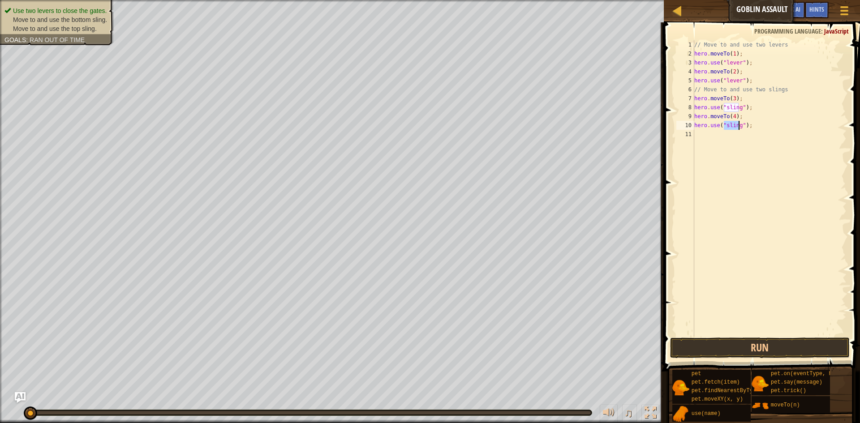
click at [722, 166] on div "// Move to and use two levers hero . moveTo ( 1 ) ; hero . use ( "lever" ) ; he…" at bounding box center [769, 196] width 154 height 313
click at [723, 342] on button "Run" at bounding box center [760, 348] width 180 height 21
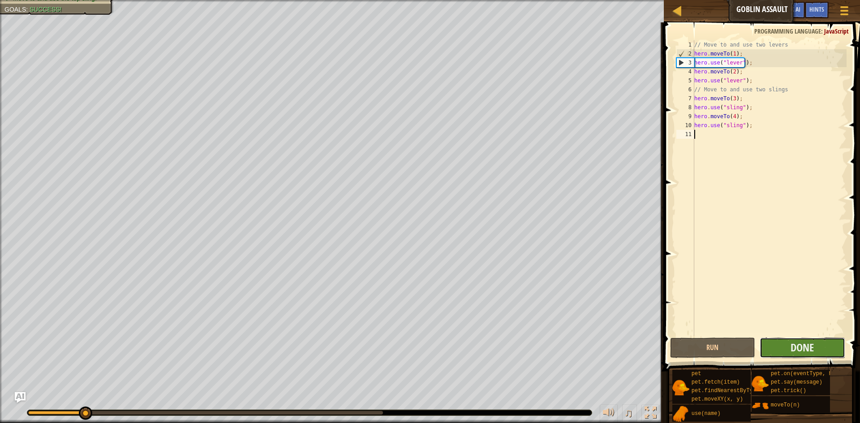
click at [780, 339] on button "Done" at bounding box center [802, 348] width 86 height 21
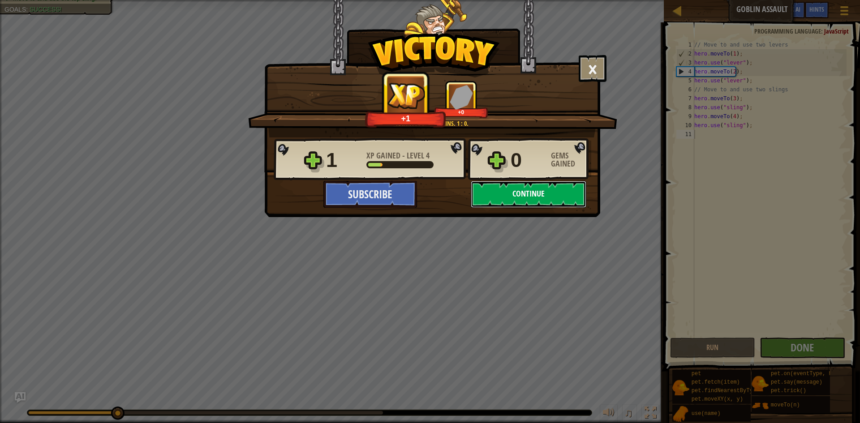
click at [517, 201] on button "Continue" at bounding box center [529, 194] width 116 height 27
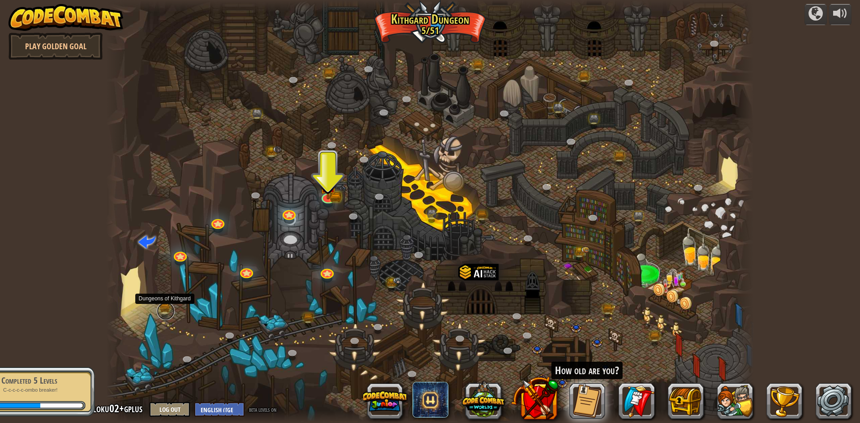
click at [167, 305] on link at bounding box center [166, 311] width 18 height 18
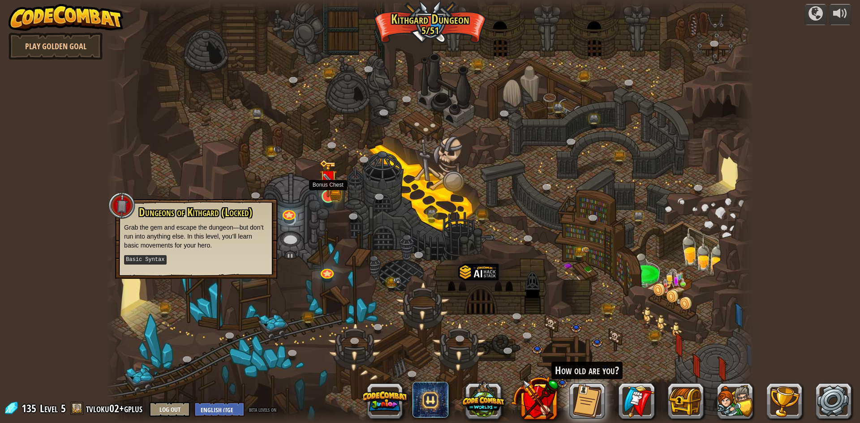
click at [339, 195] on img at bounding box center [336, 194] width 12 height 13
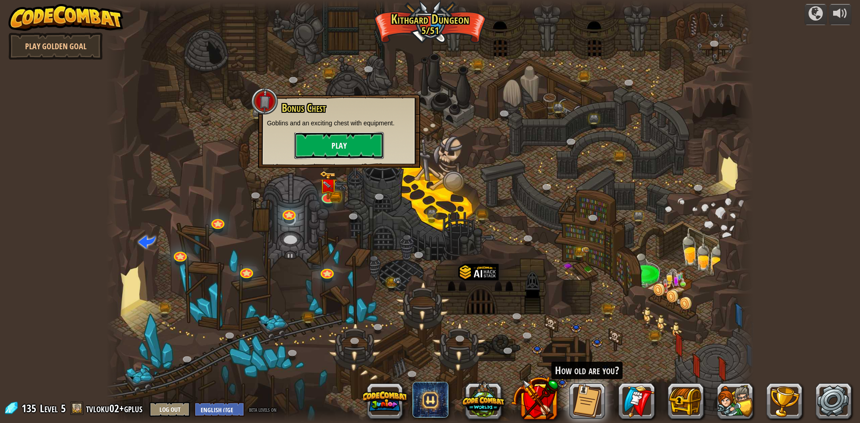
click at [336, 147] on button "Play" at bounding box center [339, 145] width 90 height 27
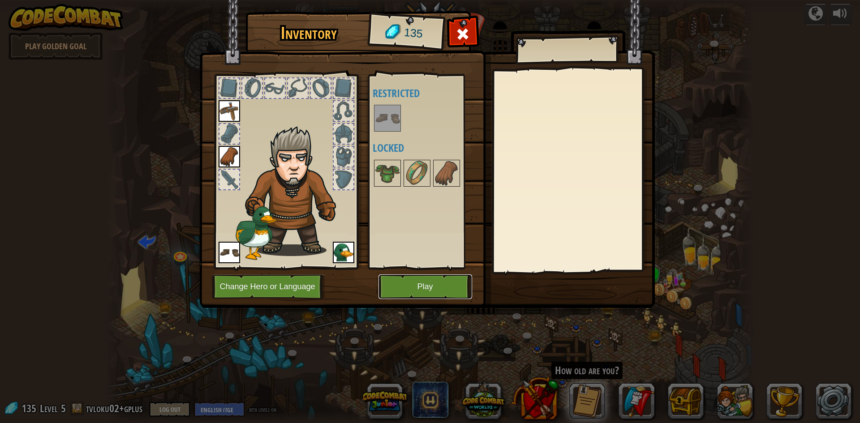
click at [408, 285] on button "Play" at bounding box center [425, 286] width 94 height 25
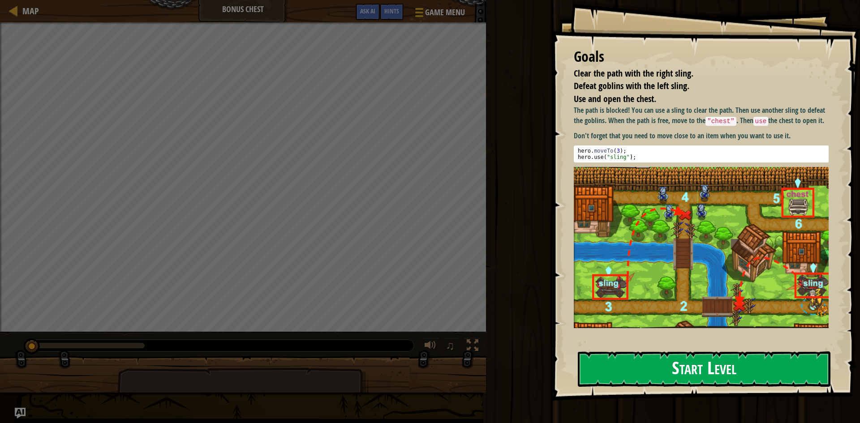
click at [671, 362] on button "Start Level" at bounding box center [704, 368] width 252 height 35
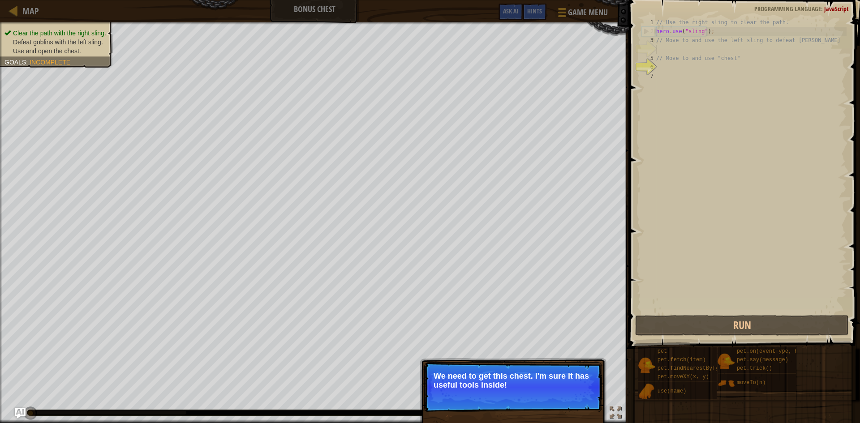
click at [573, 403] on p "Skip (esc) Continue We need to get this chest. I'm sure it has useful tools ins…" at bounding box center [513, 387] width 178 height 50
click at [586, 400] on button "Continue" at bounding box center [575, 397] width 37 height 12
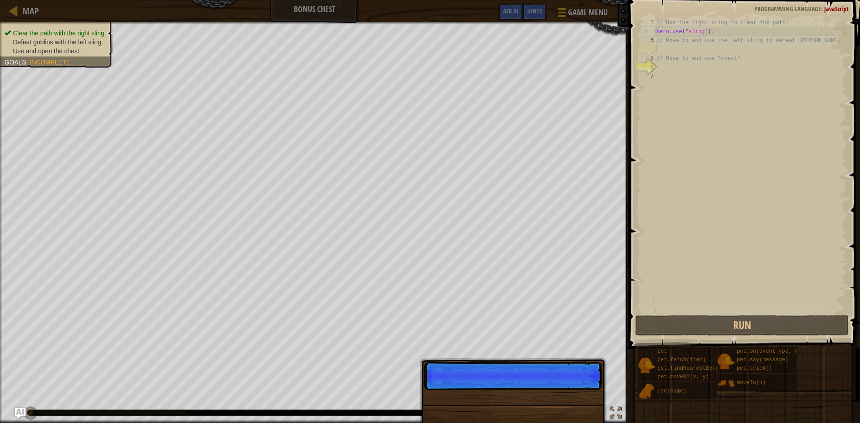
scroll to position [4, 0]
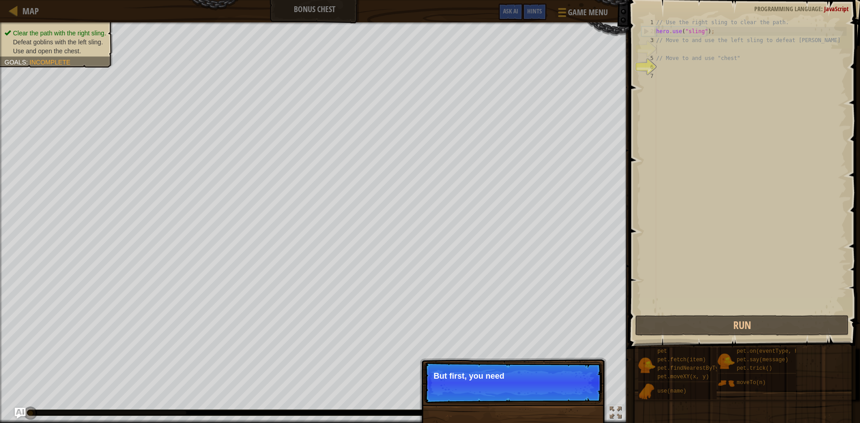
click at [586, 397] on p "Skip (esc) Continue But first, you need" at bounding box center [513, 382] width 178 height 41
click at [586, 397] on p "Skip (esc) Continue But first, you need to use" at bounding box center [513, 382] width 178 height 41
click at [586, 397] on p "Skip (esc) Continue But first, you need to use those" at bounding box center [513, 382] width 178 height 41
click at [586, 397] on p "Skip (esc) Continue But first, you need to use those slings" at bounding box center [513, 382] width 178 height 41
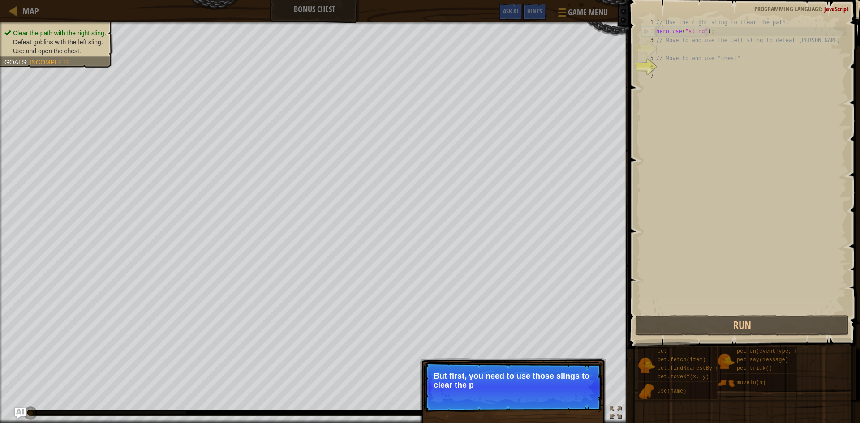
click at [586, 397] on p "Skip (esc) Continue But first, you need to use those slings to clear the p" at bounding box center [513, 387] width 178 height 50
click at [586, 397] on p "Skip (esc) Continue But first, you need to use those slings to clear the path an" at bounding box center [513, 387] width 178 height 50
click at [586, 397] on p "Skip (esc) Continue But first, you need to use those slings to clear the path a…" at bounding box center [513, 387] width 178 height 50
click at [586, 397] on button "Continue" at bounding box center [575, 397] width 37 height 12
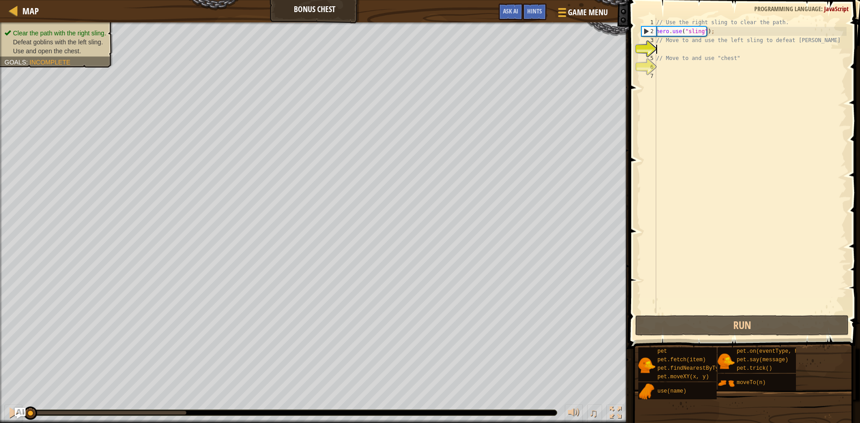
click at [682, 72] on div "// Use the right sling to clear the path. hero . use ( "sling" ) ; // Move to a…" at bounding box center [750, 174] width 192 height 313
click at [725, 33] on div "// Use the right sling to clear the path. hero . use ( "sling" ) ; // Move to a…" at bounding box center [750, 174] width 192 height 313
type textarea "hero.use("sling");"
click at [667, 53] on div "// Use the right sling to clear the path. hero . use ( "sling" ) ; // Move to a…" at bounding box center [750, 174] width 192 height 313
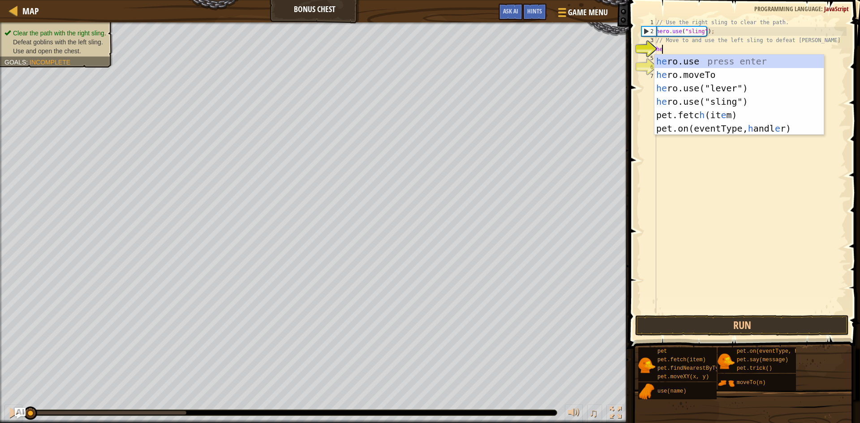
scroll to position [4, 0]
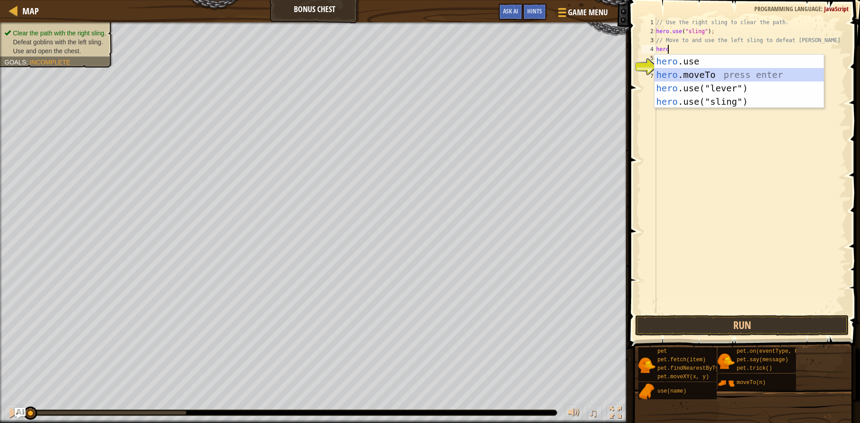
click at [686, 77] on div "hero .use press enter hero .moveTo press enter hero .use("lever") press enter h…" at bounding box center [738, 95] width 169 height 81
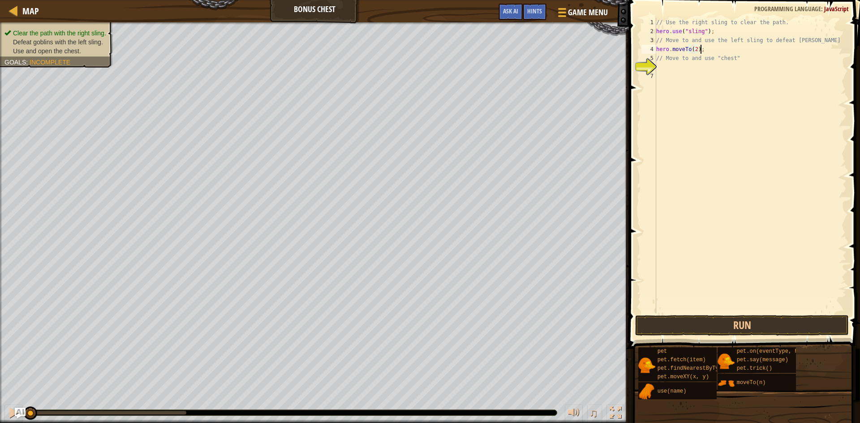
click at [712, 47] on div "// Use the right sling to clear the path. hero . use ( "sling" ) ; // Move to a…" at bounding box center [750, 174] width 192 height 313
type textarea "hero.moveTo(2);"
click at [714, 315] on button "Run" at bounding box center [742, 325] width 214 height 21
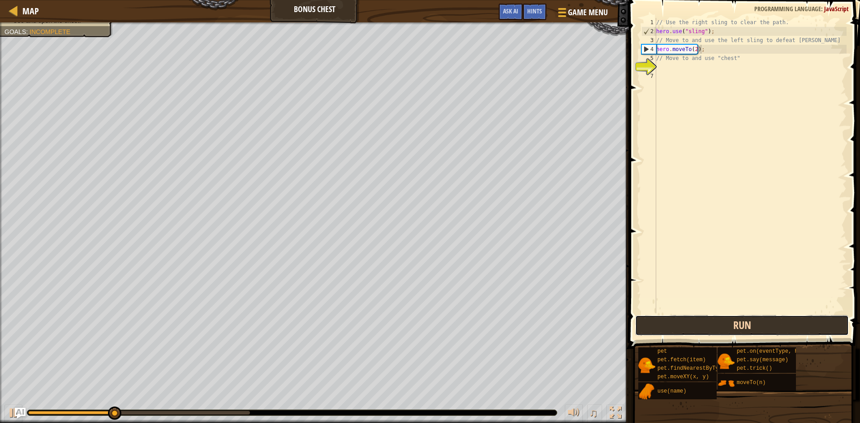
click at [717, 329] on button "Run" at bounding box center [742, 325] width 214 height 21
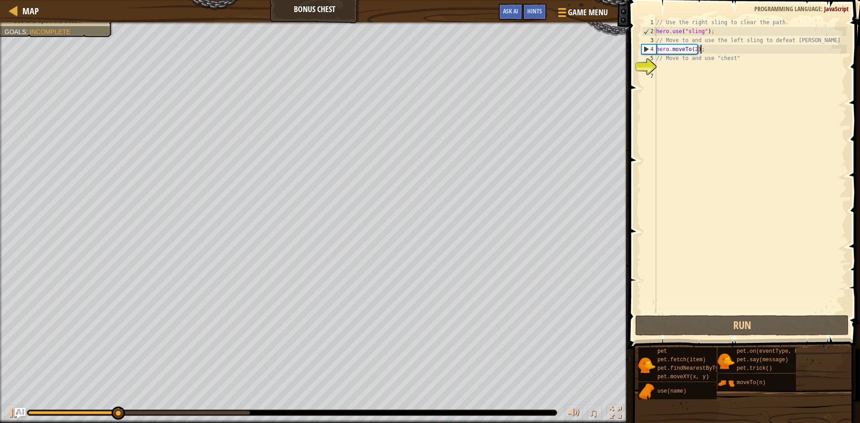
click at [664, 69] on div "// Use the right sling to clear the path. hero . use ( "sling" ) ; // Move to a…" at bounding box center [750, 174] width 192 height 313
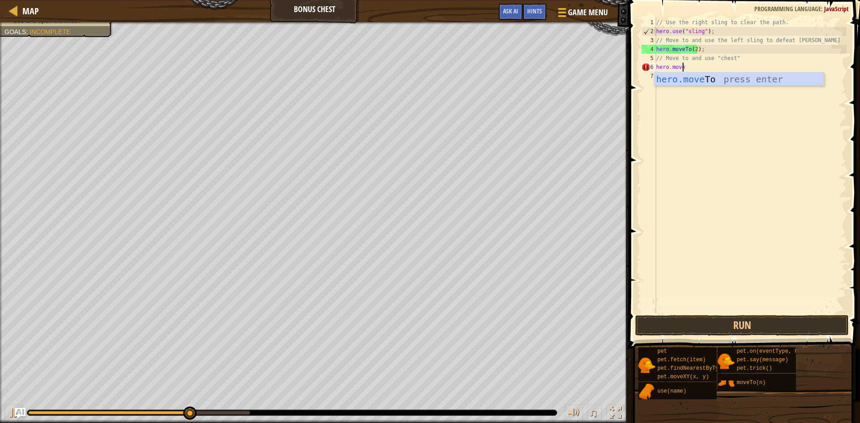
scroll to position [4, 2]
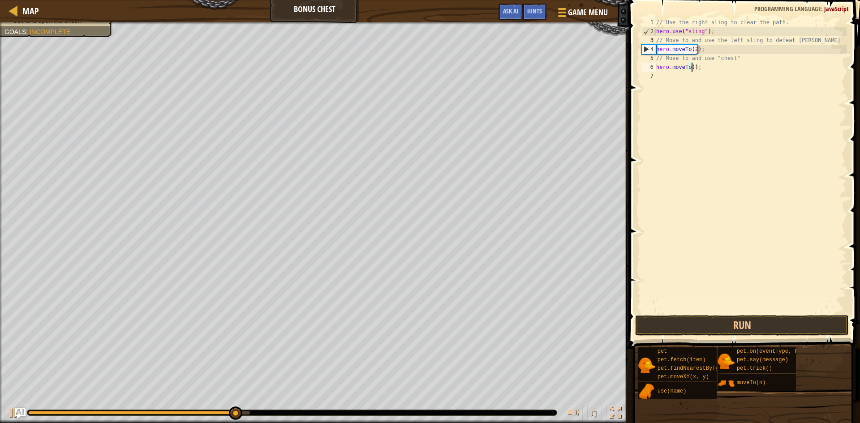
type textarea "hero.moveTo(3);"
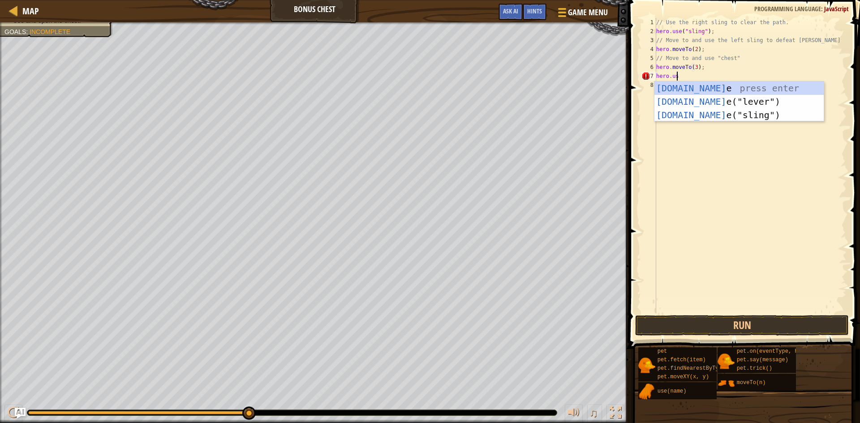
scroll to position [4, 1]
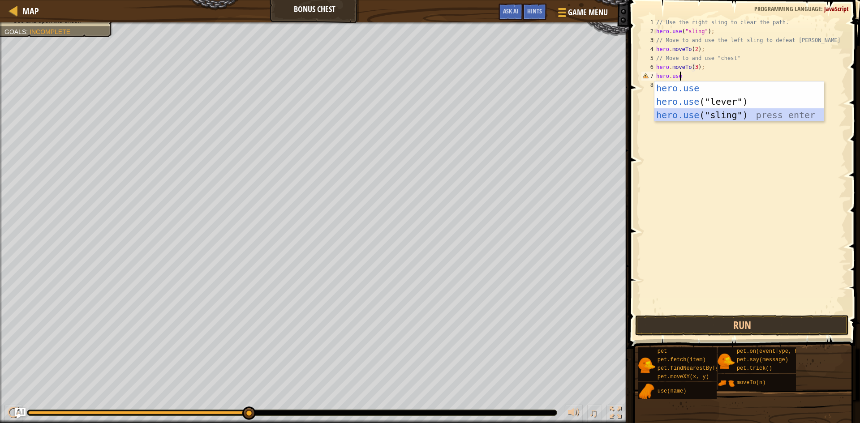
click at [698, 115] on div "hero.use press enter hero.use ("lever") press enter hero.use ("sling") press en…" at bounding box center [738, 114] width 169 height 67
type textarea "hero.use("sling");"
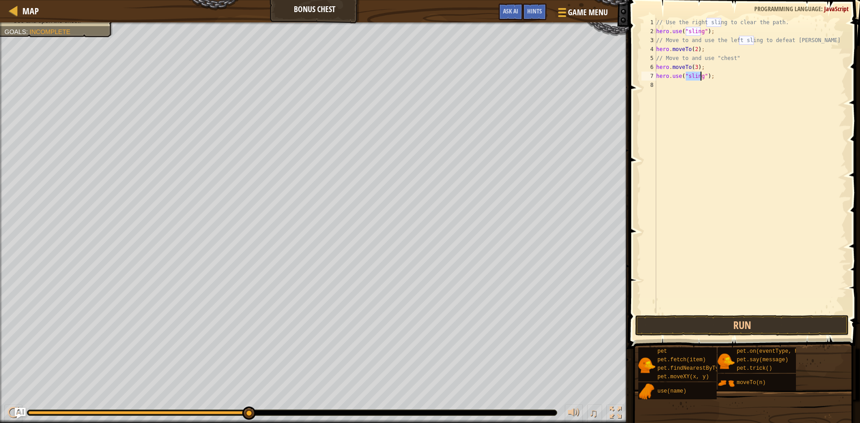
click at [659, 89] on div "// Use the right sling to clear the path. hero . use ( "sling" ) ; // Move to a…" at bounding box center [750, 174] width 192 height 313
type textarea "hero.moveTo(4);"
click at [673, 92] on div "// Use the right sling to clear the path. hero . use ( "sling" ) ; // Move to a…" at bounding box center [751, 174] width 189 height 313
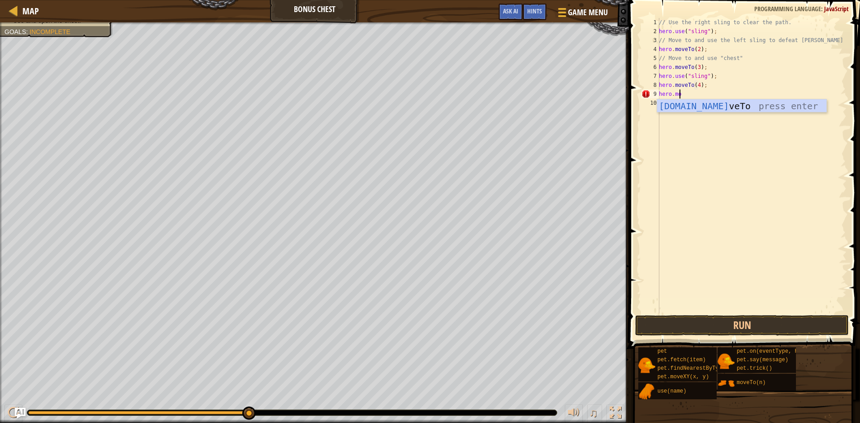
scroll to position [4, 1]
type textarea "hero.moveTo(5);"
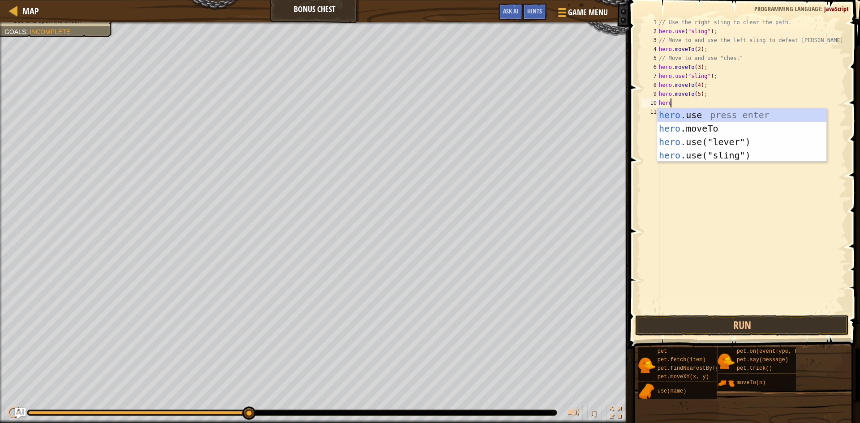
scroll to position [4, 1]
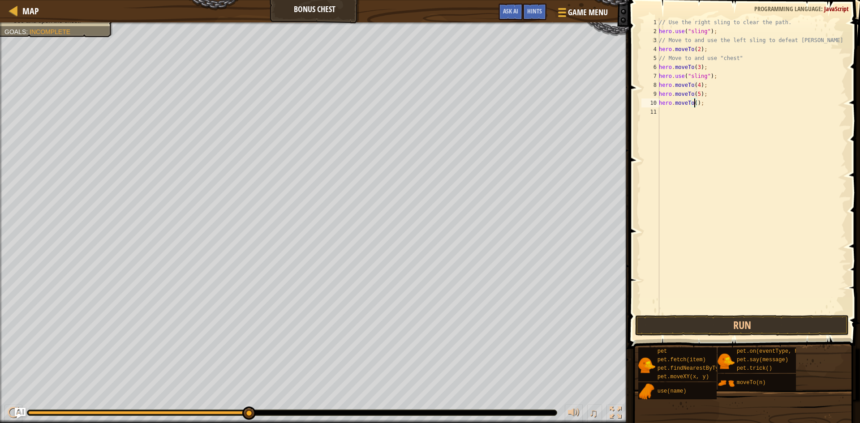
type textarea "hero.moveTo(6);"
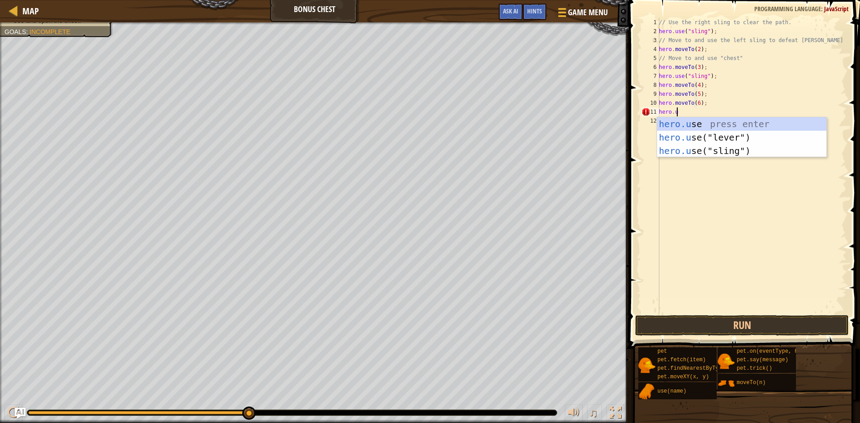
scroll to position [4, 1]
click at [687, 132] on div "hero.use press enter hero.use ("lever") press enter hero.use ("sling") press en…" at bounding box center [741, 150] width 169 height 67
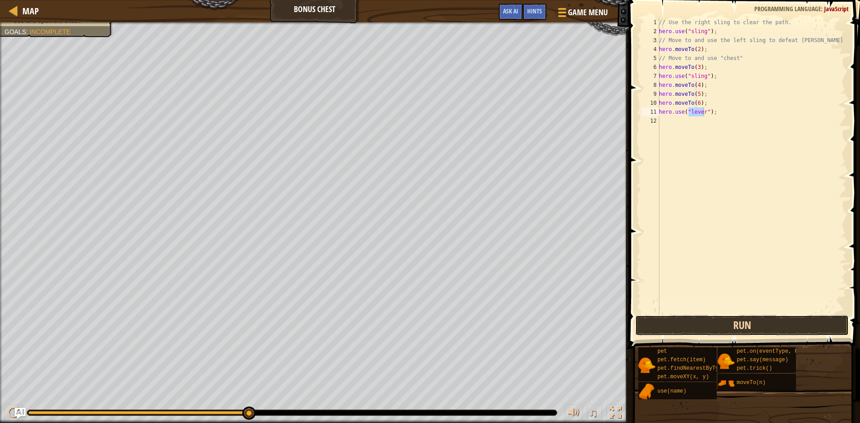
click at [723, 330] on button "Run" at bounding box center [742, 325] width 214 height 21
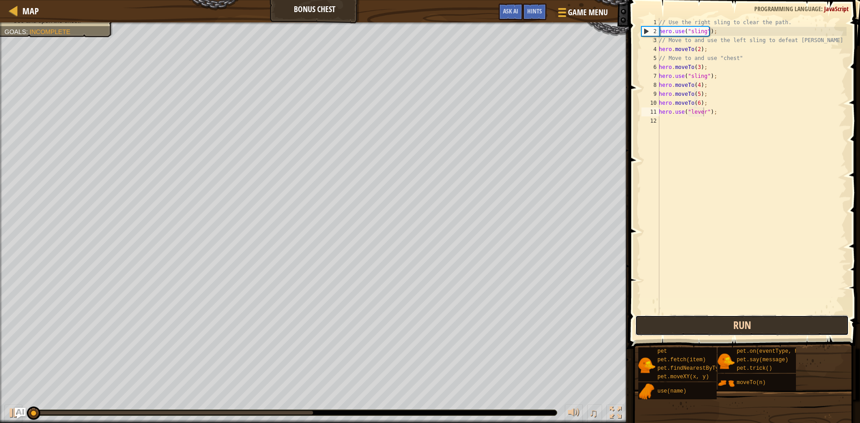
click at [723, 330] on button "Run" at bounding box center [742, 325] width 214 height 21
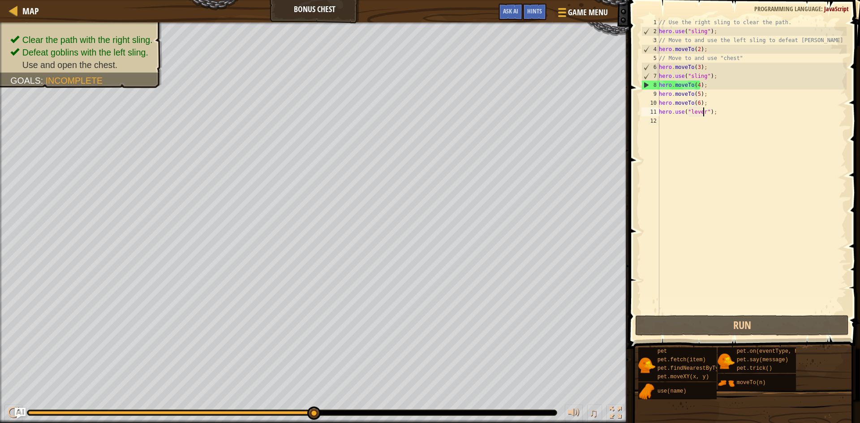
click at [714, 76] on div "// Use the right sling to clear the path. hero . use ( "sling" ) ; // Move to a…" at bounding box center [751, 174] width 189 height 313
type textarea "hero.use("sling");"
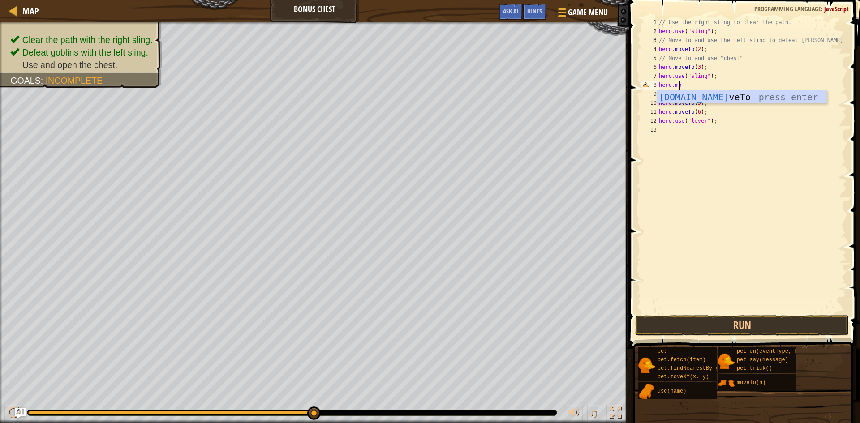
type textarea "hero.moveTo(2);"
click at [693, 328] on button "Run" at bounding box center [742, 325] width 214 height 21
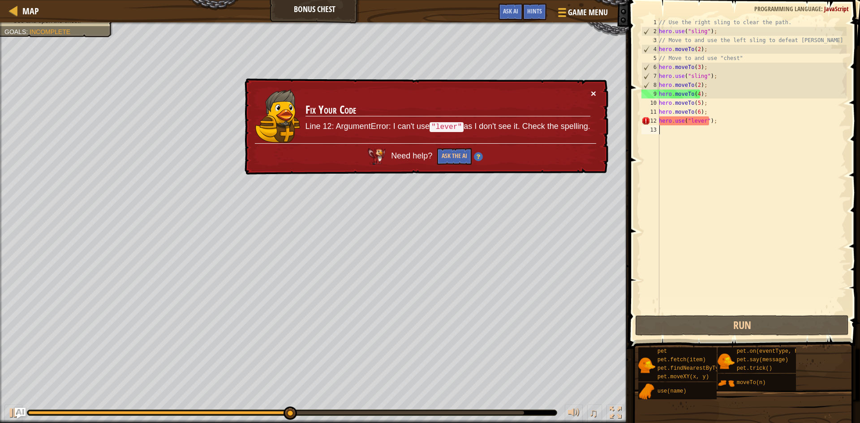
click at [594, 92] on button "×" at bounding box center [592, 93] width 5 height 9
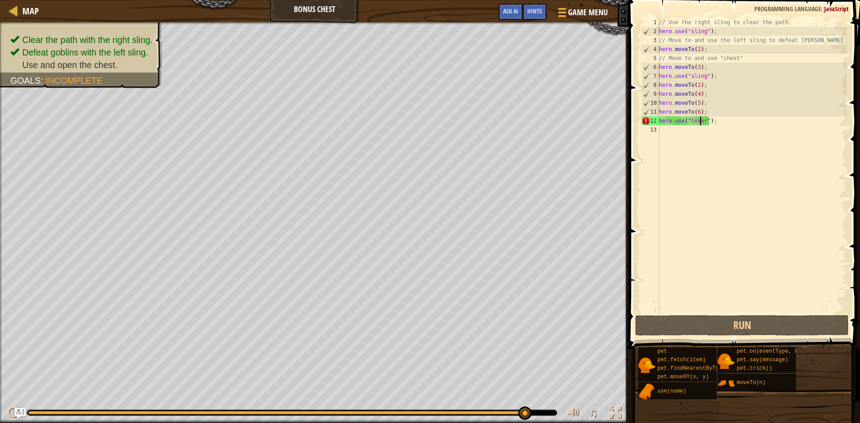
click at [700, 124] on div "// Use the right sling to clear the path. hero . use ( "sling" ) ; // Move to a…" at bounding box center [751, 174] width 189 height 313
click at [702, 120] on div "// Use the right sling to clear the path. hero . use ( "sling" ) ; // Move to a…" at bounding box center [751, 174] width 189 height 313
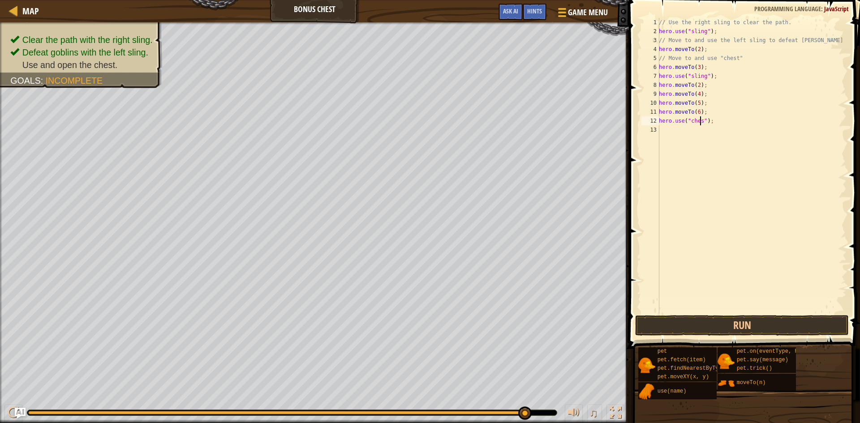
type textarea "hero.use("chest");"
click at [687, 313] on span at bounding box center [745, 161] width 238 height 375
click at [689, 320] on button "Run" at bounding box center [742, 325] width 214 height 21
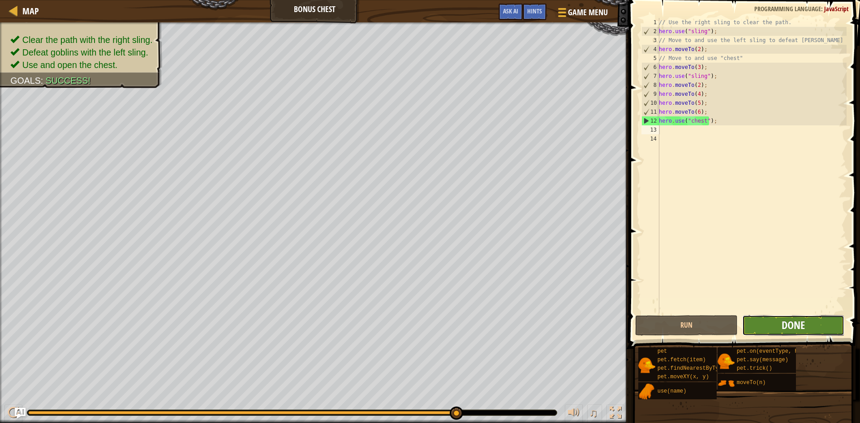
click at [787, 321] on span "Done" at bounding box center [792, 325] width 23 height 14
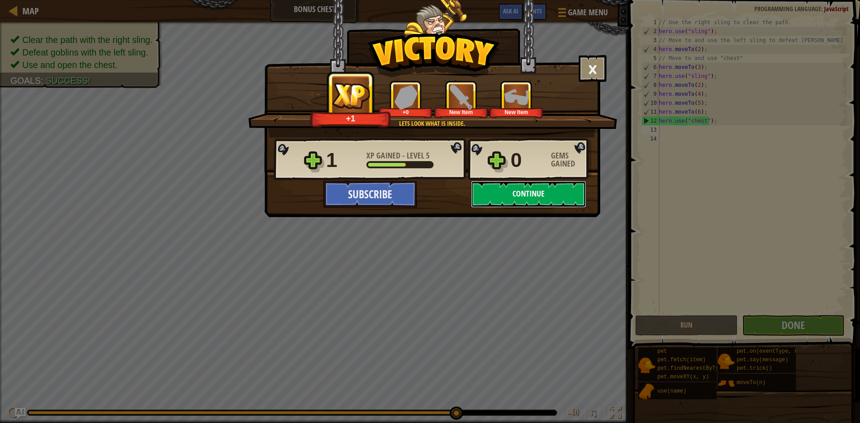
click at [550, 194] on button "Continue" at bounding box center [529, 194] width 116 height 27
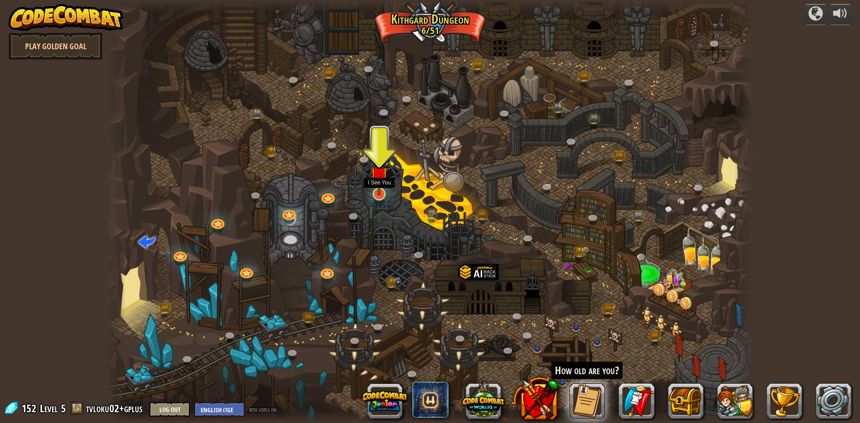
click at [377, 192] on img at bounding box center [378, 175] width 17 height 40
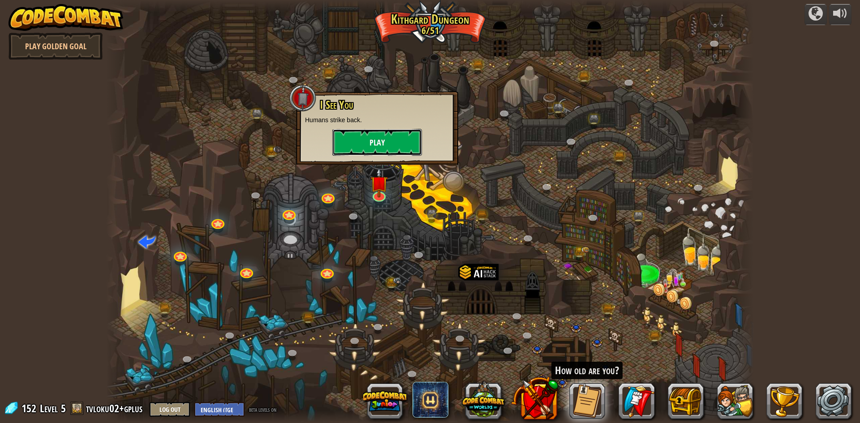
click at [366, 153] on button "Play" at bounding box center [377, 142] width 90 height 27
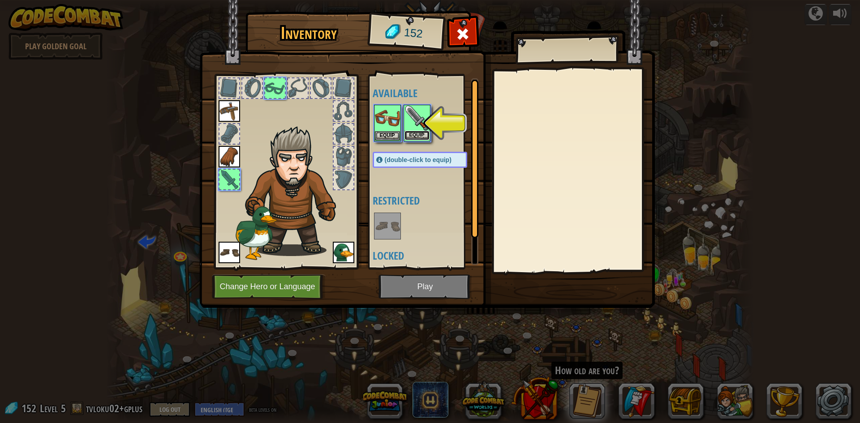
click at [412, 135] on button "Equip" at bounding box center [416, 135] width 25 height 9
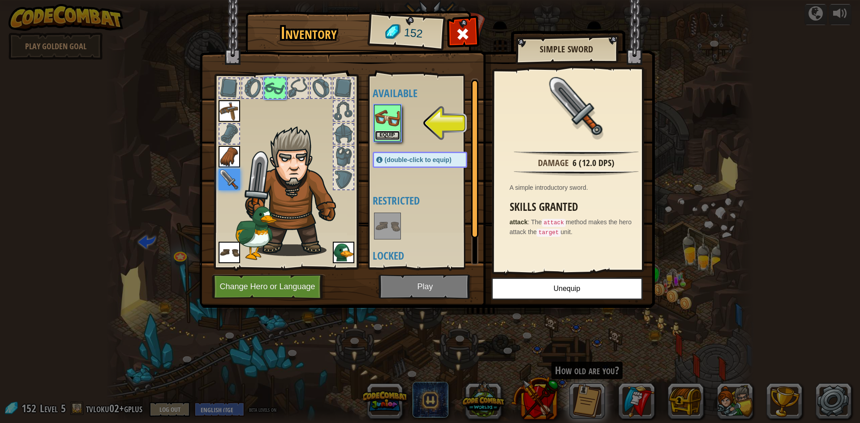
click at [387, 137] on button "Equip" at bounding box center [387, 135] width 25 height 9
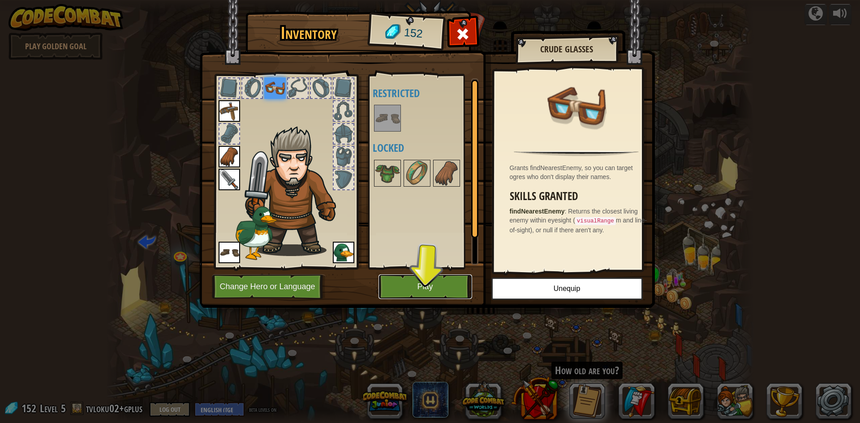
click at [420, 282] on button "Play" at bounding box center [425, 286] width 94 height 25
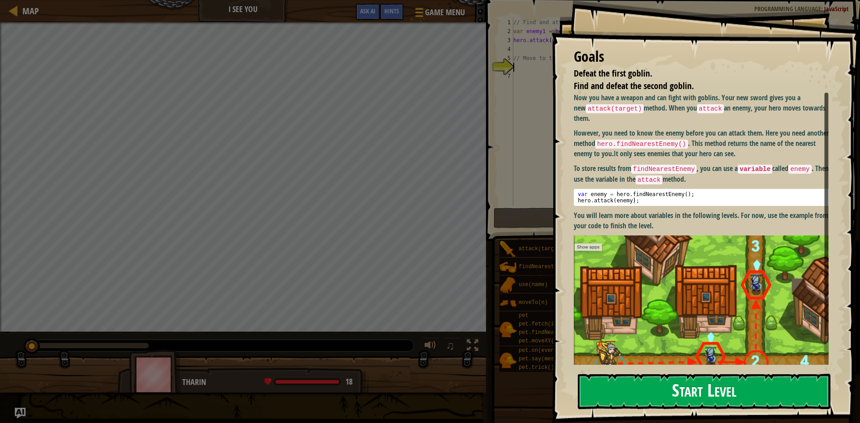
click at [647, 380] on button "Start Level" at bounding box center [704, 391] width 252 height 35
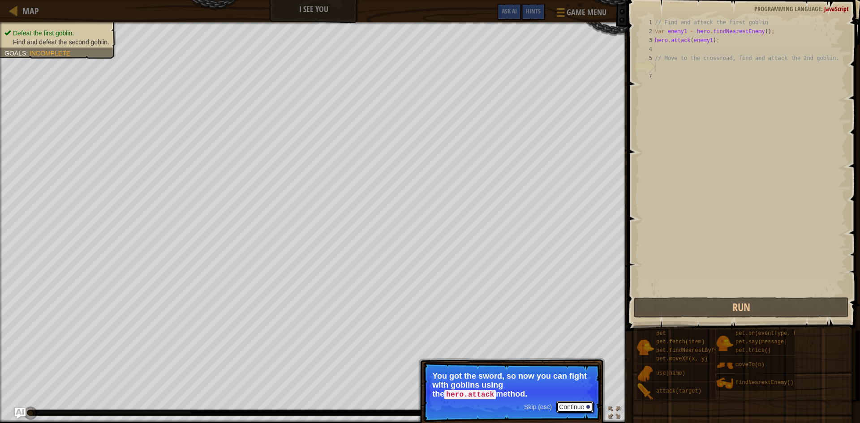
click at [569, 402] on button "Continue" at bounding box center [574, 407] width 37 height 12
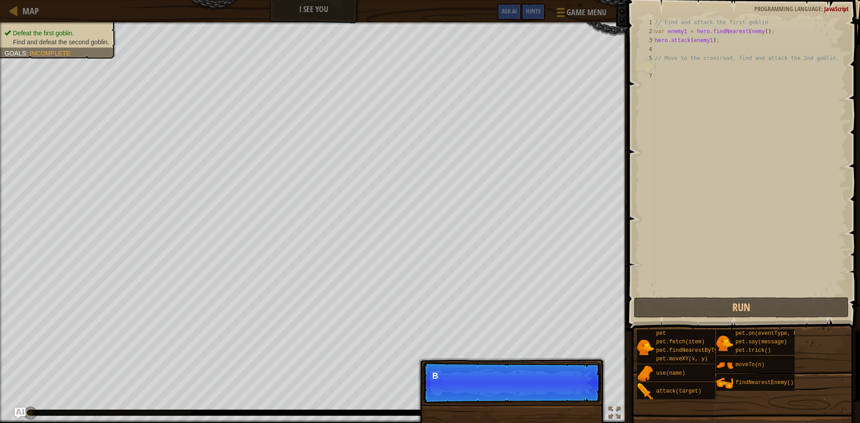
scroll to position [4, 0]
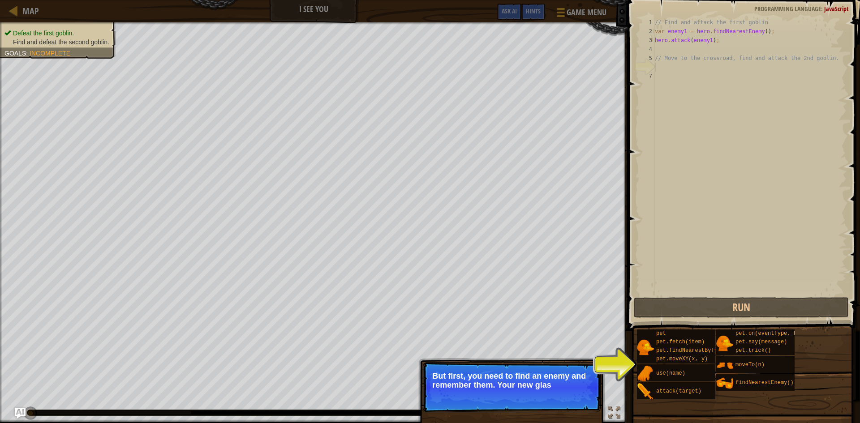
click at [572, 407] on p "Skip (esc) Continue But first, you need to find an enemy and remember them. You…" at bounding box center [512, 387] width 178 height 50
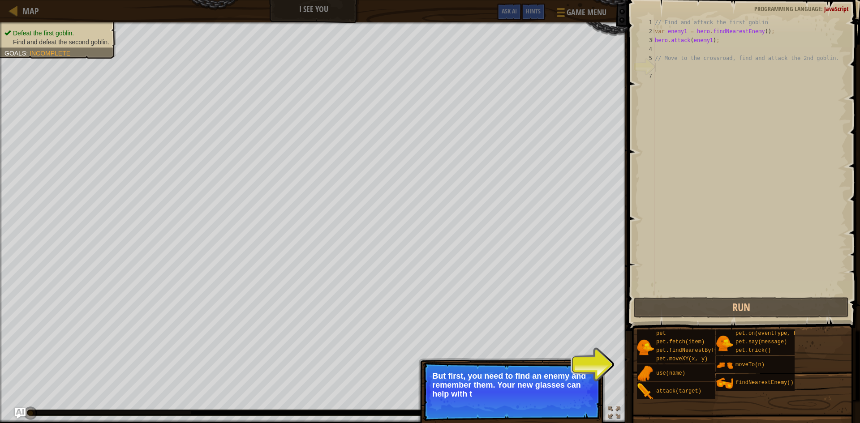
click at [572, 407] on p "Skip (esc) Continue But first, you need to find an enemy and remember them. You…" at bounding box center [512, 391] width 178 height 59
click at [572, 407] on button "Continue" at bounding box center [574, 406] width 37 height 12
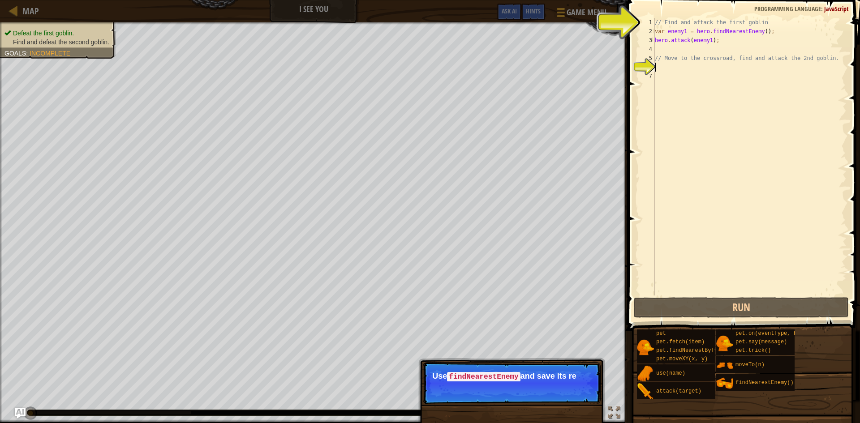
click at [570, 401] on p "Skip (esc) Continue Use findNearestEnemy and save its re" at bounding box center [512, 383] width 178 height 42
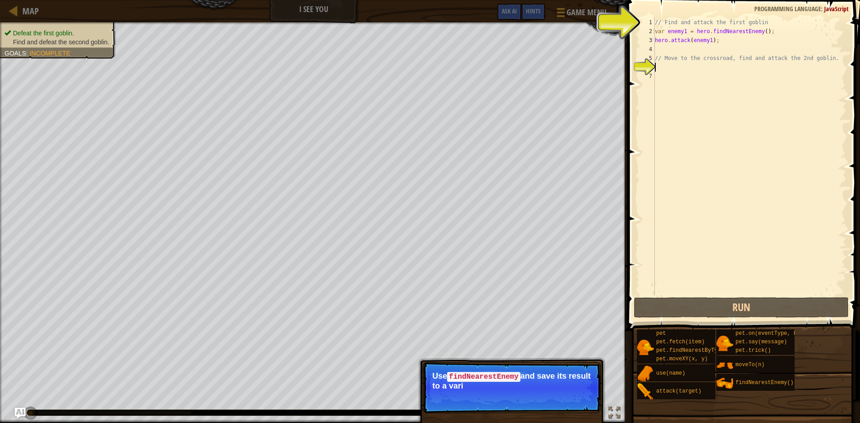
click at [569, 398] on p "Skip (esc) Continue Use findNearestEnemy and save its result to a vari" at bounding box center [512, 387] width 178 height 51
click at [573, 404] on p "Skip (esc) Continue Use findNearestEnemy and save its result to a variable, lik…" at bounding box center [512, 387] width 178 height 51
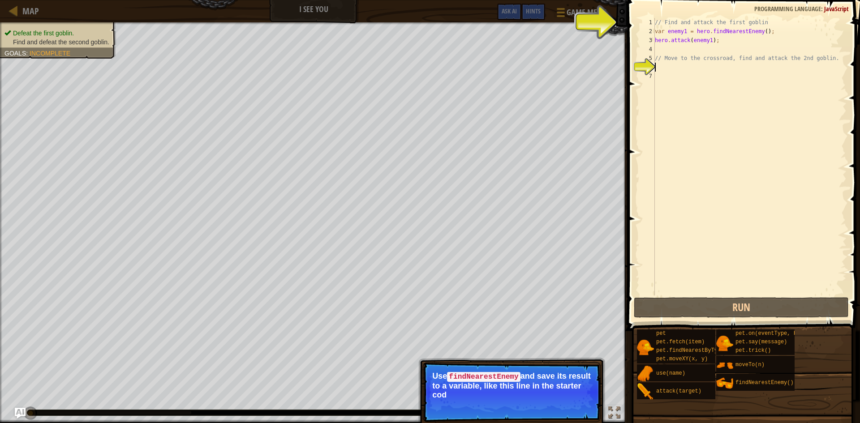
click at [573, 404] on p "Skip (esc) Continue Use findNearestEnemy and save its result to a variable, lik…" at bounding box center [512, 392] width 178 height 60
click at [571, 401] on button "Continue" at bounding box center [574, 407] width 37 height 12
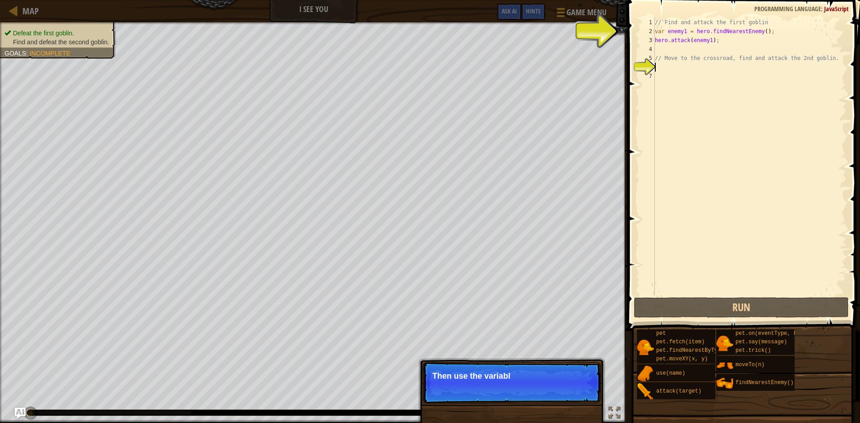
click at [571, 401] on p "Skip (esc) Continue Then use the variabl" at bounding box center [512, 382] width 178 height 41
click at [571, 401] on p "Skip (esc) Continue Then use the variable enemy1 to att" at bounding box center [512, 383] width 178 height 42
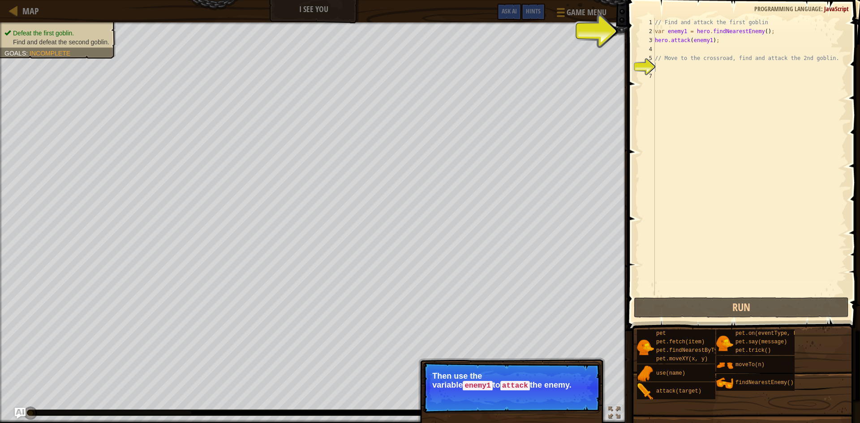
click at [571, 401] on button "Continue" at bounding box center [574, 398] width 37 height 12
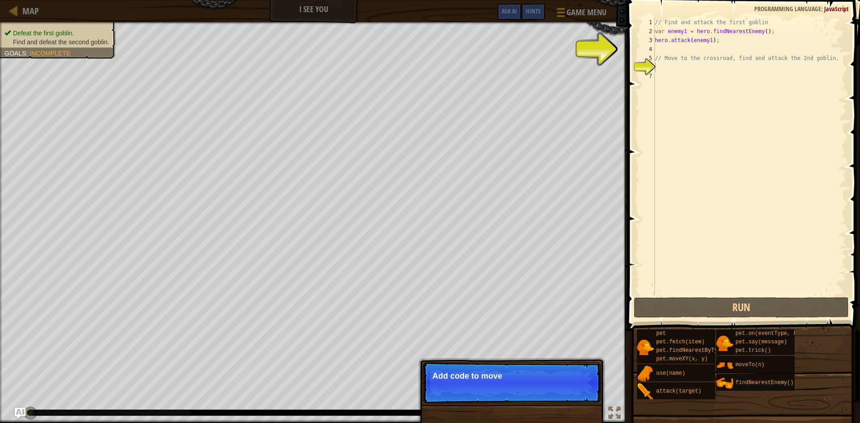
click at [571, 401] on p "Skip (esc) Continue Add code to move" at bounding box center [512, 382] width 178 height 41
click at [571, 401] on p "Skip (esc) Continue Add code to move the he" at bounding box center [512, 382] width 178 height 41
click at [571, 401] on p "Skip (esc) Continue Add code to move the hero to t" at bounding box center [512, 382] width 178 height 41
click at [571, 401] on p "Skip (esc) Continue Add code to move the hero to the cros" at bounding box center [512, 382] width 178 height 41
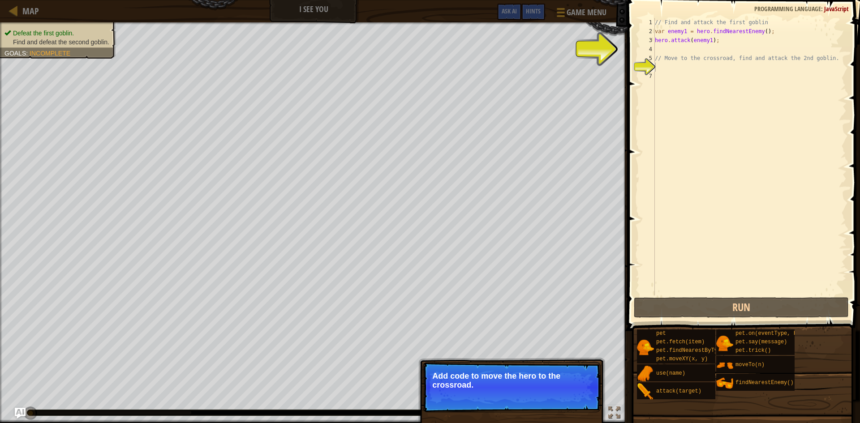
click at [571, 401] on p "Skip (esc) Continue Add code to move the hero to the crossroad." at bounding box center [512, 387] width 178 height 50
click at [571, 401] on p "Skip (esc) Continue Add code to move the hero to the crossroad. Then u" at bounding box center [512, 387] width 178 height 50
click at [571, 401] on p "Skip (esc) Continue Add code to move the hero to the crossroad. Then use the" at bounding box center [512, 387] width 178 height 50
click at [571, 401] on p "Skip (esc) Continue Add code to move the hero to the crossroad. Then use the sa…" at bounding box center [512, 387] width 178 height 50
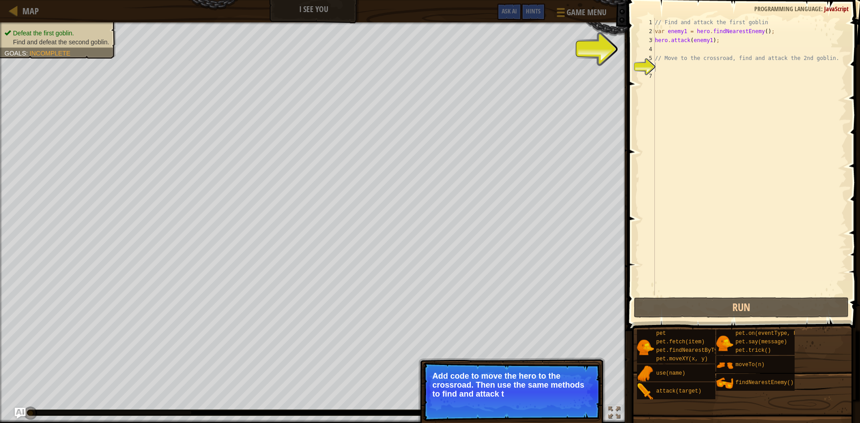
click at [571, 401] on p "Skip (esc) Continue Add code to move the hero to the crossroad. Then use the sa…" at bounding box center [512, 391] width 178 height 59
click at [575, 408] on button "Continue" at bounding box center [574, 406] width 37 height 12
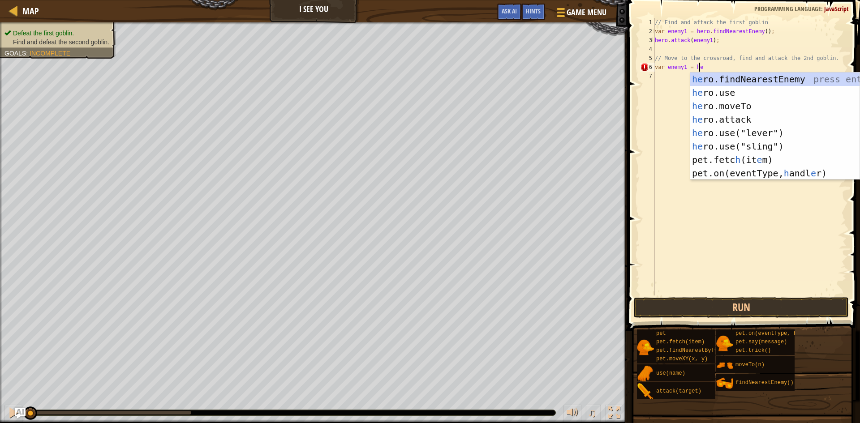
scroll to position [4, 4]
type textarea "var enemy1 = hero"
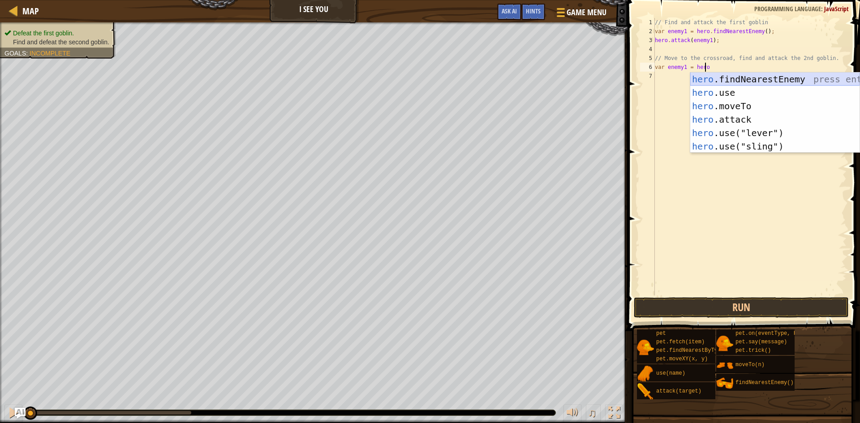
click at [712, 77] on div "hero .findNearestEnemy press enter hero .use press enter hero .moveTo press ent…" at bounding box center [774, 126] width 169 height 107
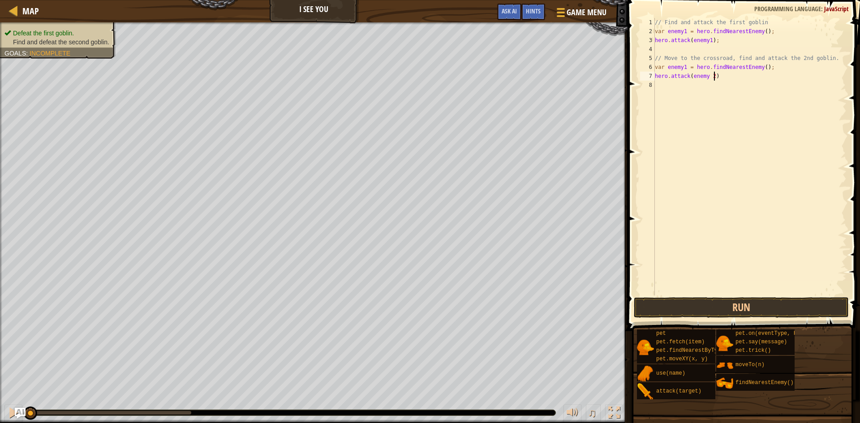
scroll to position [4, 4]
click at [706, 74] on div "// Find and attack the first goblin var enemy1 = hero . findNearestEnemy ( ) ; …" at bounding box center [749, 165] width 193 height 295
click at [712, 76] on div "// Find and attack the first goblin var enemy1 = hero . findNearestEnemy ( ) ; …" at bounding box center [749, 165] width 193 height 295
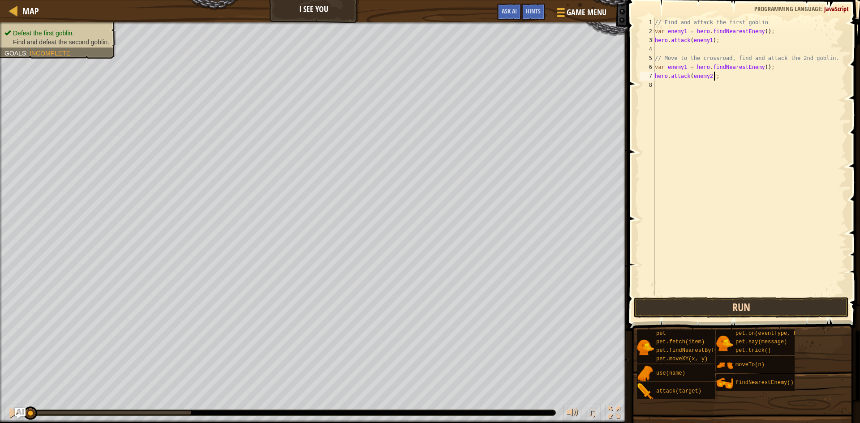
type textarea "hero.attack(enemy2);"
click at [686, 301] on button "Run" at bounding box center [740, 307] width 215 height 21
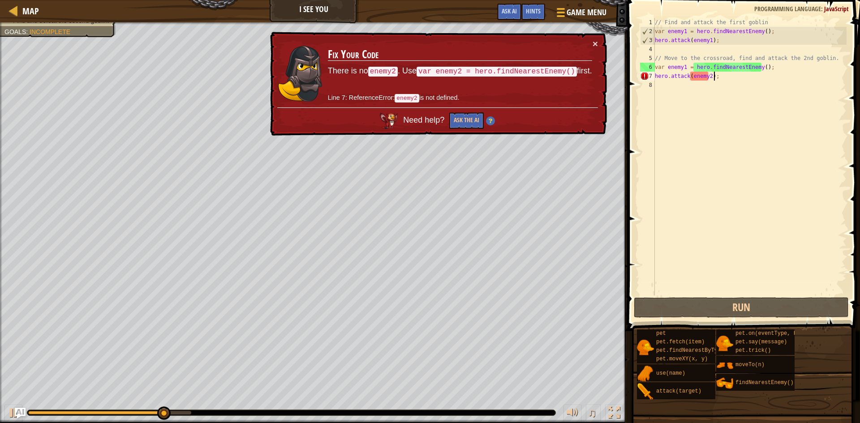
click at [655, 76] on div "// Find and attack the first goblin var enemy1 = hero . findNearestEnemy ( ) ; …" at bounding box center [749, 165] width 193 height 295
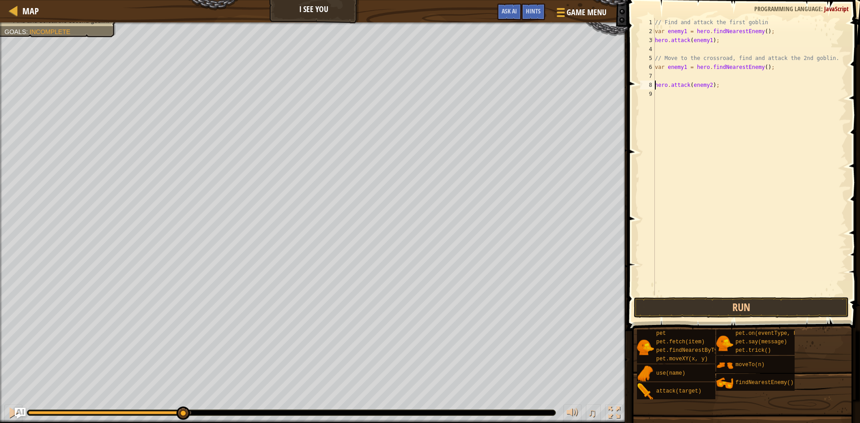
click at [657, 77] on div "// Find and attack the first goblin var enemy1 = hero . findNearestEnemy ( ) ; …" at bounding box center [749, 165] width 193 height 295
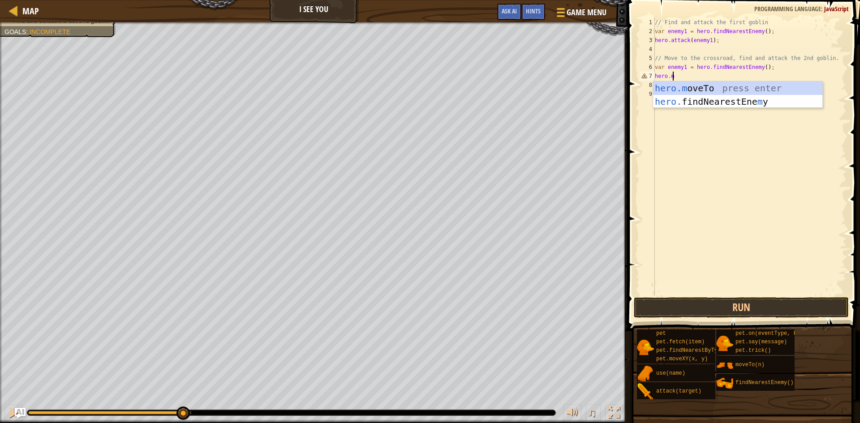
scroll to position [4, 1]
click at [699, 84] on div "[DOMAIN_NAME] veTo press enter" at bounding box center [737, 101] width 169 height 40
type textarea "hero.moveTo(2);"
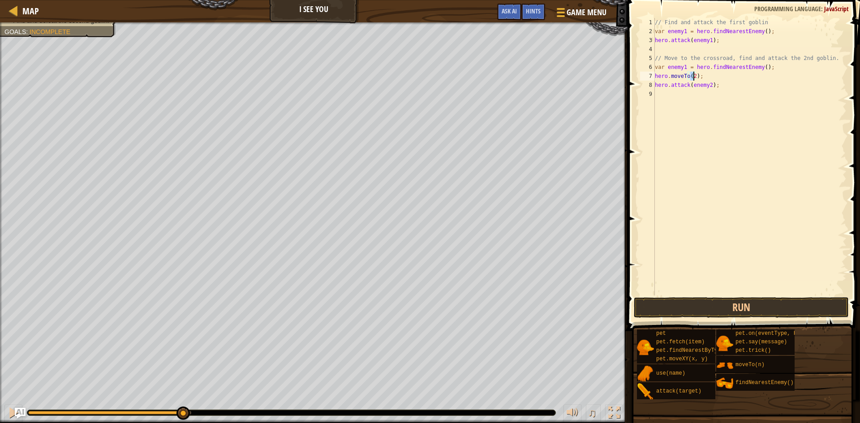
click at [682, 162] on div "// Find and attack the first goblin var enemy1 = hero . findNearestEnemy ( ) ; …" at bounding box center [749, 165] width 193 height 295
click at [682, 296] on span at bounding box center [745, 152] width 240 height 357
click at [682, 297] on span at bounding box center [745, 152] width 240 height 357
click at [686, 303] on button "Run" at bounding box center [740, 307] width 215 height 21
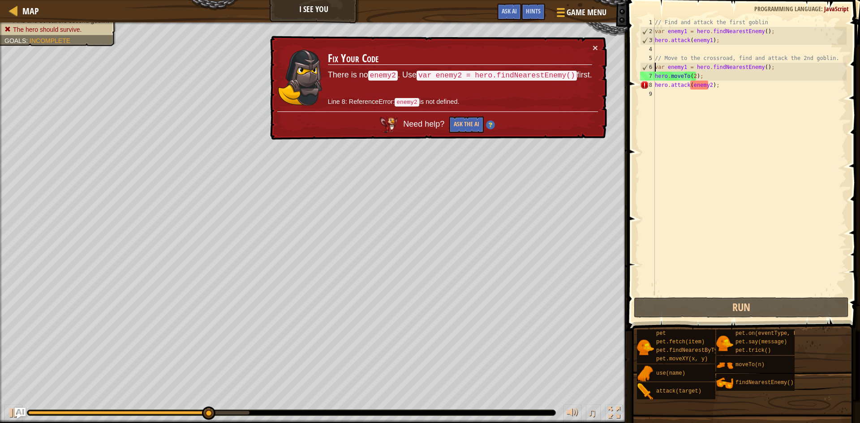
drag, startPoint x: 656, startPoint y: 68, endPoint x: 652, endPoint y: 71, distance: 4.8
click at [652, 71] on div "1 2 3 4 5 6 7 8 9 // Find and attack the first goblin var enemy1 = hero . findN…" at bounding box center [742, 157] width 208 height 278
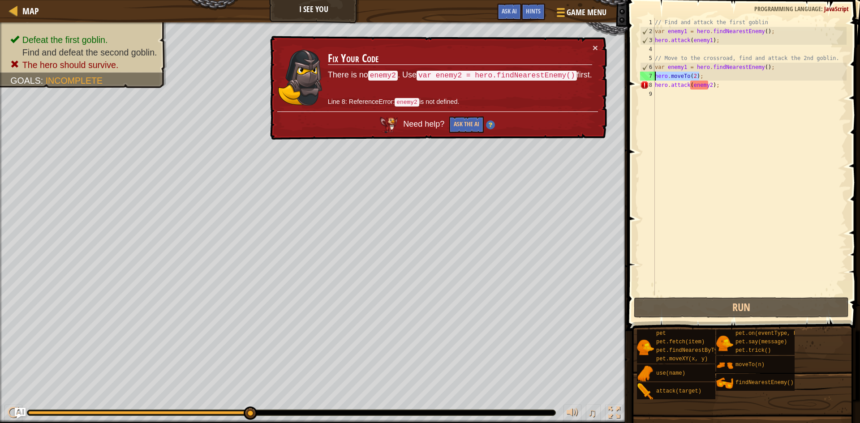
drag, startPoint x: 705, startPoint y: 76, endPoint x: 652, endPoint y: 73, distance: 53.3
click at [652, 73] on div "var enemy1 = hero.findNearestEnemy(); 1 2 3 4 5 6 7 8 9 // Find and attack the …" at bounding box center [742, 157] width 208 height 278
click at [655, 65] on div "// Find and attack the first goblin var enemy1 = hero . findNearestEnemy ( ) ; …" at bounding box center [749, 165] width 193 height 295
paste textarea "hero.moveTo(2);"
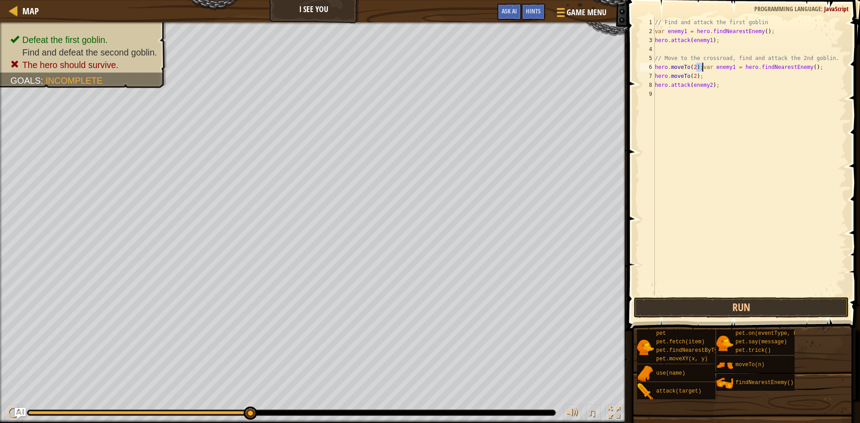
click at [702, 67] on div "// Find and attack the first goblin var enemy1 = hero . findNearestEnemy ( ) ; …" at bounding box center [749, 165] width 193 height 295
click at [702, 67] on div "// Find and attack the first goblin var enemy1 = hero . findNearestEnemy ( ) ; …" at bounding box center [749, 157] width 193 height 278
drag, startPoint x: 701, startPoint y: 77, endPoint x: 646, endPoint y: 80, distance: 54.7
click at [646, 80] on div "hero.moveTo(2);var enemy1 = hero.findNearestEnemy(); 1 2 3 4 5 6 7 8 9 // Find …" at bounding box center [742, 157] width 208 height 278
type textarea "hero.moveTo(2);"
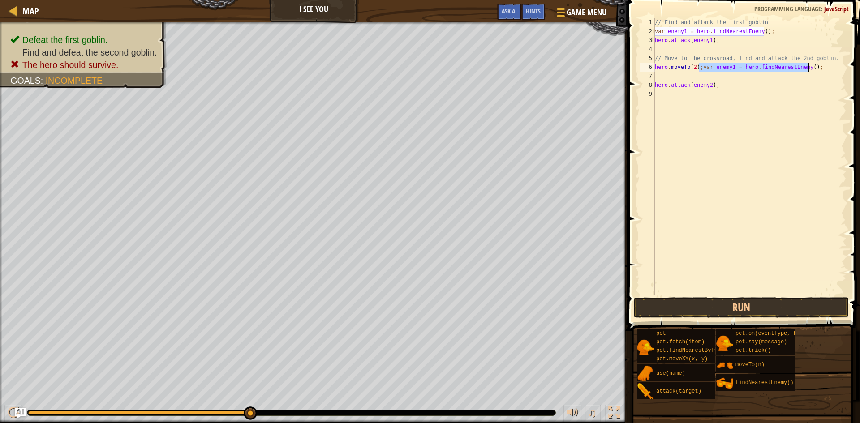
drag, startPoint x: 699, startPoint y: 69, endPoint x: 816, endPoint y: 70, distance: 116.4
click at [816, 70] on div "// Find and attack the first goblin var enemy1 = hero . findNearestEnemy ( ) ; …" at bounding box center [749, 165] width 193 height 295
type textarea "hero.moveTo(2);var enemy1 = hero.findNearestEnemy();"
click at [665, 75] on div "// Find and attack the first goblin var enemy1 = hero . findNearestEnemy ( ) ; …" at bounding box center [749, 165] width 193 height 295
paste textarea "var enemy1 = hero.findNearestEnemy();"
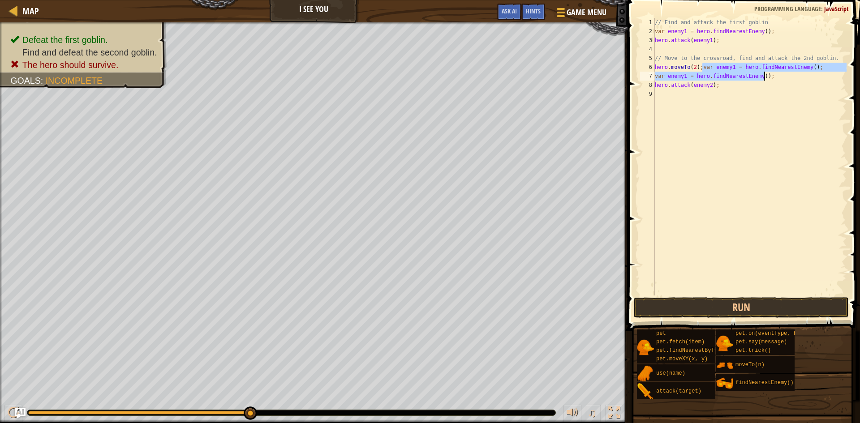
drag, startPoint x: 701, startPoint y: 69, endPoint x: 801, endPoint y: 72, distance: 100.3
click at [801, 72] on div "// Find and attack the first goblin var enemy1 = hero . findNearestEnemy ( ) ; …" at bounding box center [749, 165] width 193 height 295
click at [801, 72] on div "// Find and attack the first goblin var enemy1 = hero . findNearestEnemy ( ) ; …" at bounding box center [749, 157] width 193 height 278
drag, startPoint x: 811, startPoint y: 66, endPoint x: 700, endPoint y: 66, distance: 111.5
click at [700, 66] on div "// Find and attack the first goblin var enemy1 = hero . findNearestEnemy ( ) ; …" at bounding box center [749, 165] width 193 height 295
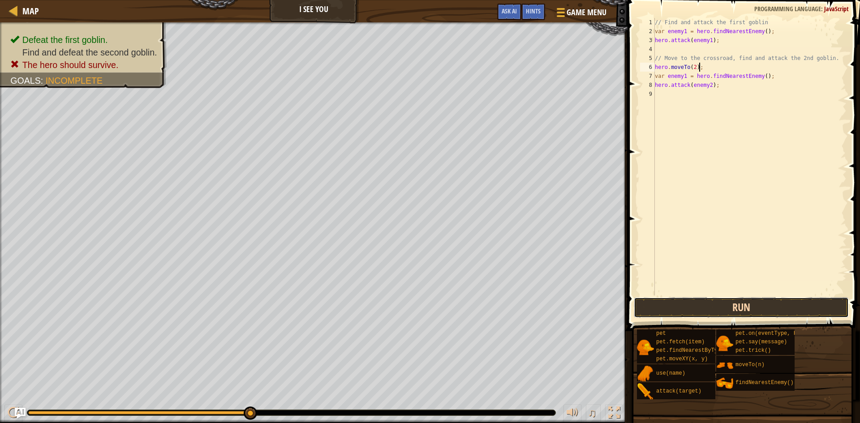
click at [724, 313] on button "Run" at bounding box center [740, 307] width 215 height 21
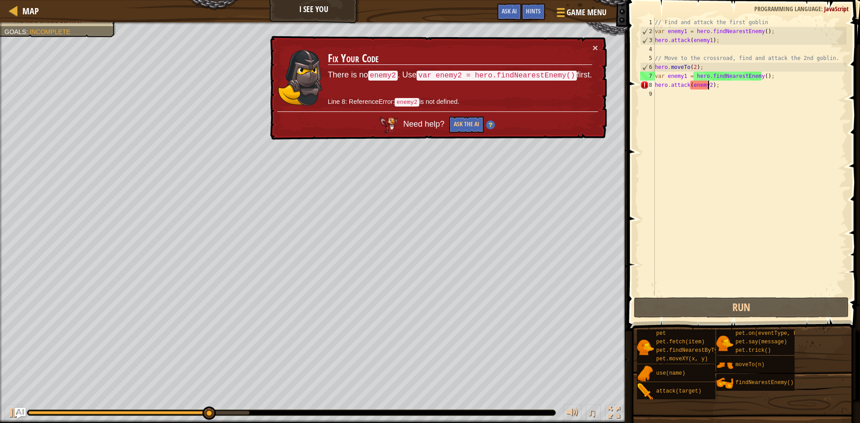
click at [708, 86] on div "// Find and attack the first goblin var enemy1 = hero . findNearestEnemy ( ) ; …" at bounding box center [749, 165] width 193 height 295
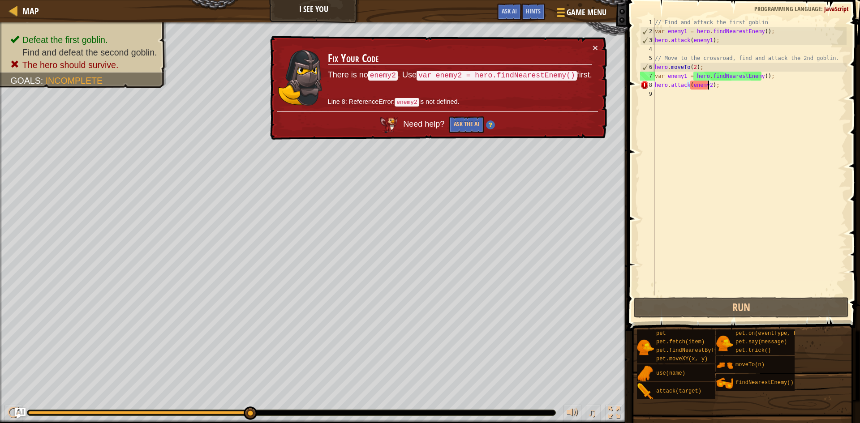
type textarea "hero.attack(enemy);"
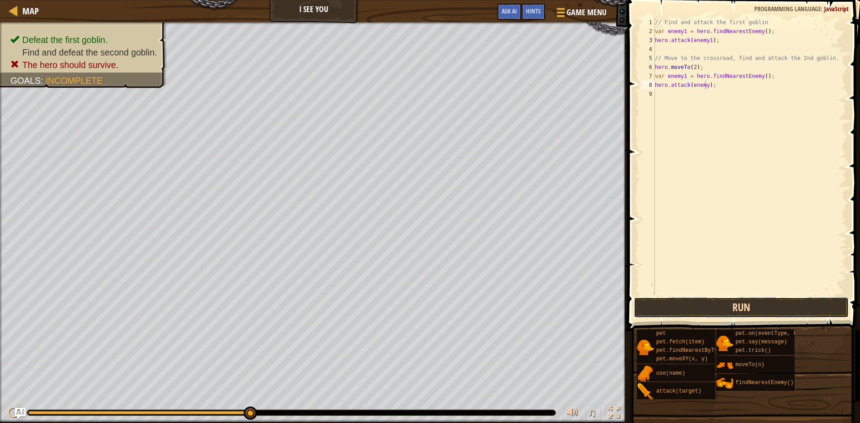
click at [732, 302] on button "Run" at bounding box center [740, 307] width 215 height 21
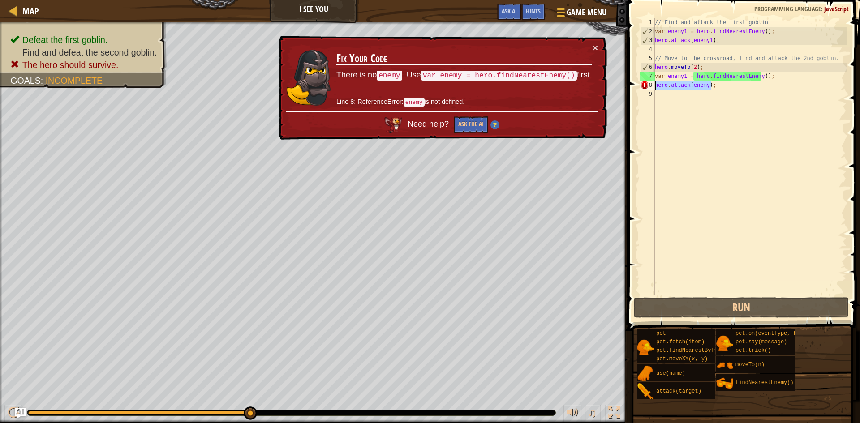
drag, startPoint x: 713, startPoint y: 84, endPoint x: 655, endPoint y: 86, distance: 58.2
click at [655, 86] on div "// Find and attack the first goblin var enemy1 = hero . findNearestEnemy ( ) ; …" at bounding box center [749, 165] width 193 height 295
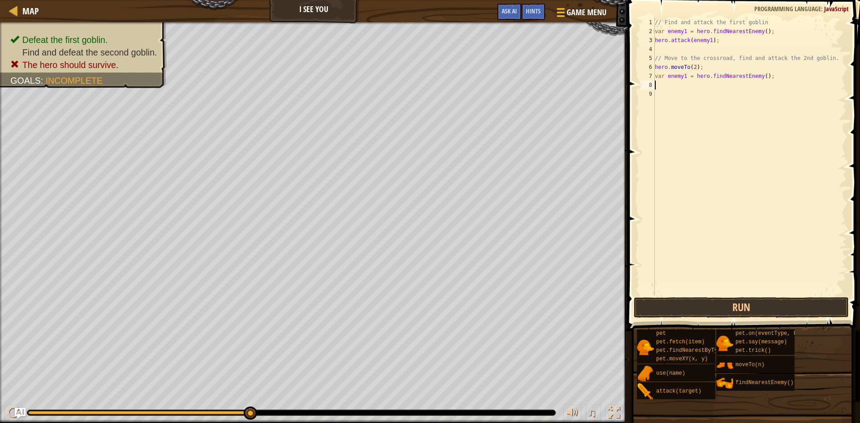
click at [655, 86] on div "// Find and attack the first goblin var enemy1 = hero . findNearestEnemy ( ) ; …" at bounding box center [749, 165] width 193 height 295
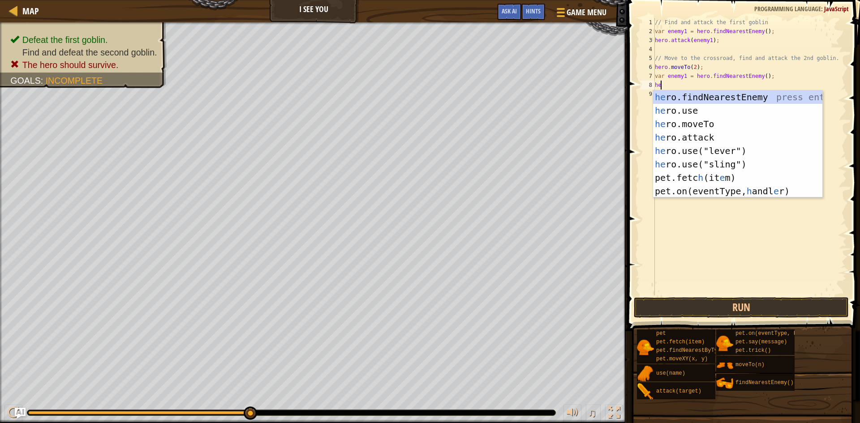
type textarea "h"
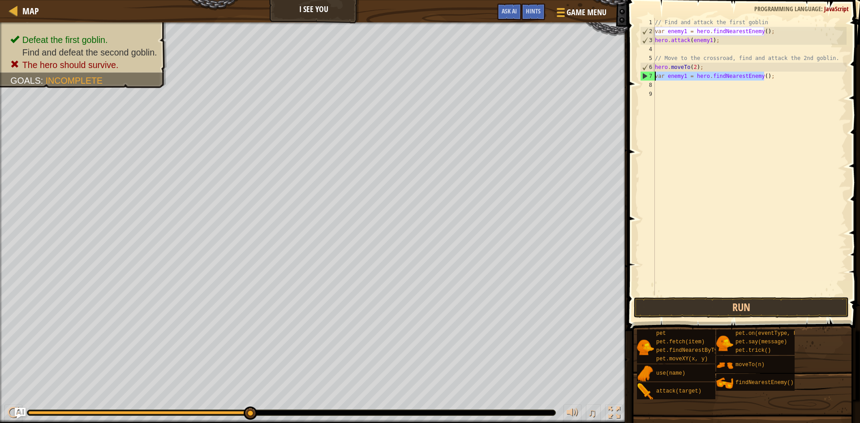
drag, startPoint x: 781, startPoint y: 77, endPoint x: 639, endPoint y: 79, distance: 141.9
click at [639, 79] on div "1 2 3 4 5 6 7 8 9 // Find and attack the first goblin var enemy1 = hero . findN…" at bounding box center [742, 157] width 208 height 278
type textarea "var enemy1 = hero.findNearestEnemy();"
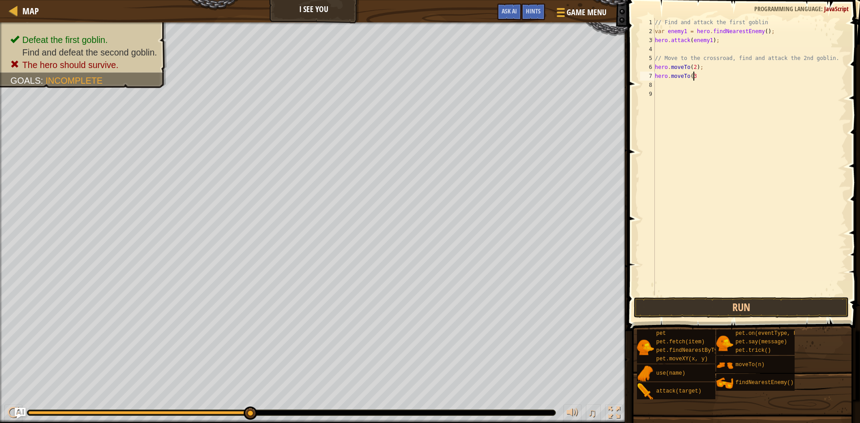
scroll to position [4, 3]
type textarea "hero.moveTo(3);"
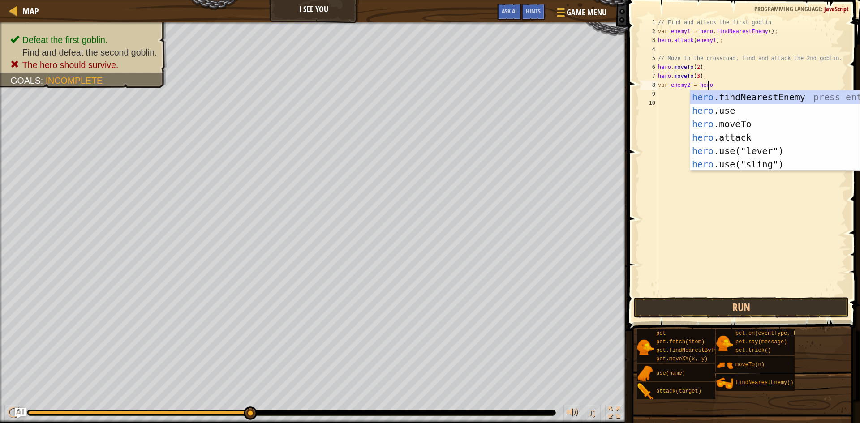
type textarea "var enemy2 = hero."
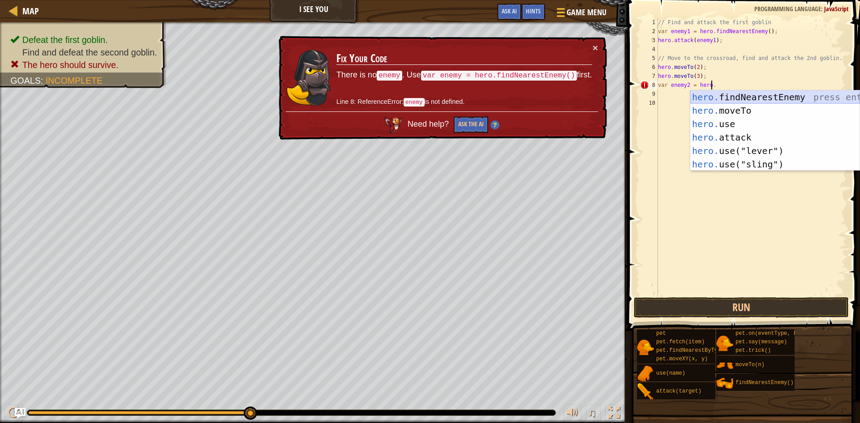
click at [744, 91] on div "hero. findNearestEnemy press enter hero. moveTo press enter hero. use press ent…" at bounding box center [774, 143] width 169 height 107
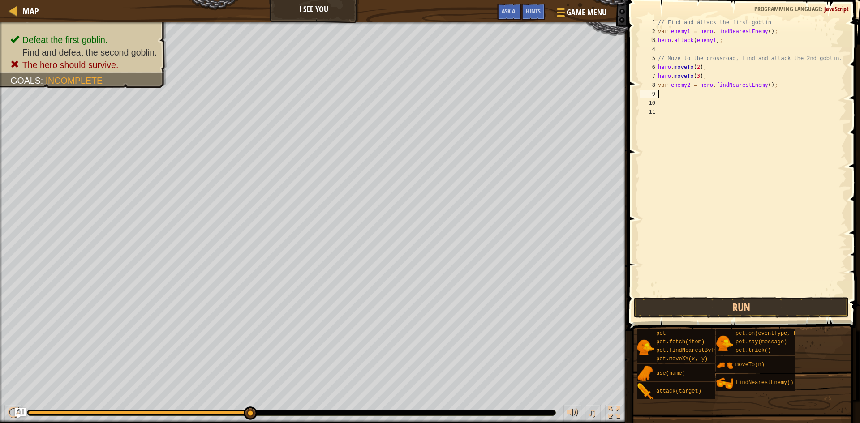
scroll to position [4, 0]
click at [762, 83] on div "// Find and attack the first goblin var enemy1 = hero . findNearestEnemy ( ) ; …" at bounding box center [751, 165] width 191 height 295
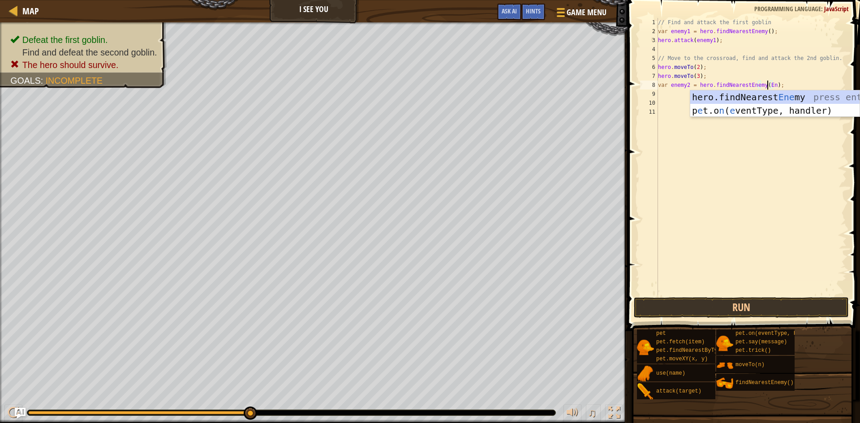
scroll to position [4, 9]
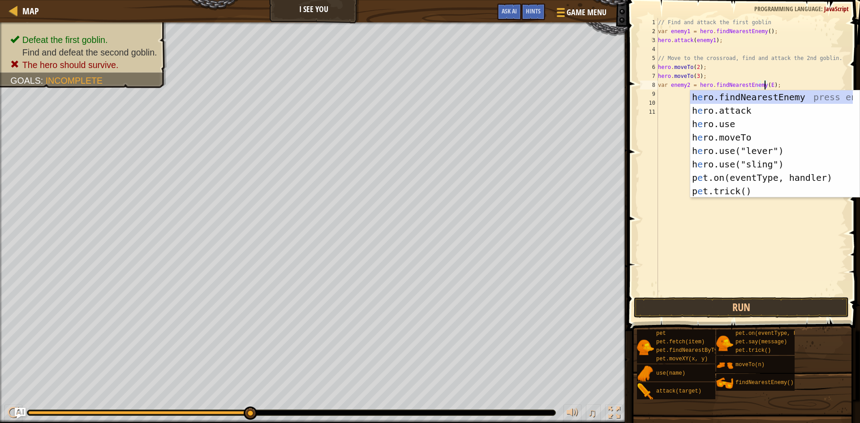
type textarea "var enemy2 = hero.findNearestEnemy();"
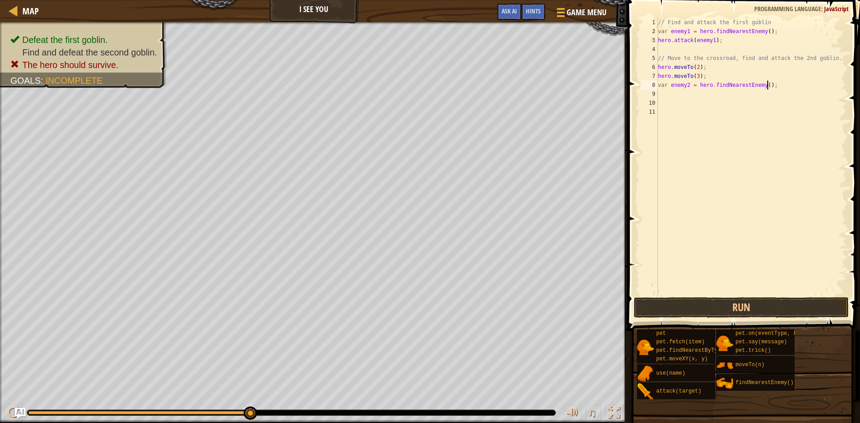
click at [768, 84] on div "// Find and attack the first goblin var enemy1 = hero . findNearestEnemy ( ) ; …" at bounding box center [751, 165] width 191 height 295
type textarea "hero.attack(enemy)2"
click at [726, 98] on div "// Find and attack the first goblin var enemy1 = hero . findNearestEnemy ( ) ; …" at bounding box center [751, 165] width 191 height 295
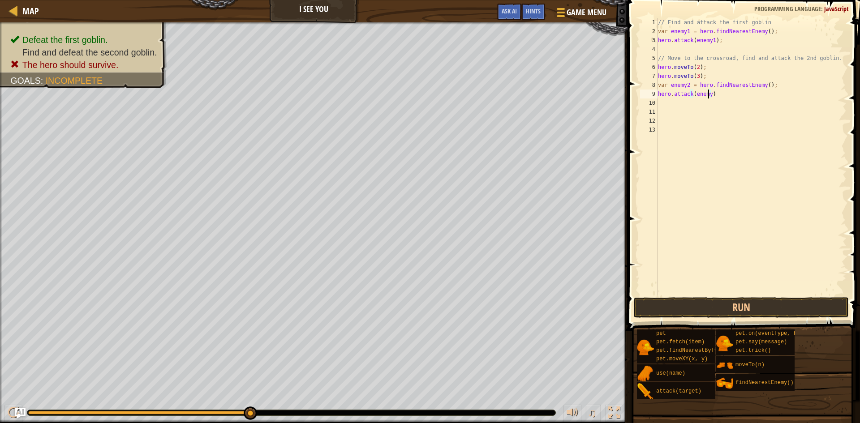
click at [707, 93] on div "// Find and attack the first goblin var enemy1 = hero . findNearestEnemy ( ) ; …" at bounding box center [751, 165] width 191 height 295
type textarea "hero.attack(enemy2)"
click at [710, 299] on button "Run" at bounding box center [740, 307] width 215 height 21
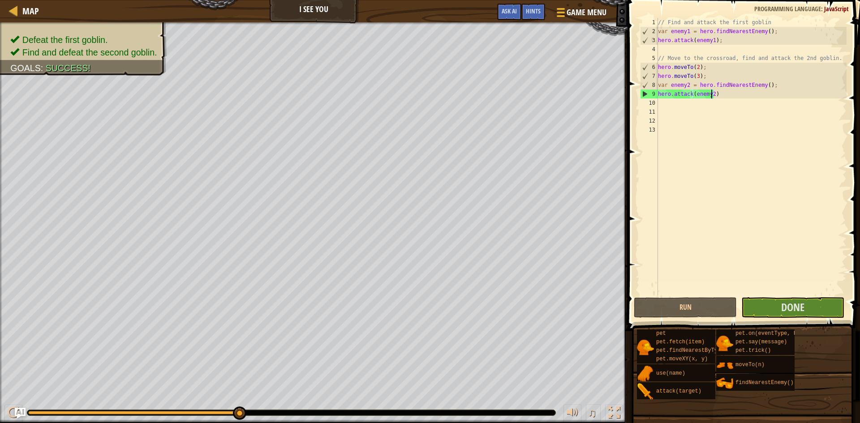
click at [670, 102] on div "// Find and attack the first goblin var enemy1 = hero . findNearestEnemy ( ) ; …" at bounding box center [751, 165] width 191 height 295
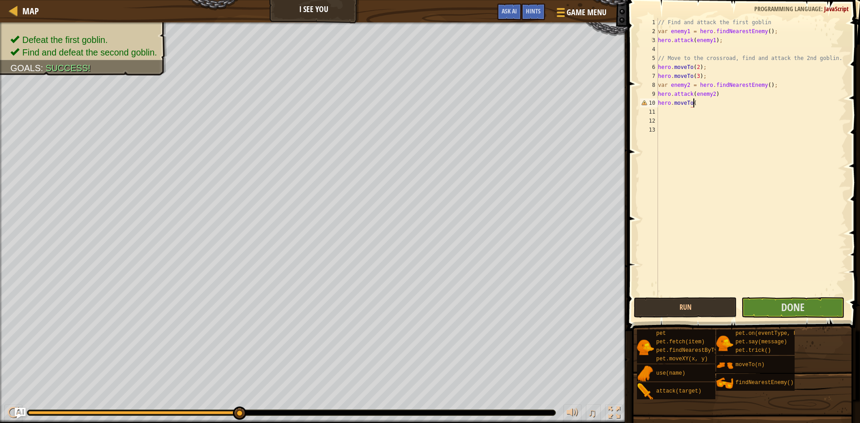
scroll to position [4, 3]
type textarea "hero.moveTo(2)"
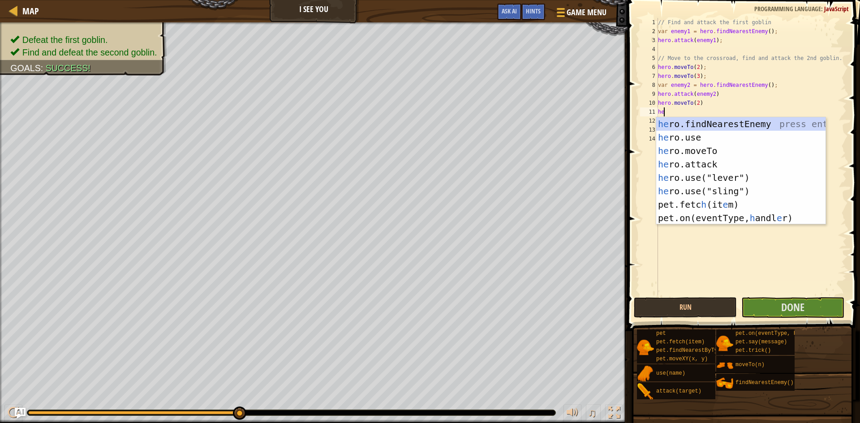
scroll to position [4, 0]
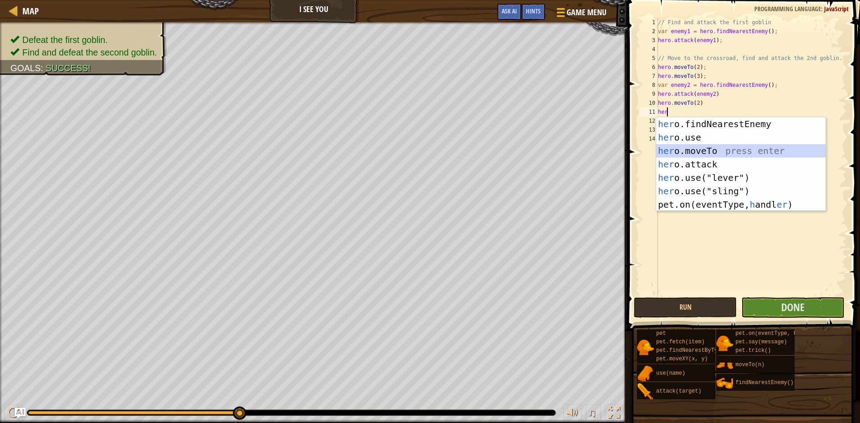
click at [686, 155] on div "her o.findNearestEnemy press enter her o.use press enter her o.moveTo press ent…" at bounding box center [740, 177] width 169 height 121
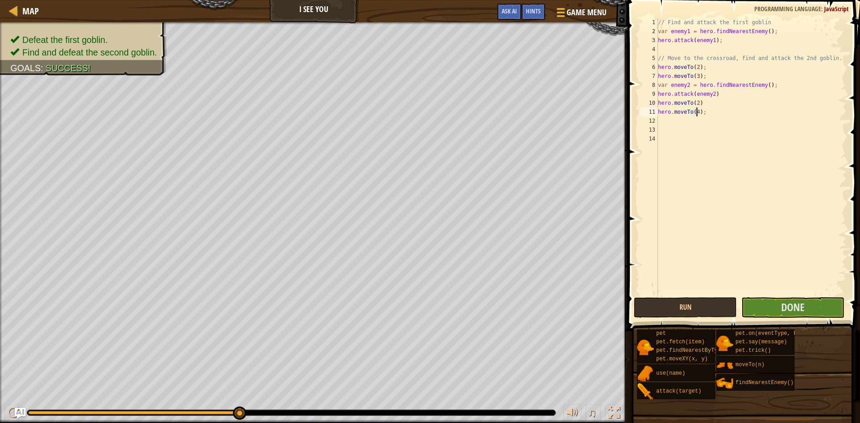
scroll to position [4, 3]
type textarea "hero.moveTo(4);"
click at [803, 305] on span "Done" at bounding box center [792, 307] width 23 height 14
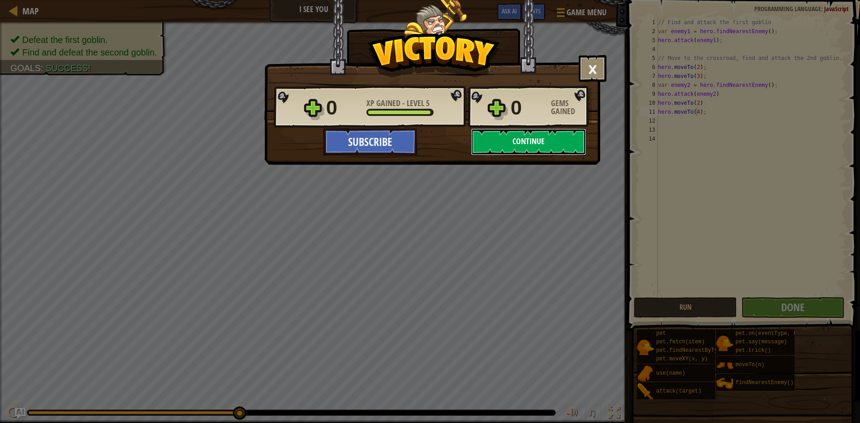
click at [522, 139] on button "Continue" at bounding box center [529, 141] width 116 height 27
